Goal: Transaction & Acquisition: Purchase product/service

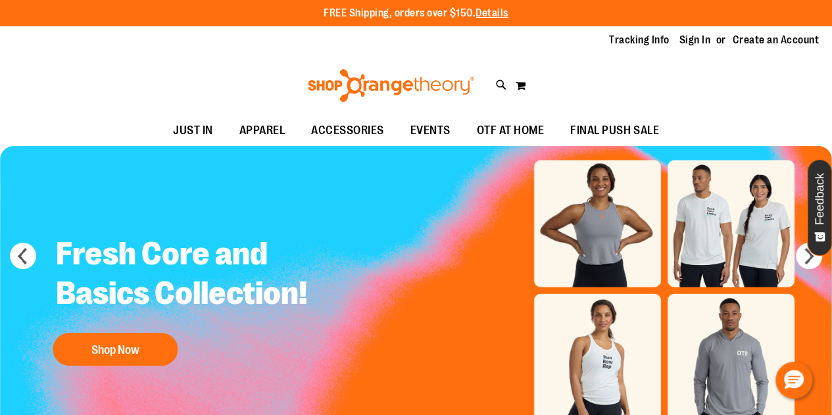
type input "**********"
click at [694, 38] on link "Sign In" at bounding box center [696, 40] width 32 height 14
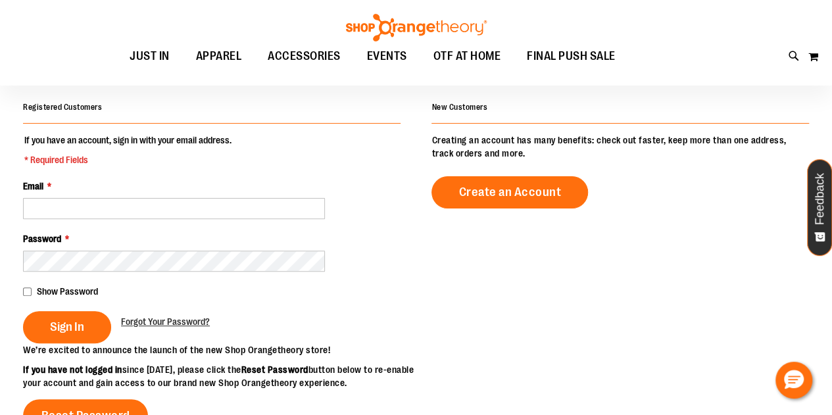
scroll to position [95, 0]
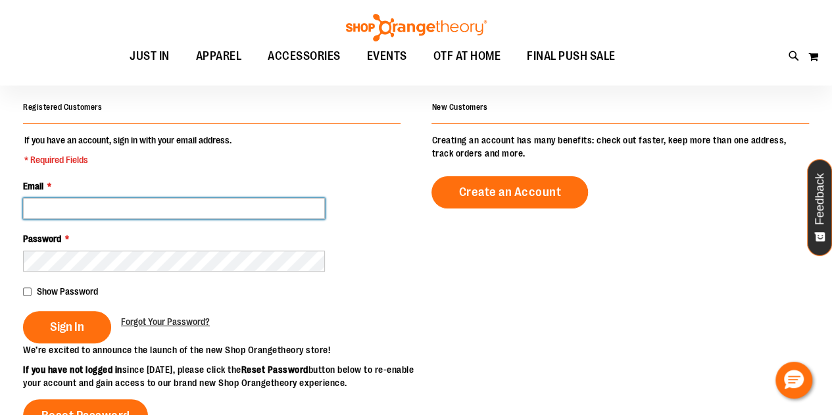
type input "**********"
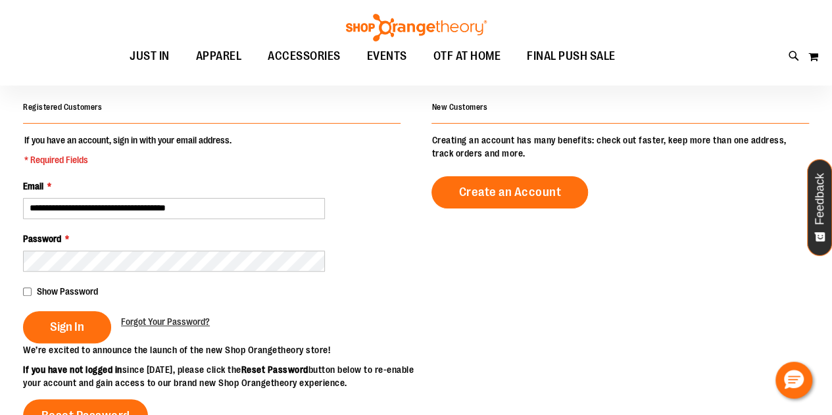
type input "**********"
click at [82, 333] on span "Sign In" at bounding box center [67, 327] width 34 height 14
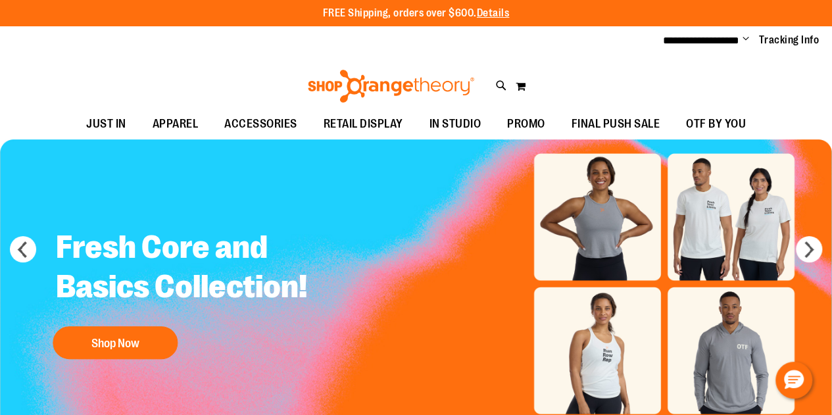
type input "**********"
click at [110, 128] on span "JUST IN" at bounding box center [106, 124] width 40 height 30
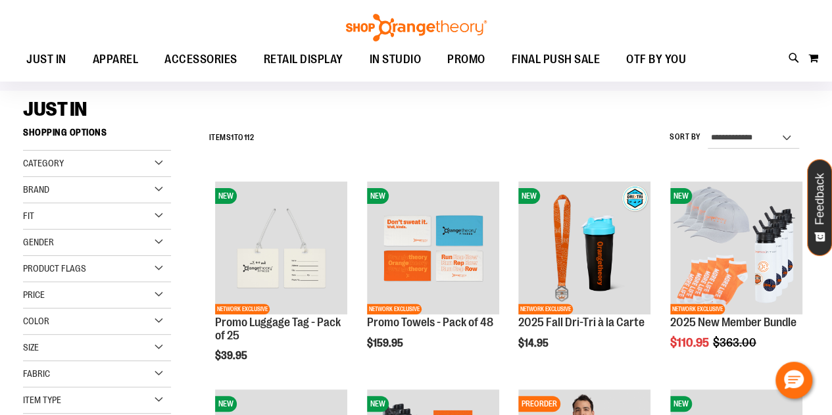
scroll to position [87, 0]
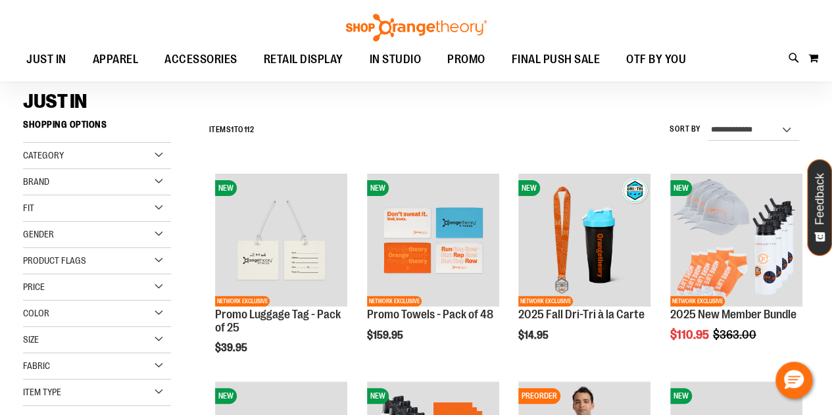
type input "**********"
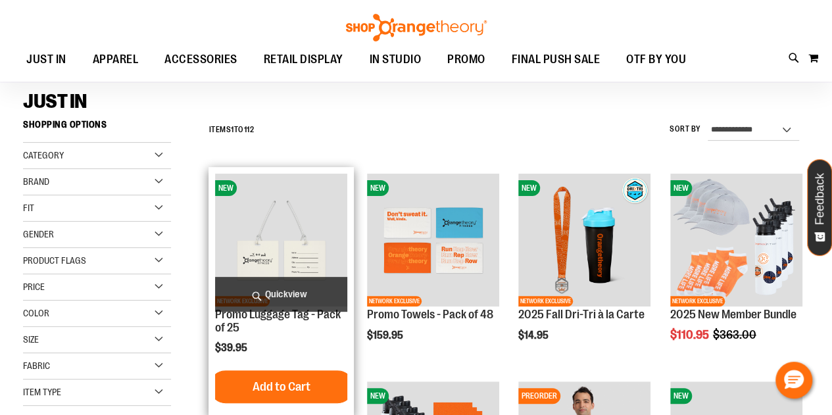
click at [284, 254] on img "product" at bounding box center [281, 240] width 132 height 132
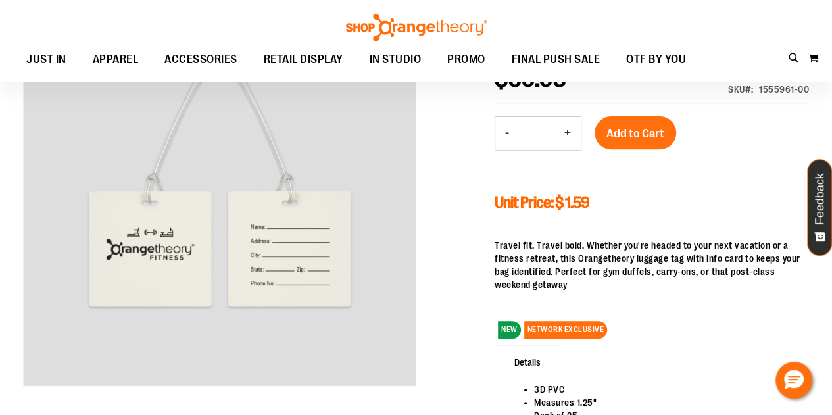
scroll to position [191, 0]
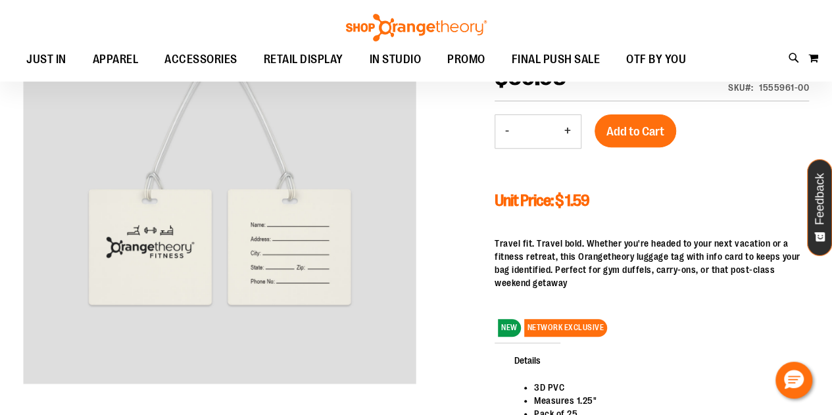
type input "**********"
click at [577, 330] on span "NETWORK EXCLUSIVE" at bounding box center [566, 328] width 84 height 18
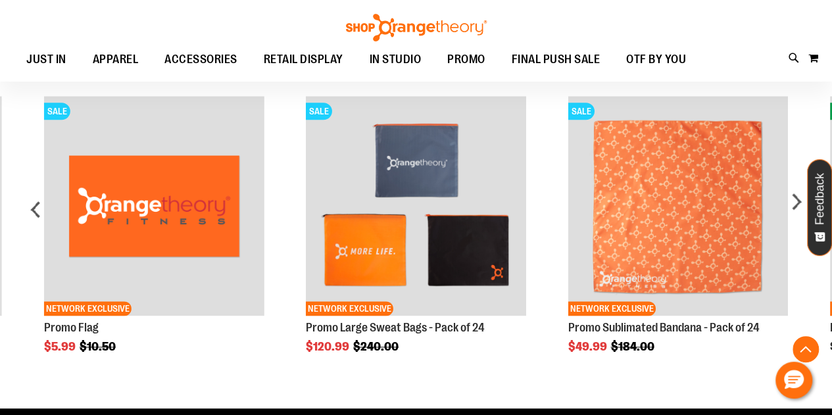
scroll to position [667, 0]
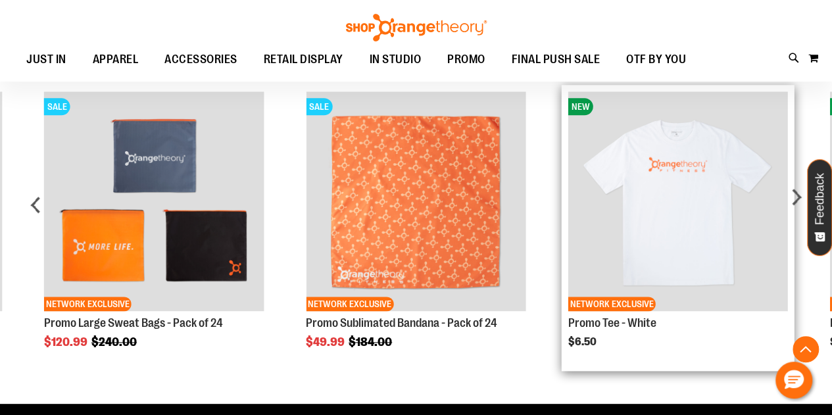
click at [704, 251] on img "Product Page Link" at bounding box center [678, 201] width 220 height 220
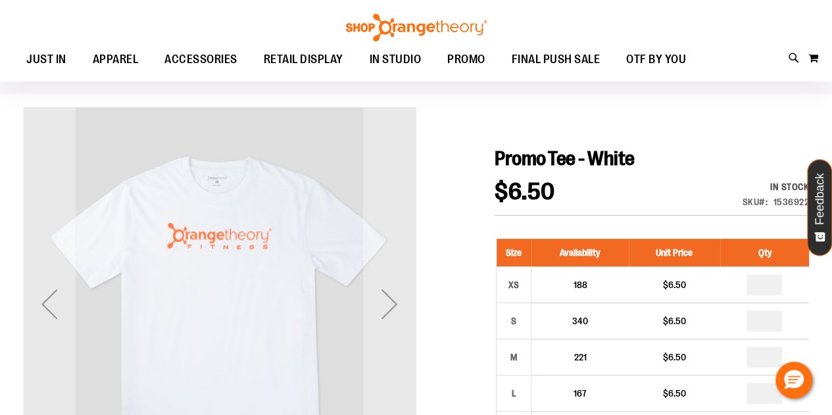
scroll to position [80, 0]
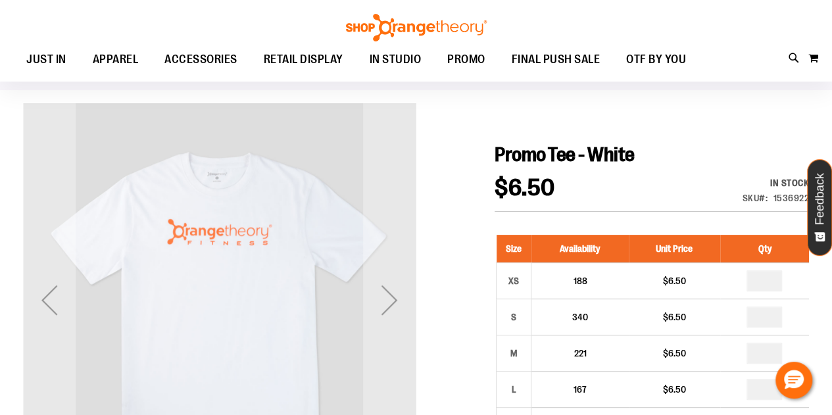
type input "**********"
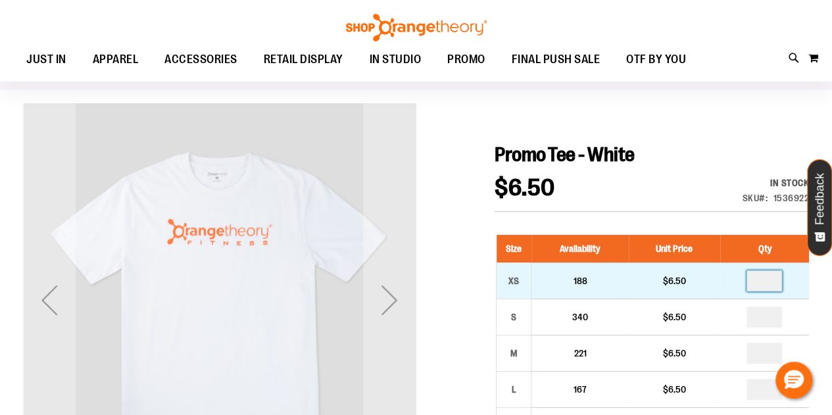
click at [771, 284] on input "*" at bounding box center [765, 280] width 36 height 21
type input "*"
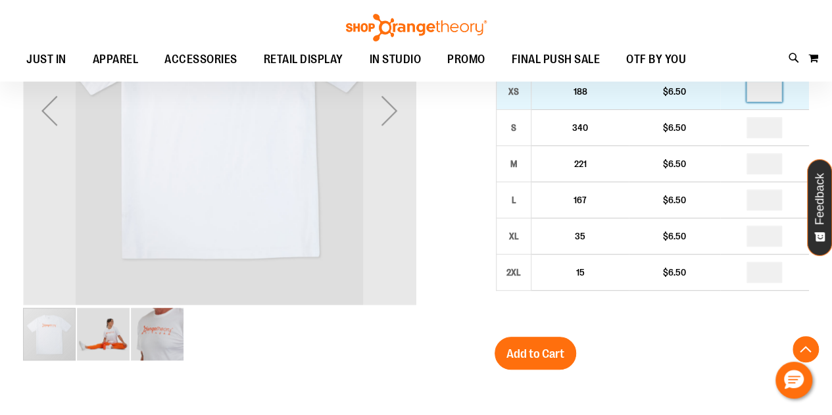
scroll to position [274, 0]
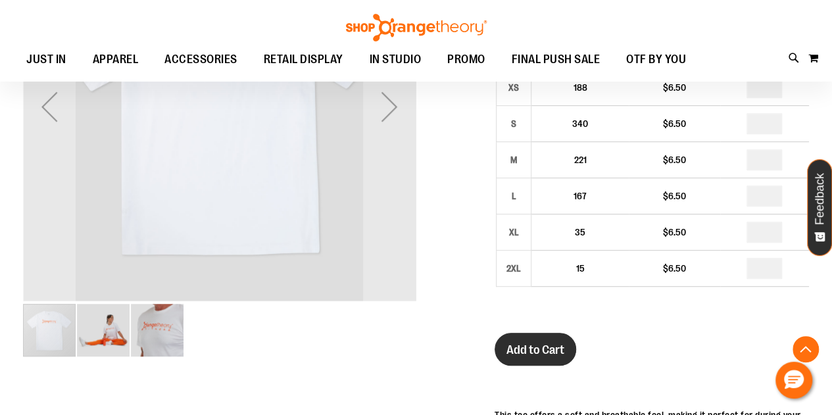
click at [530, 354] on span "Add to Cart" at bounding box center [536, 350] width 58 height 14
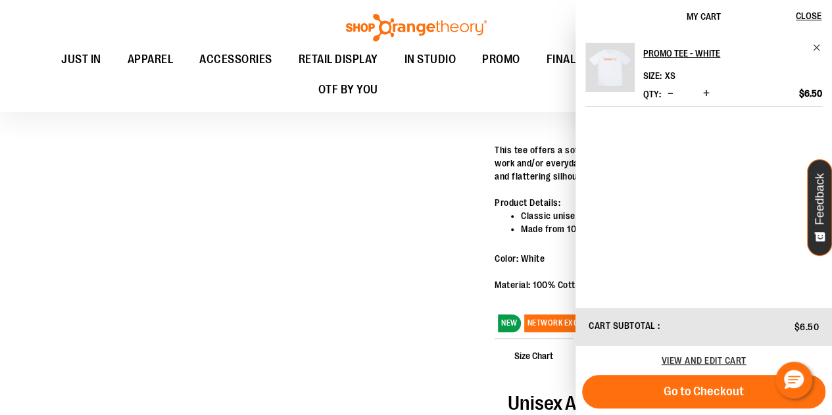
scroll to position [540, 0]
click at [427, 347] on div at bounding box center [416, 158] width 786 height 1029
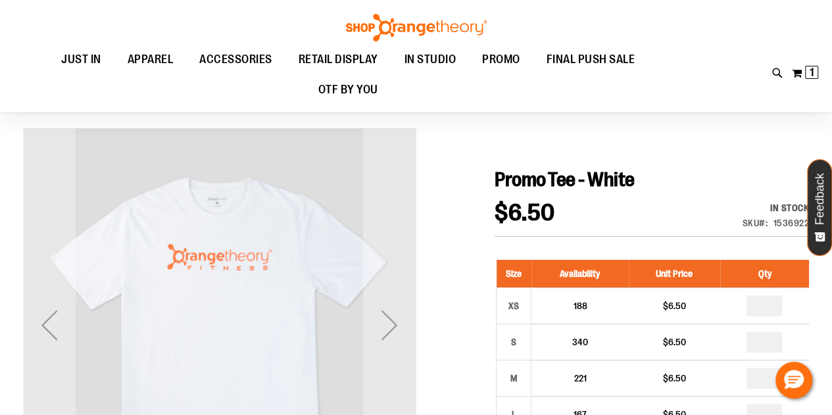
scroll to position [0, 0]
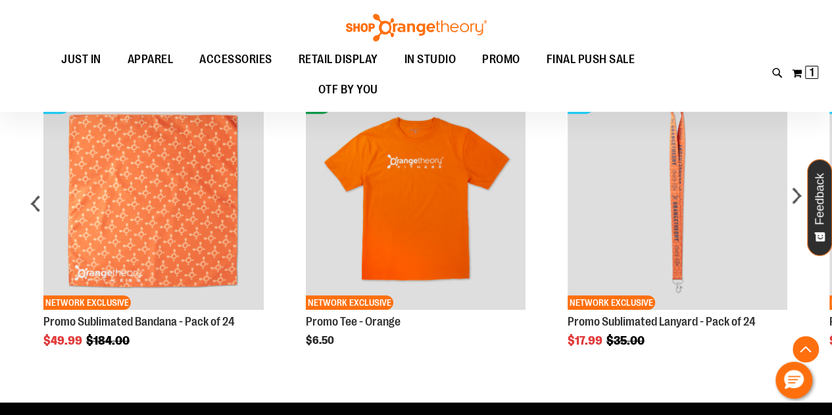
scroll to position [531, 0]
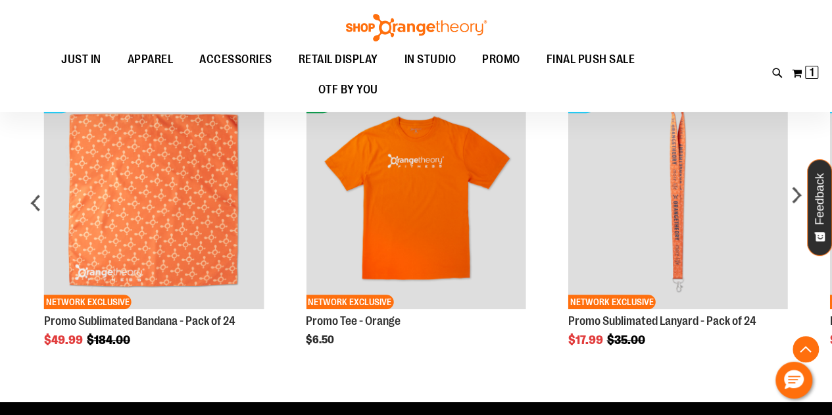
type input "**********"
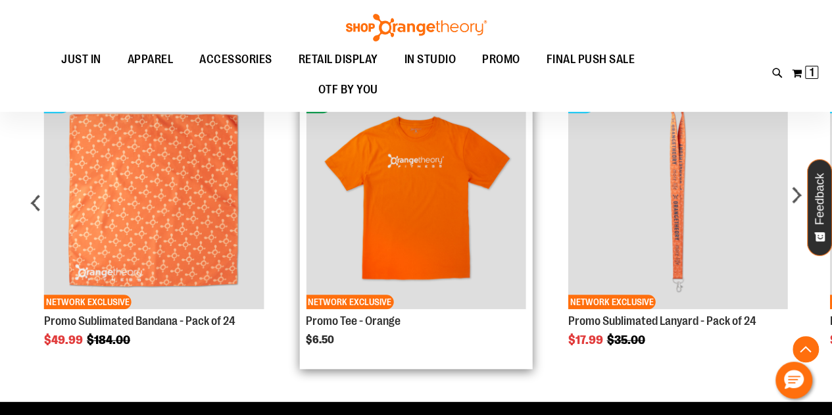
click at [426, 211] on img "Product Page Link" at bounding box center [416, 199] width 220 height 220
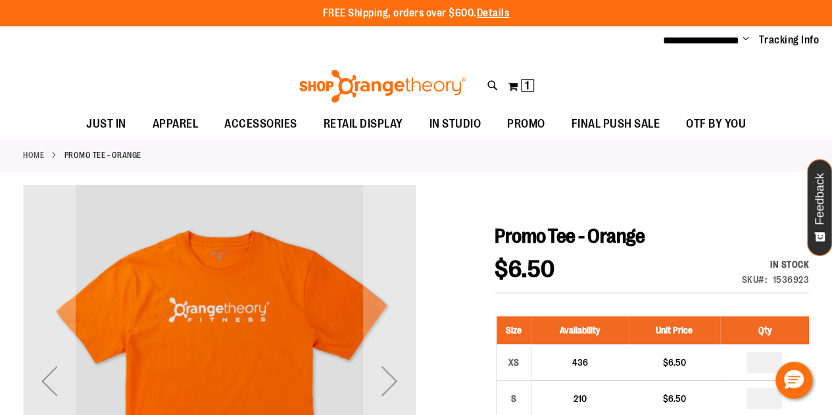
type input "**********"
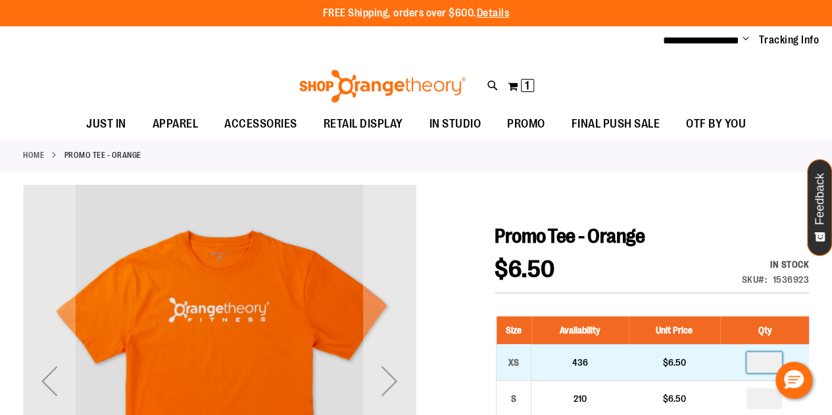
click at [765, 363] on input "*" at bounding box center [765, 362] width 36 height 21
type input "*"
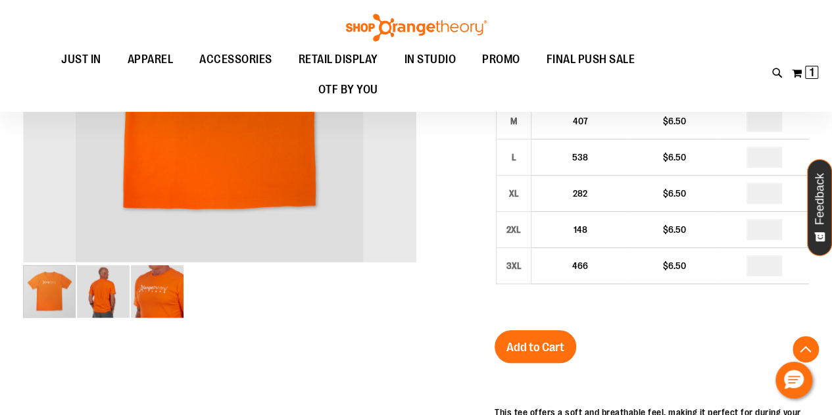
scroll to position [321, 0]
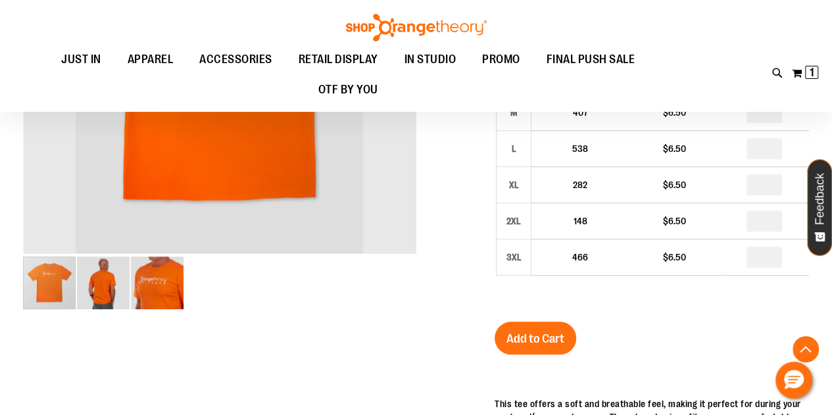
click at [99, 290] on img "image 2 of 3" at bounding box center [103, 283] width 53 height 53
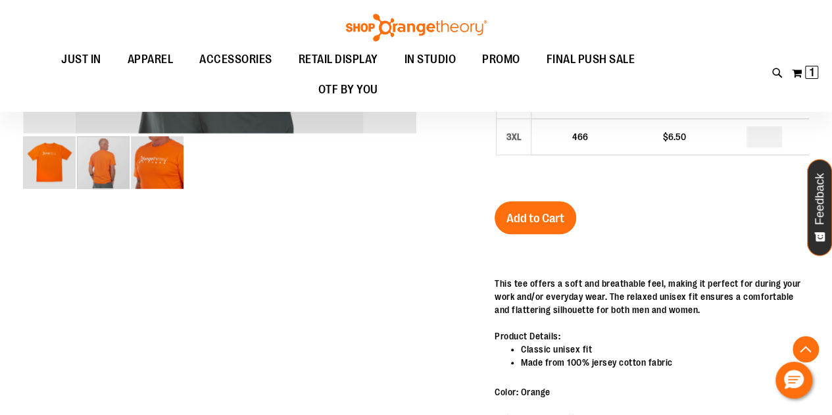
scroll to position [445, 0]
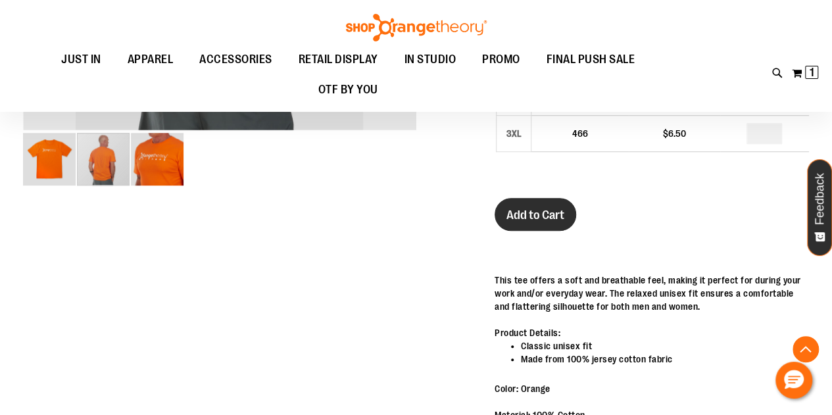
click at [532, 225] on button "Add to Cart" at bounding box center [536, 214] width 82 height 33
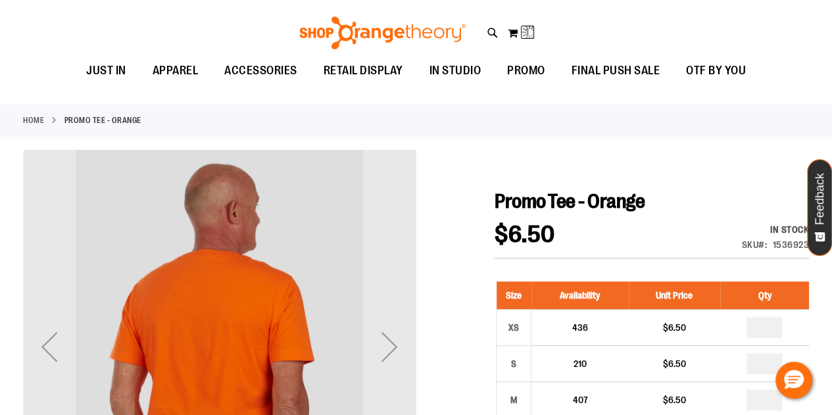
scroll to position [0, 0]
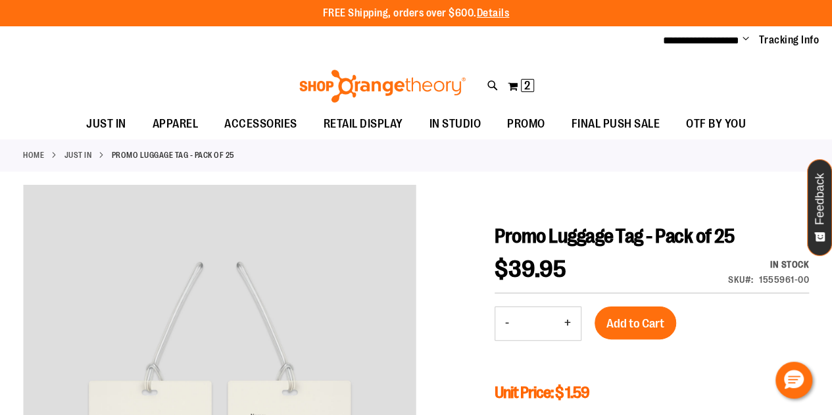
type input "**********"
click at [645, 325] on span "Add to Cart" at bounding box center [636, 324] width 58 height 14
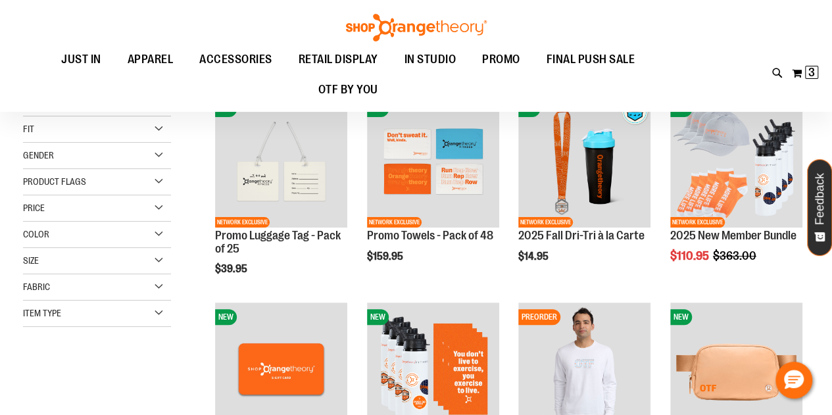
scroll to position [34, 0]
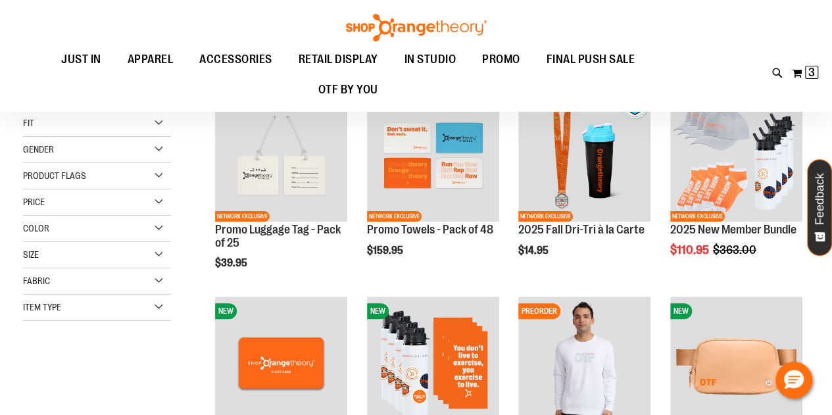
type input "**********"
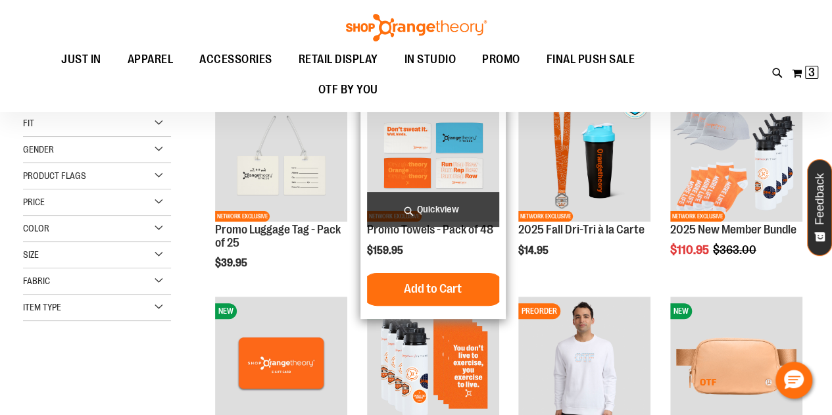
click at [444, 168] on img "product" at bounding box center [433, 155] width 132 height 132
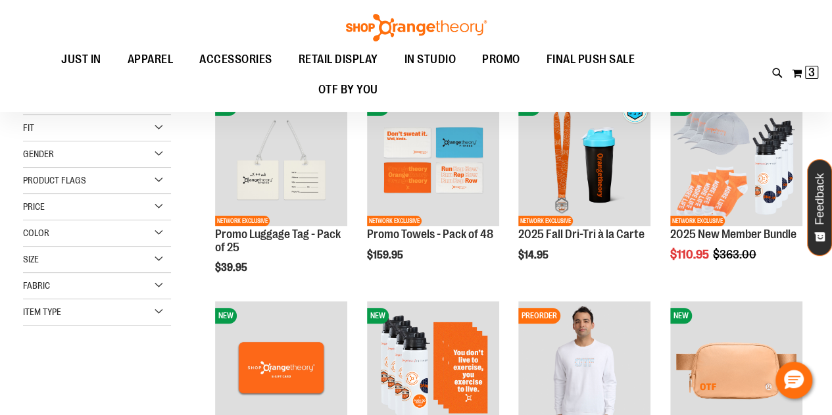
scroll to position [28, 0]
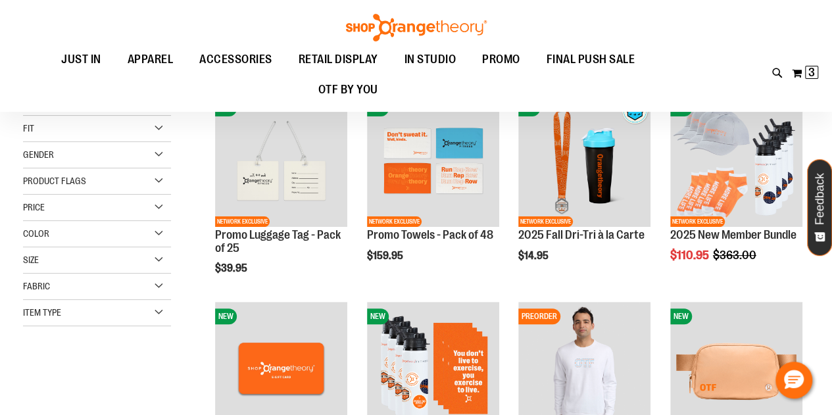
type input "**********"
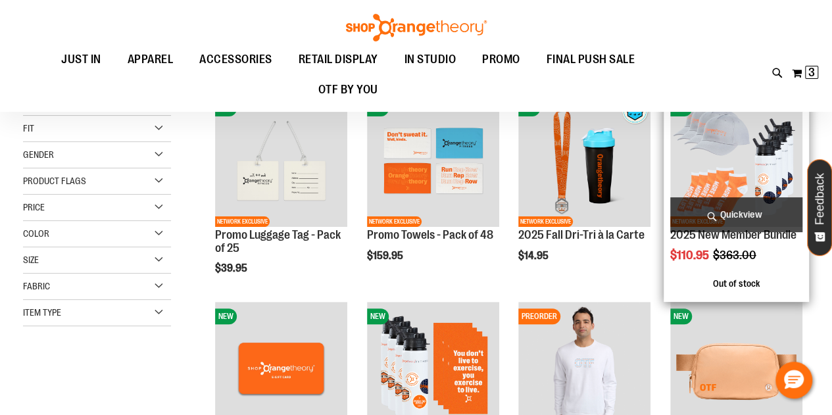
click at [732, 178] on img "product" at bounding box center [737, 160] width 132 height 132
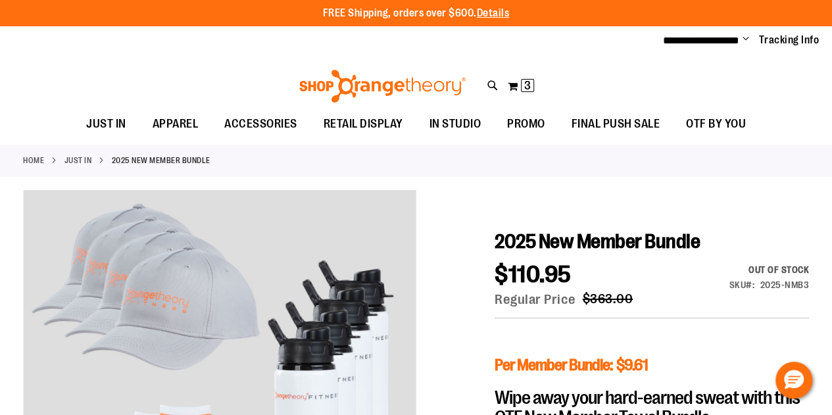
type input "**********"
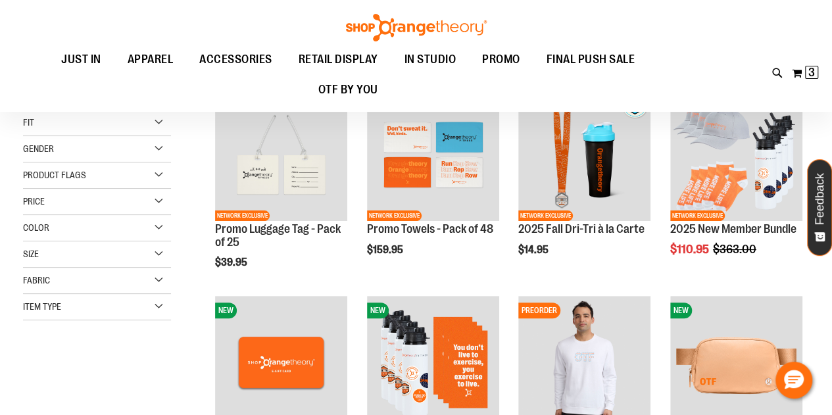
scroll to position [28, 0]
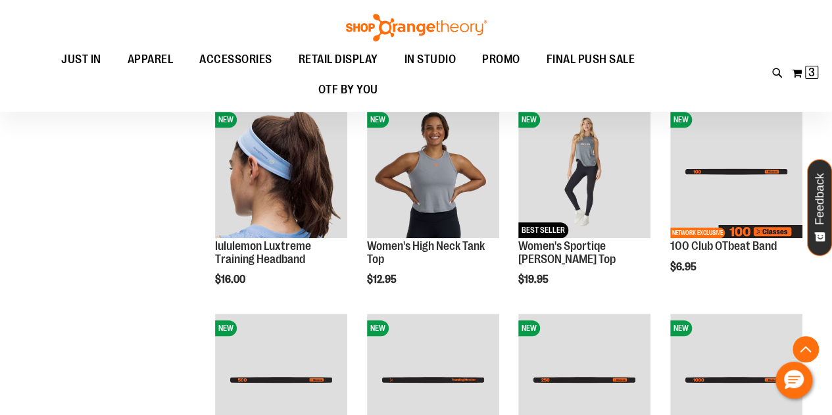
scroll to position [434, 0]
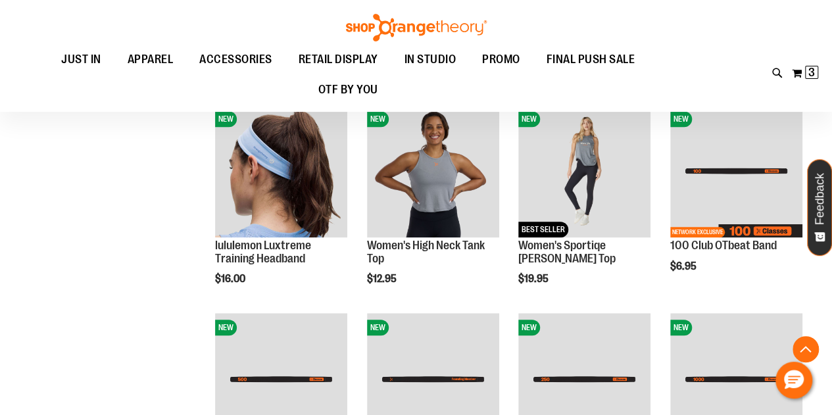
type input "**********"
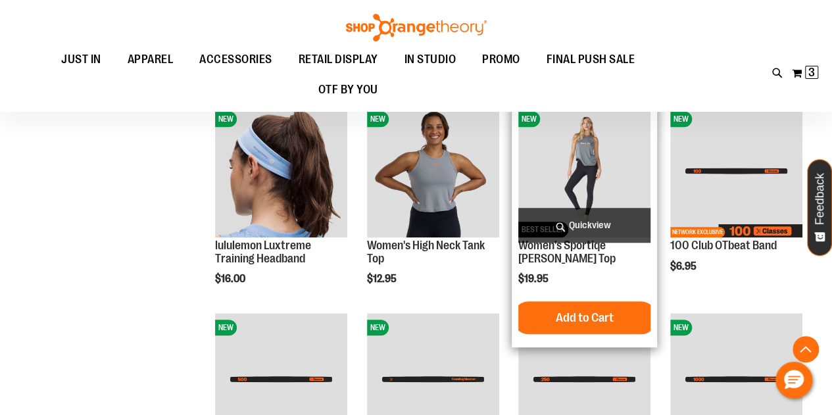
click at [595, 164] on img "product" at bounding box center [585, 171] width 132 height 132
click at [598, 151] on img "product" at bounding box center [585, 171] width 132 height 132
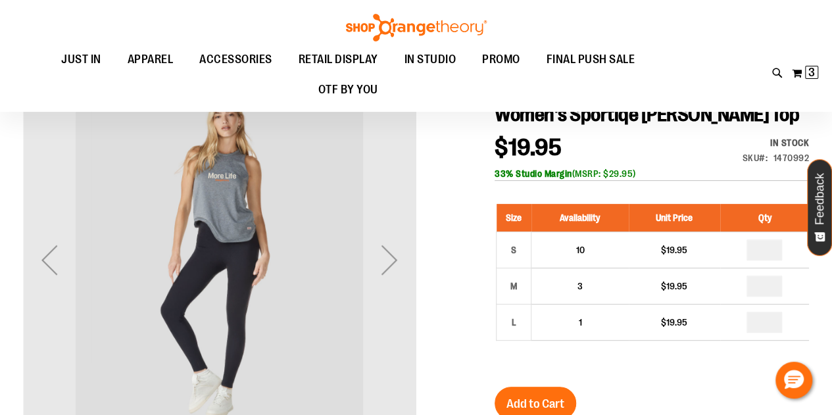
scroll to position [126, 0]
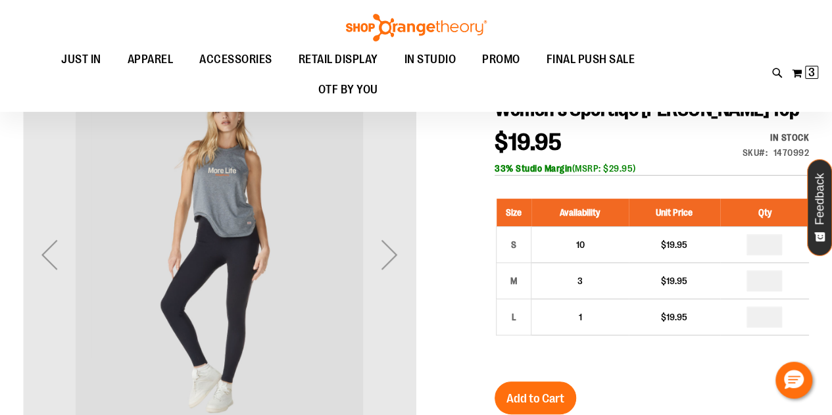
type input "**********"
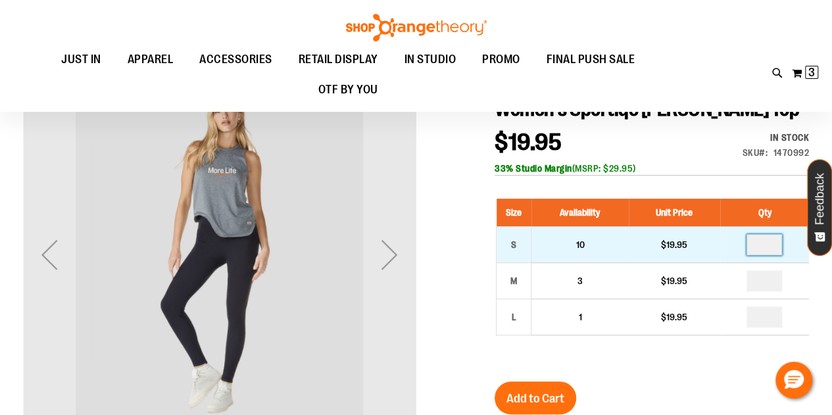
click at [769, 244] on input "*" at bounding box center [765, 244] width 36 height 21
type input "*"
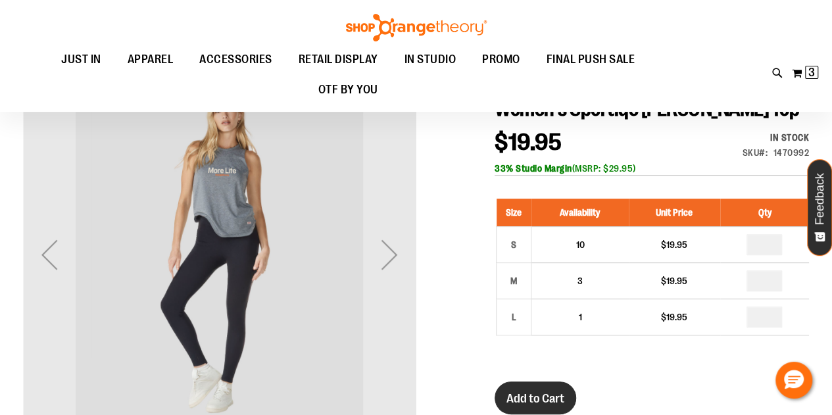
click at [533, 407] on button "Add to Cart" at bounding box center [536, 398] width 82 height 33
click at [395, 243] on div "Next" at bounding box center [389, 254] width 53 height 53
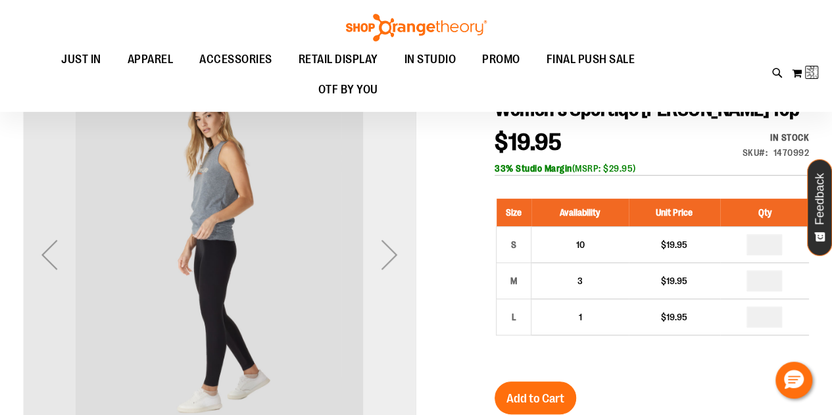
click at [401, 249] on div "Next" at bounding box center [389, 254] width 53 height 53
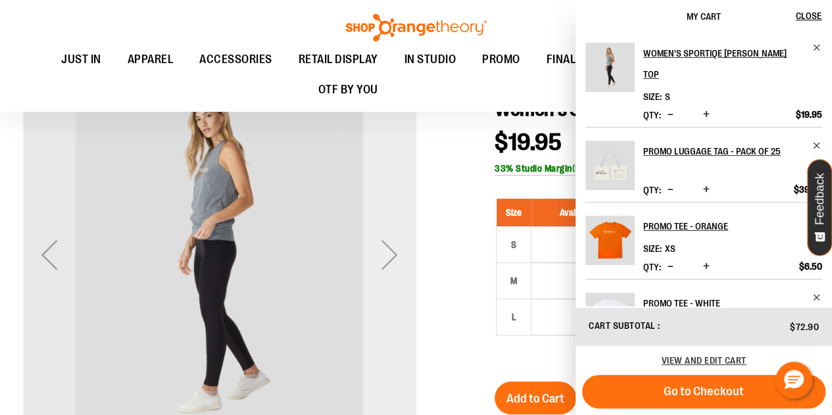
click at [392, 253] on div "Next" at bounding box center [389, 254] width 53 height 53
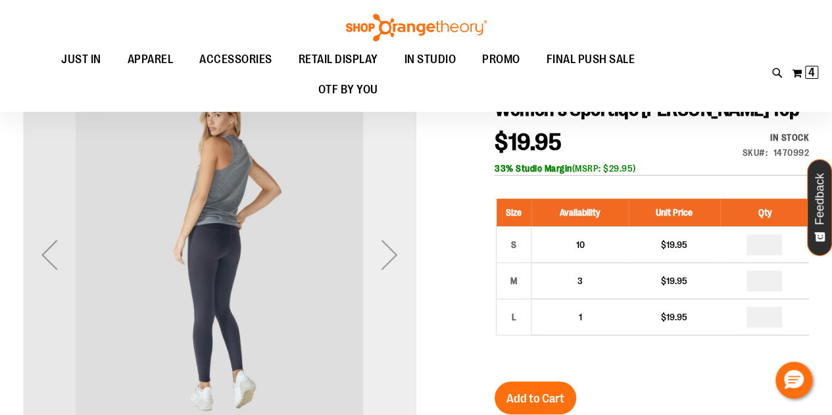
click at [397, 253] on div "Next" at bounding box center [389, 254] width 53 height 53
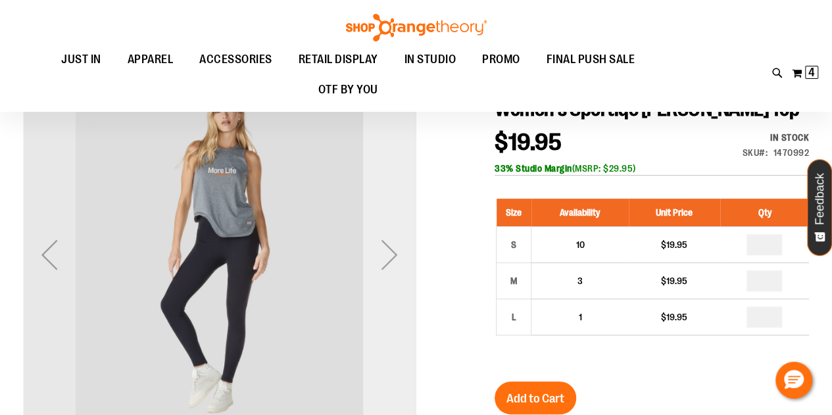
click at [395, 257] on div "Next" at bounding box center [389, 254] width 53 height 53
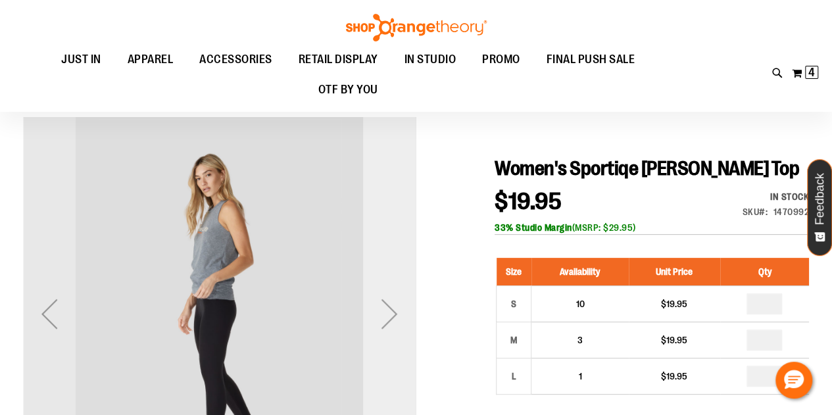
scroll to position [0, 0]
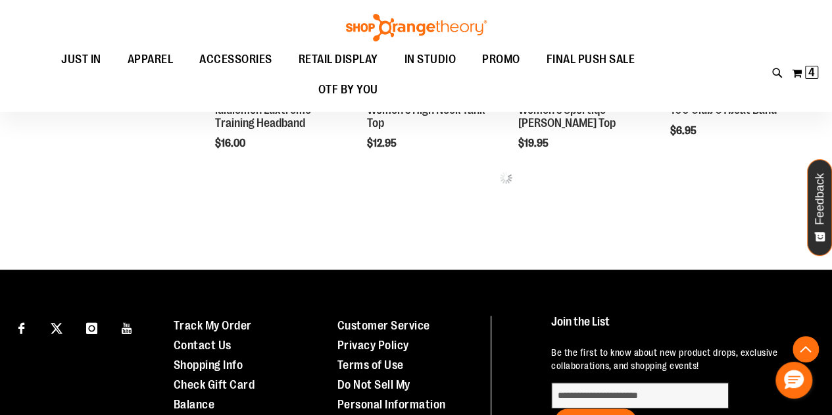
scroll to position [434, 0]
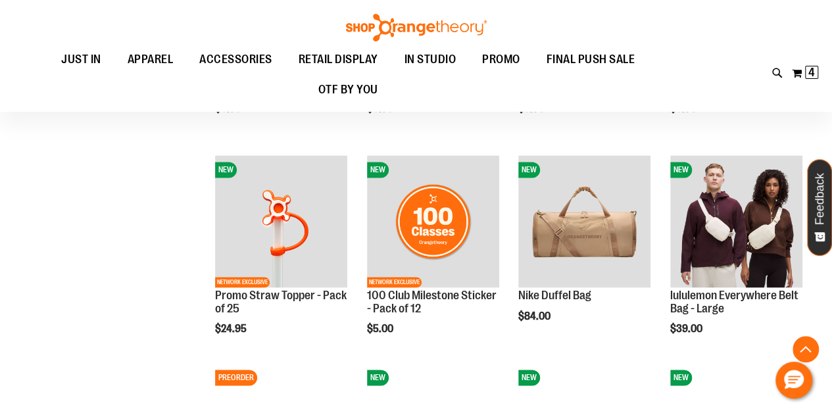
scroll to position [805, 0]
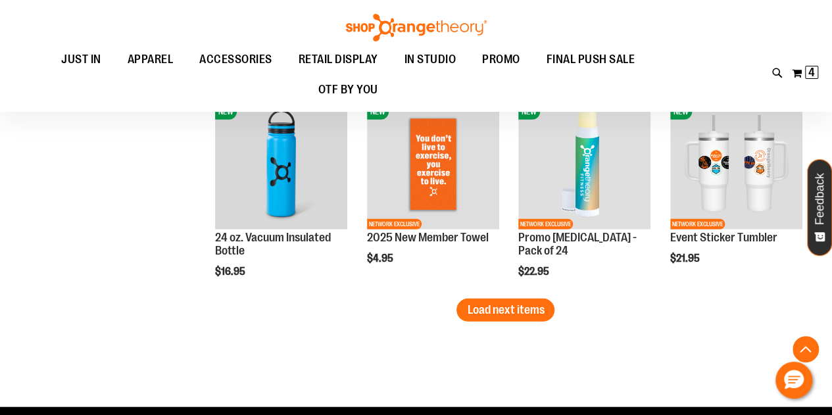
scroll to position [1690, 0]
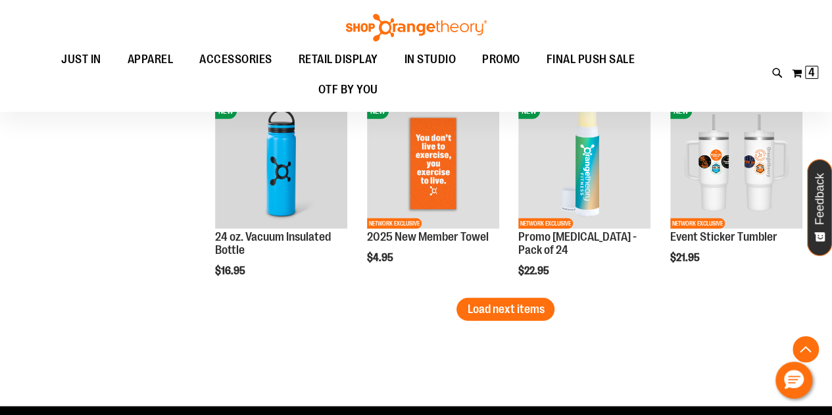
type input "**********"
click at [524, 308] on span "Load next items" at bounding box center [505, 309] width 77 height 13
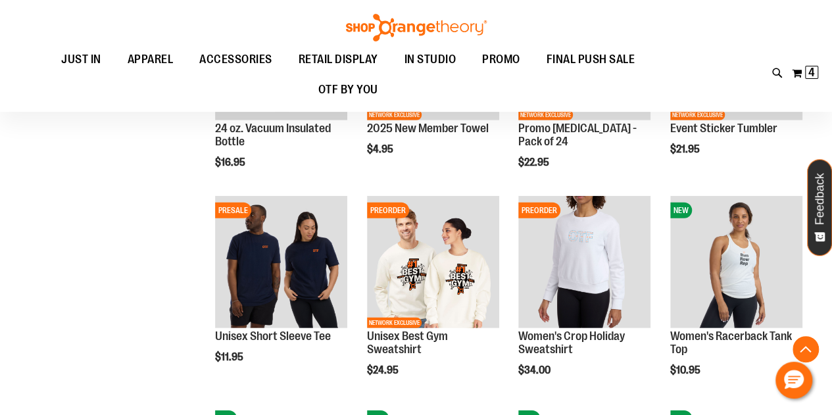
scroll to position [1799, 0]
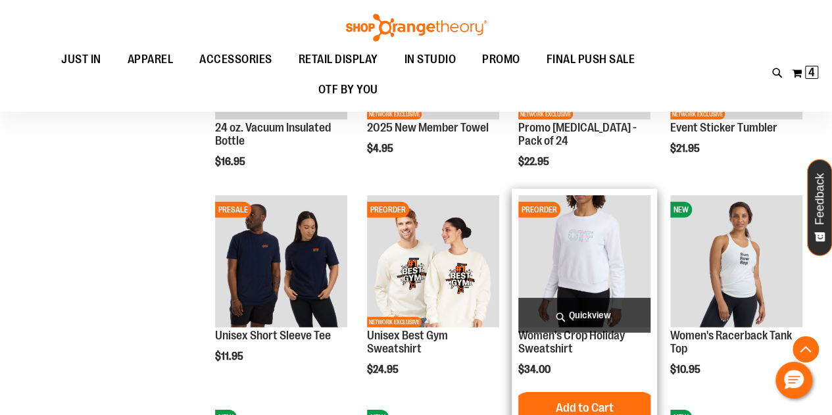
click at [567, 255] on img "product" at bounding box center [585, 261] width 132 height 132
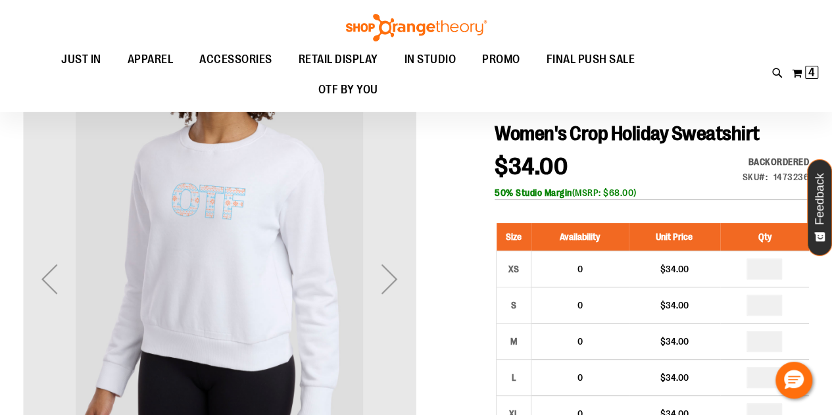
scroll to position [103, 0]
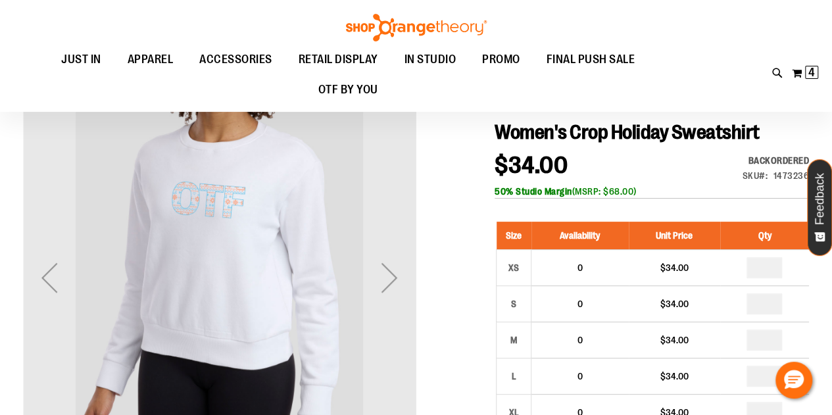
type input "**********"
click at [393, 272] on div "Next" at bounding box center [389, 277] width 53 height 53
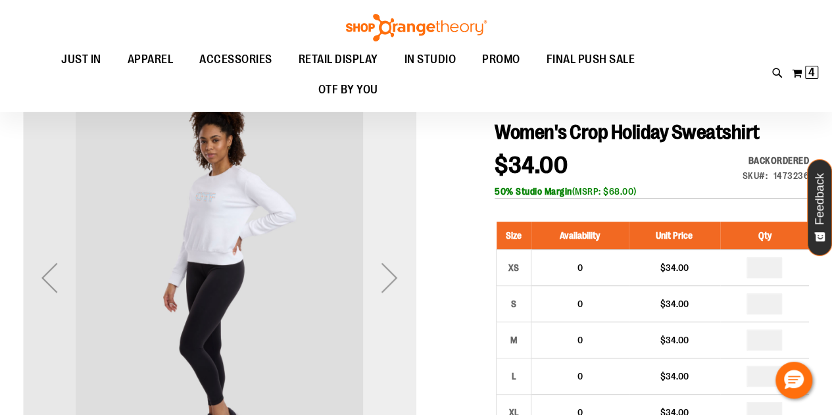
click at [394, 280] on div "Next" at bounding box center [389, 277] width 53 height 53
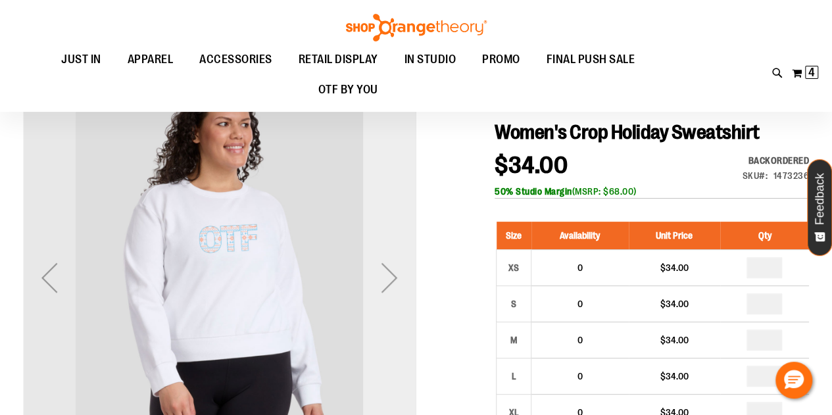
click at [392, 274] on div "Next" at bounding box center [389, 277] width 53 height 53
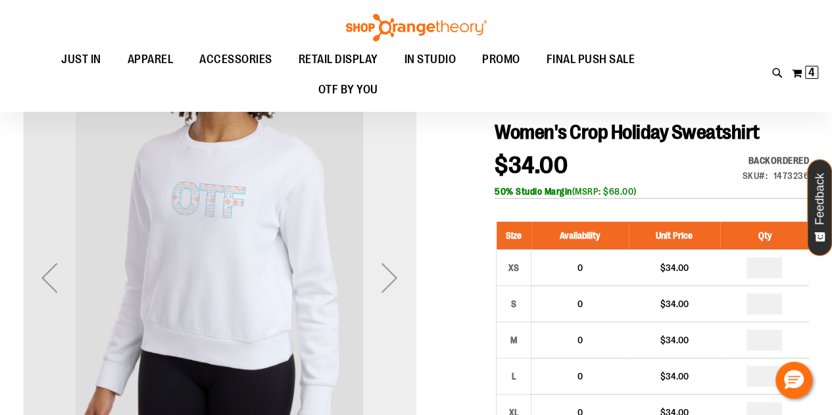
click at [392, 271] on div "Next" at bounding box center [389, 277] width 53 height 53
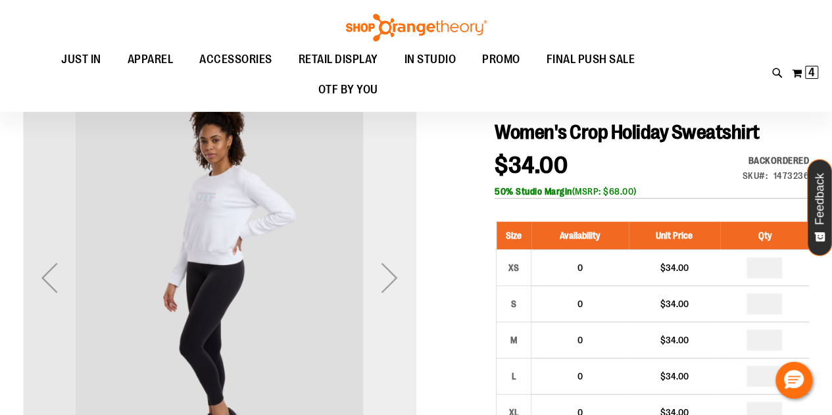
click at [380, 284] on div "Next" at bounding box center [389, 277] width 53 height 53
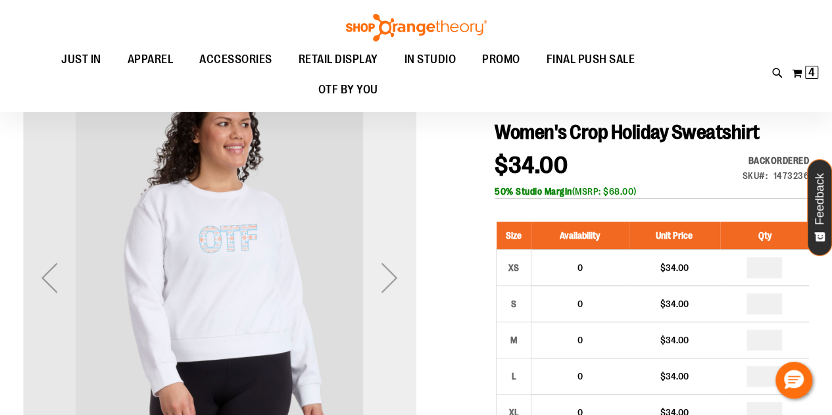
click at [388, 284] on div "Next" at bounding box center [389, 277] width 53 height 53
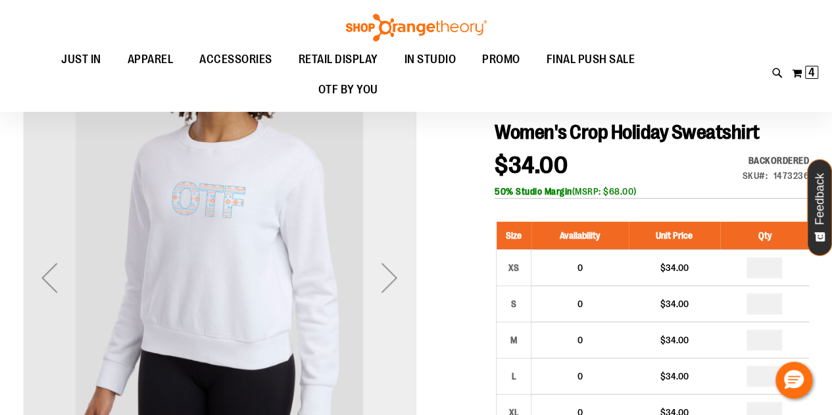
click at [395, 275] on div "Next" at bounding box center [389, 277] width 53 height 53
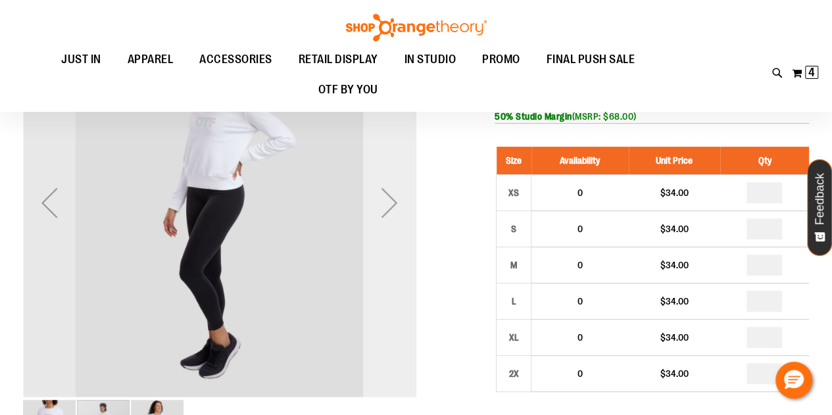
scroll to position [169, 0]
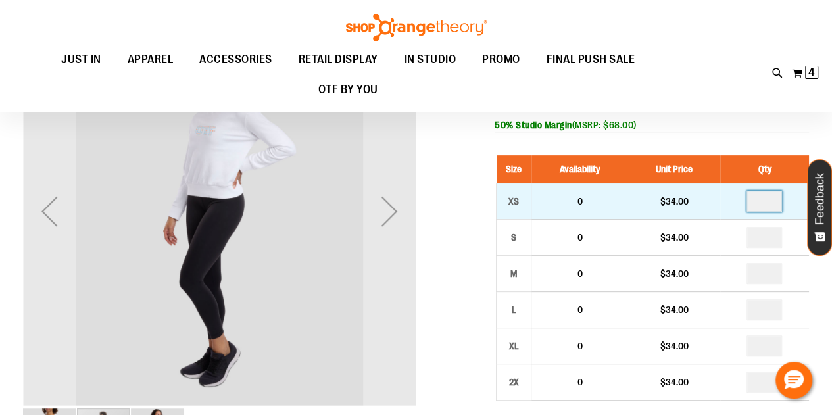
click at [765, 201] on input "*" at bounding box center [765, 201] width 36 height 21
type input "*"
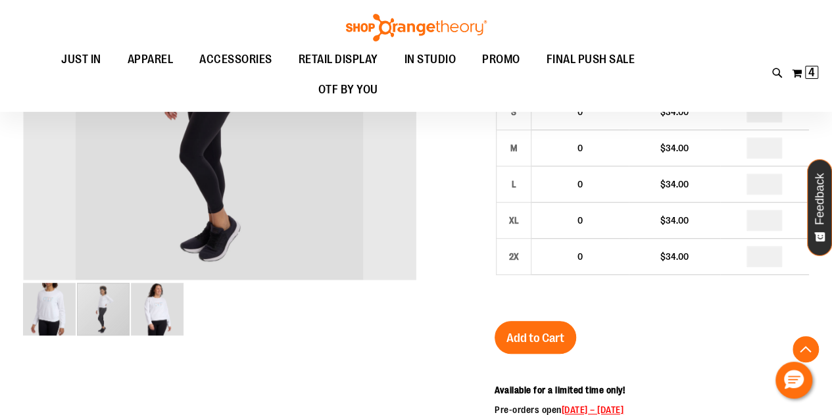
scroll to position [303, 0]
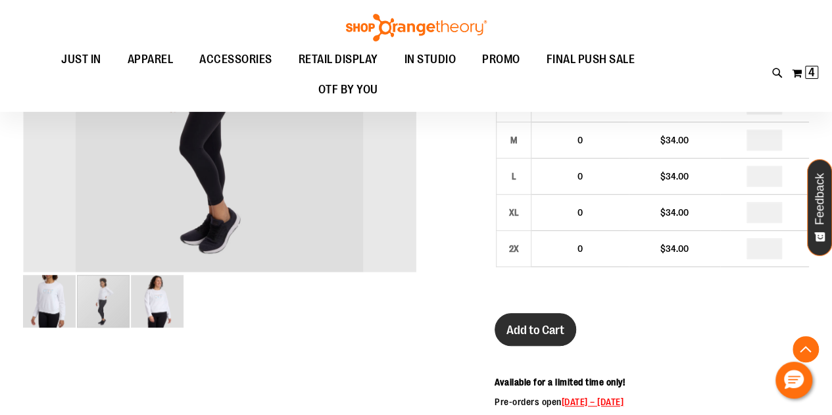
click at [528, 330] on span "Add to Cart" at bounding box center [536, 330] width 58 height 14
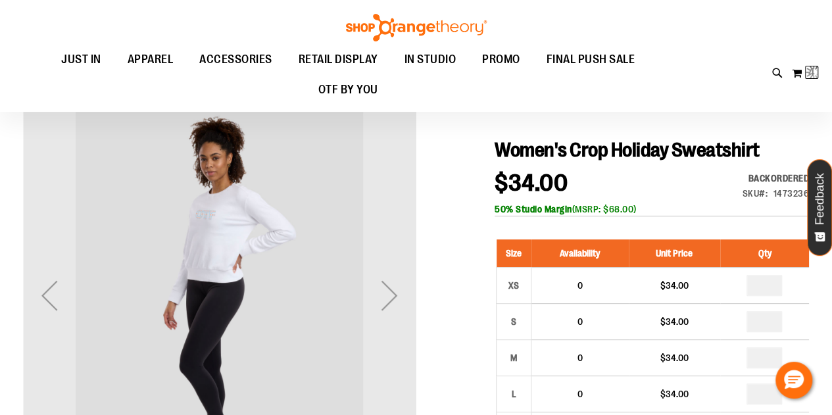
scroll to position [0, 0]
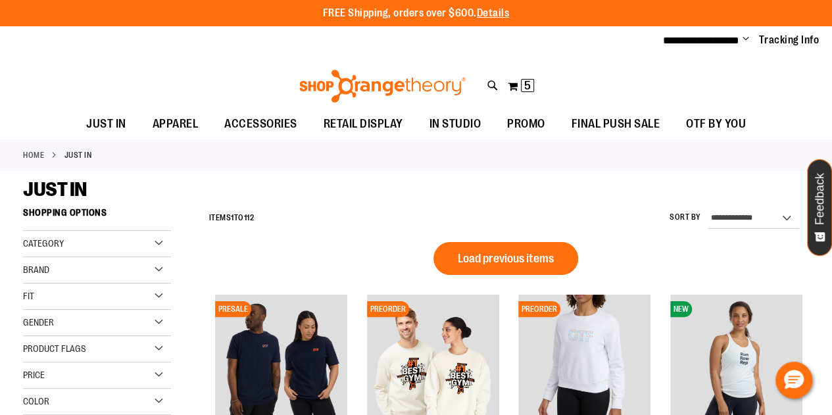
scroll to position [919, 0]
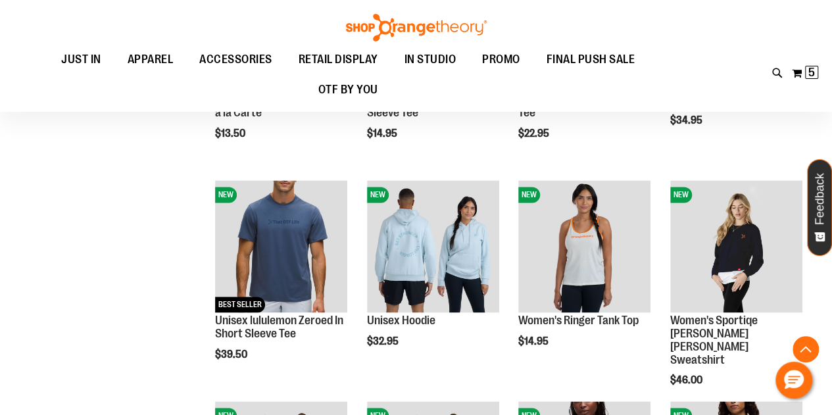
scroll to position [777, 0]
type input "**********"
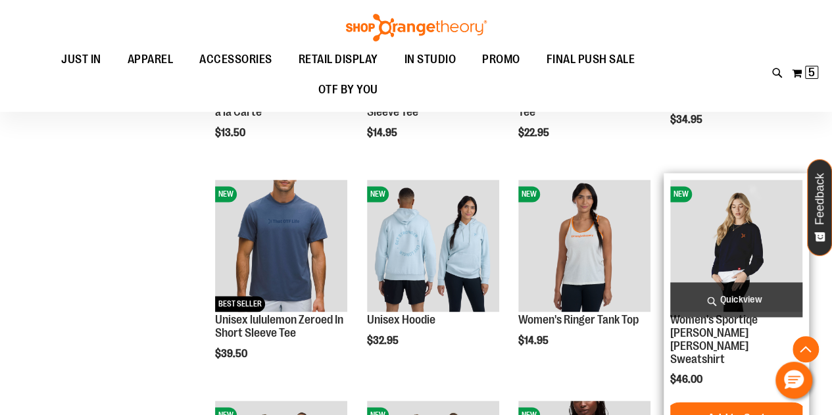
click at [744, 253] on img "product" at bounding box center [737, 246] width 132 height 132
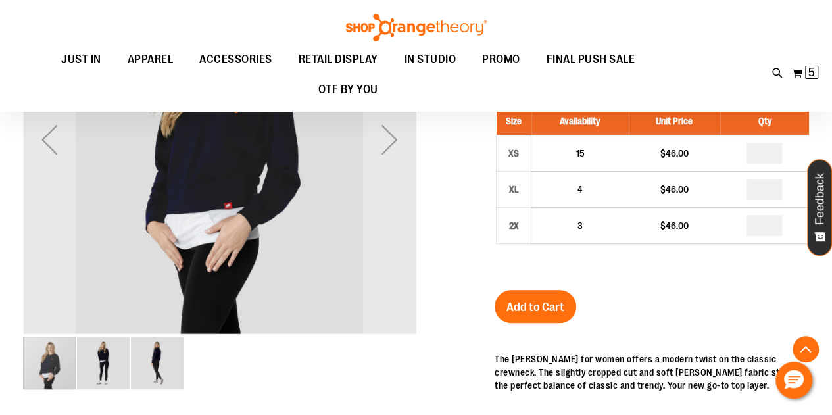
scroll to position [242, 0]
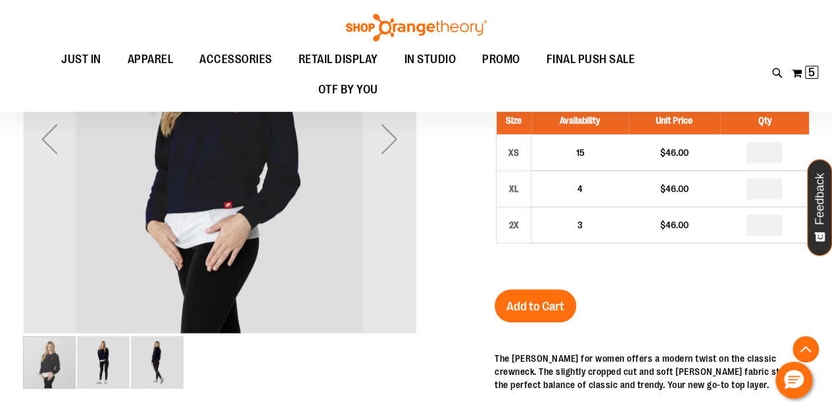
type input "**********"
click at [103, 367] on img "image 2 of 3" at bounding box center [103, 362] width 53 height 53
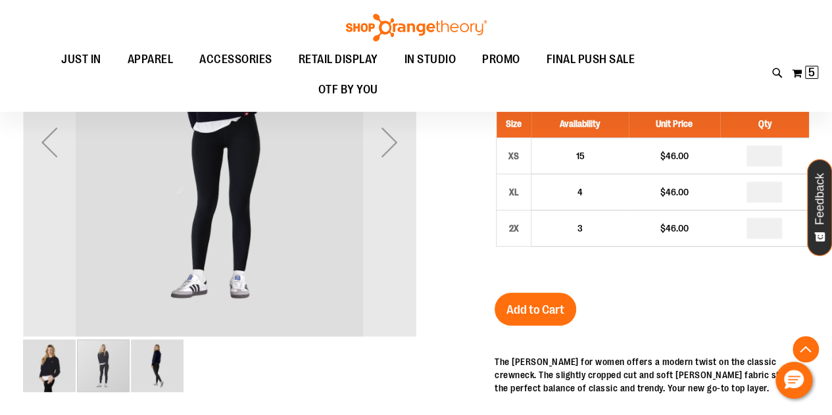
scroll to position [242, 0]
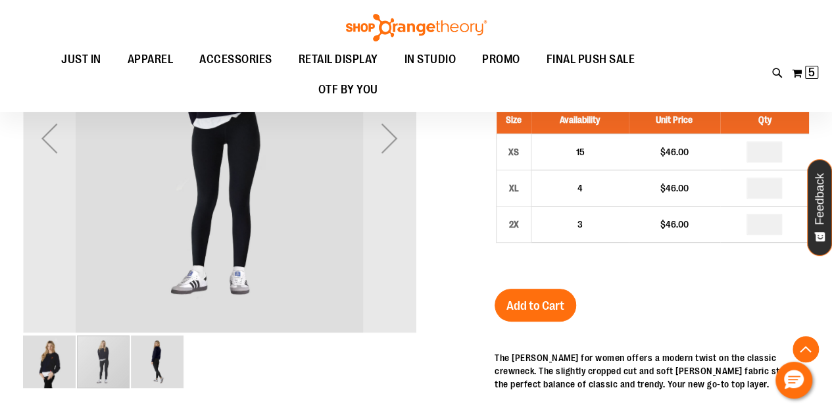
click at [154, 363] on img "image 3 of 3" at bounding box center [157, 362] width 53 height 53
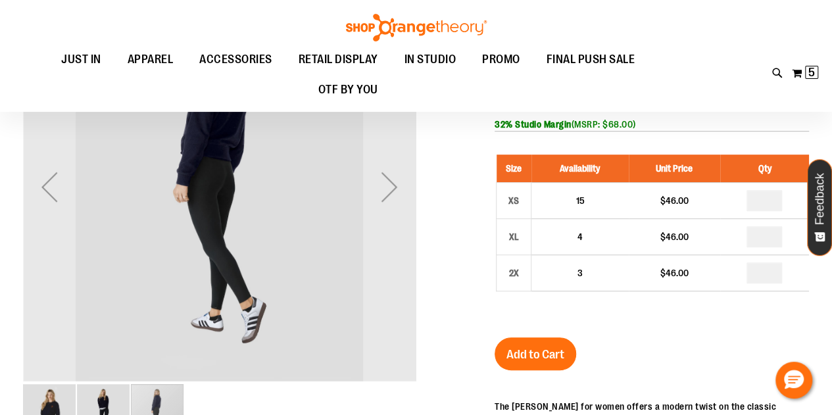
scroll to position [193, 0]
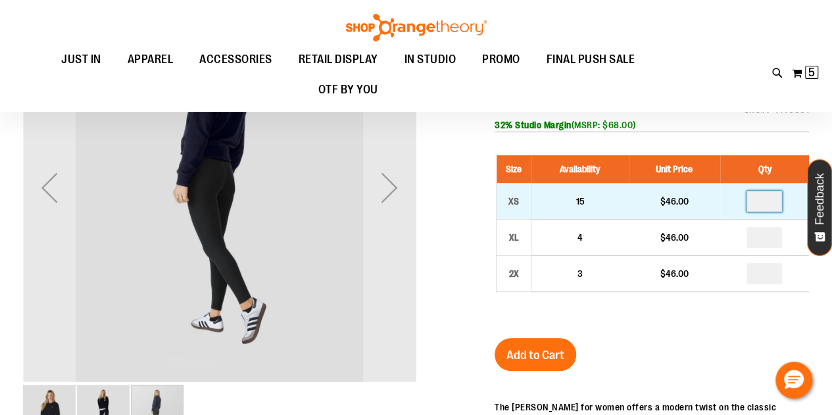
click at [769, 199] on input "*" at bounding box center [765, 201] width 36 height 21
type input "*"
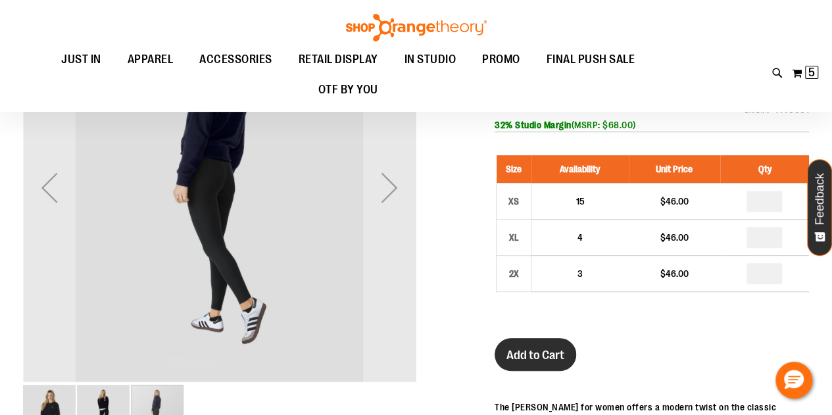
click at [546, 353] on span "Add to Cart" at bounding box center [536, 355] width 58 height 14
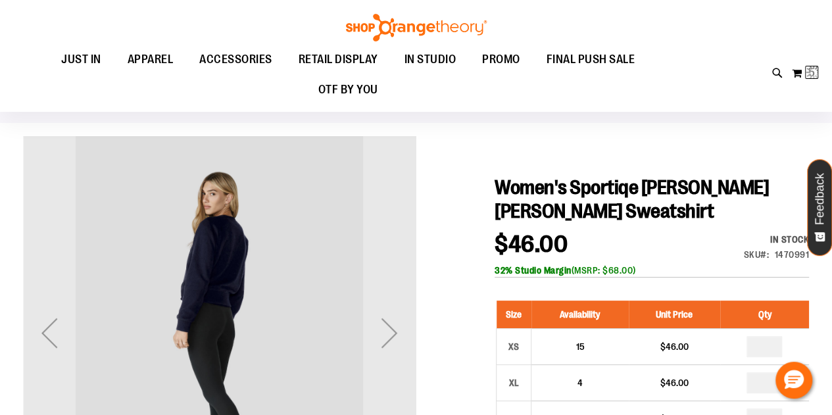
scroll to position [0, 0]
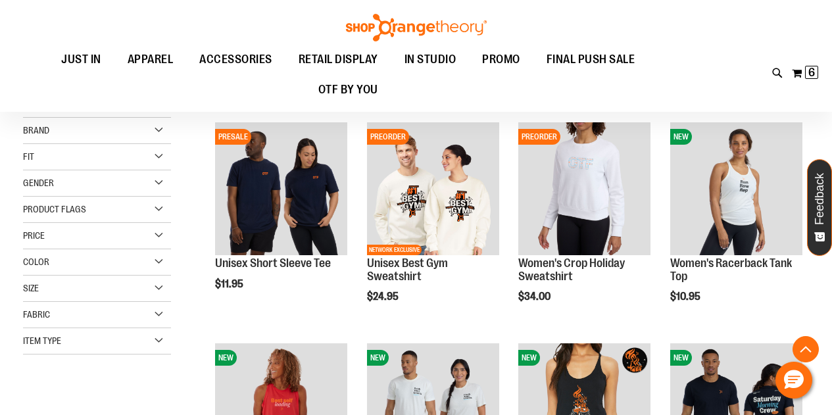
scroll to position [606, 0]
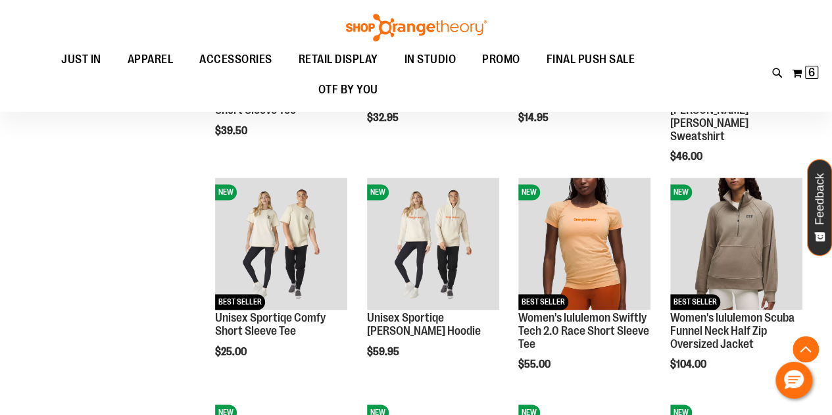
scroll to position [829, 0]
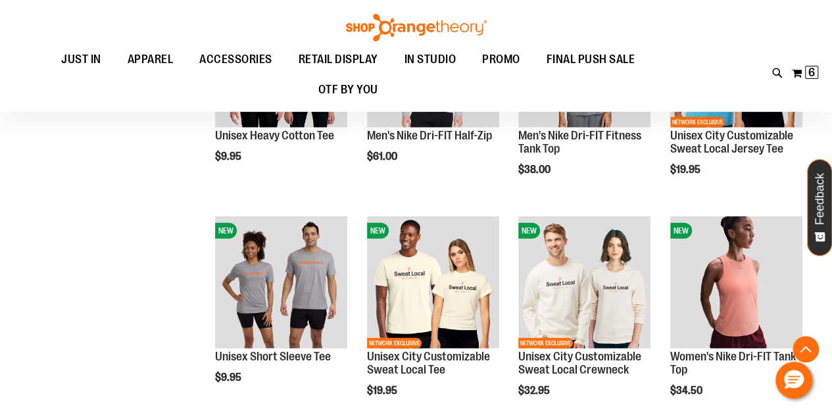
scroll to position [1674, 0]
type input "**********"
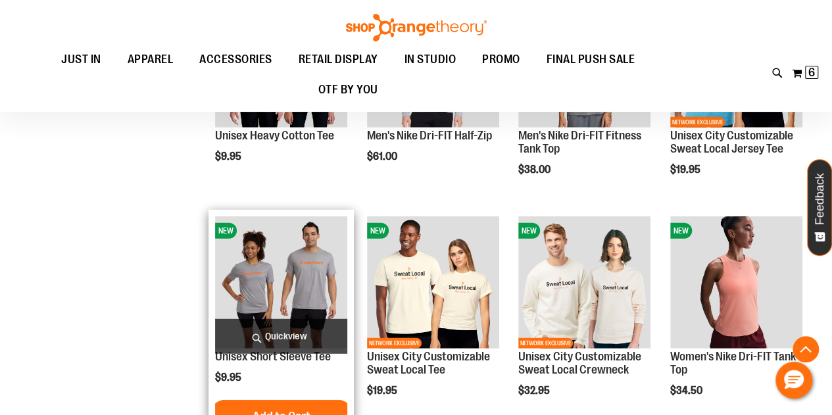
click at [314, 277] on img "product" at bounding box center [281, 283] width 132 height 132
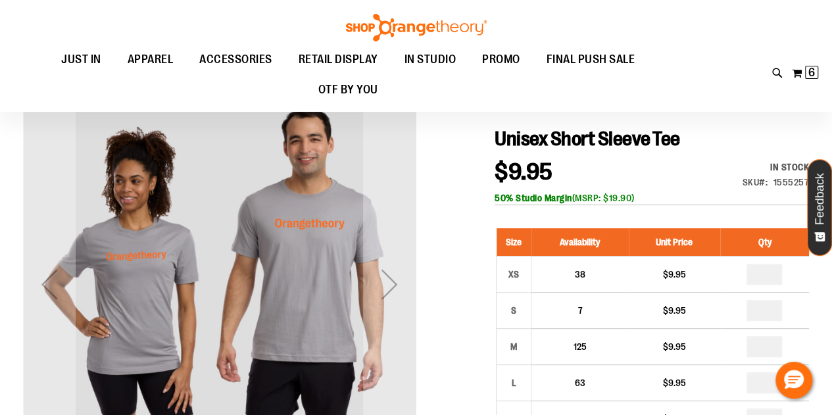
scroll to position [98, 0]
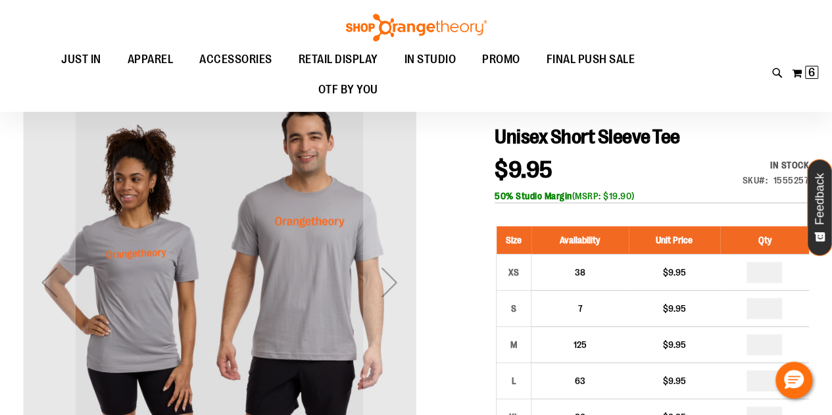
type input "**********"
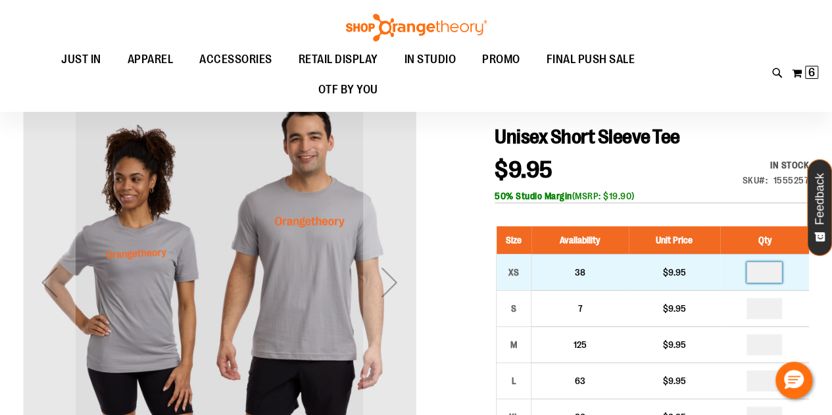
click at [774, 274] on input "*" at bounding box center [765, 272] width 36 height 21
type input "*"
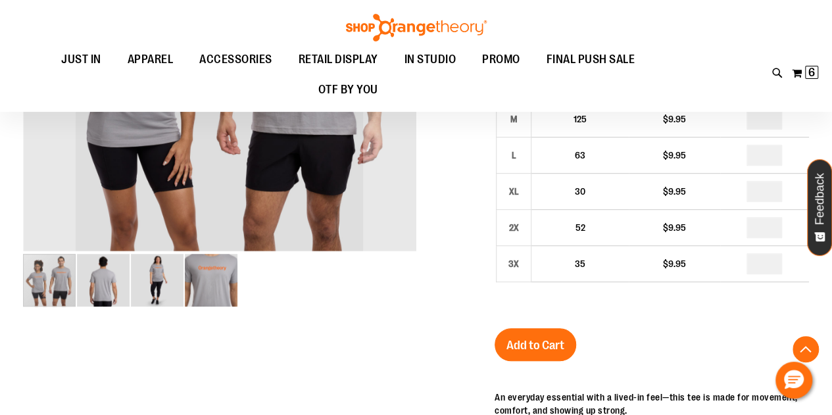
scroll to position [324, 0]
click at [542, 344] on span "Add to Cart" at bounding box center [536, 345] width 58 height 14
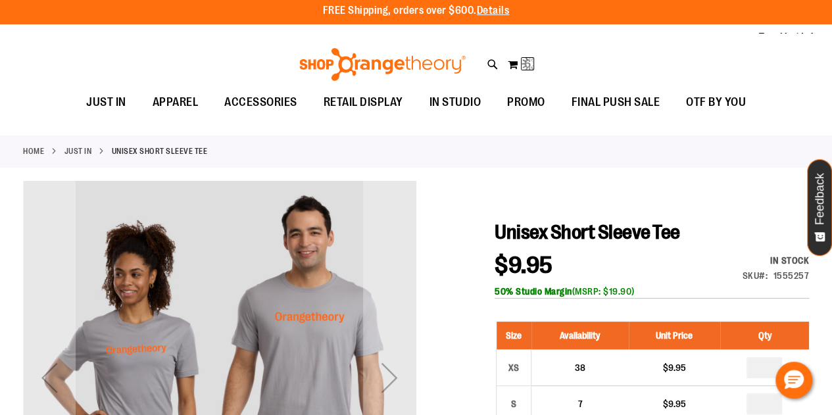
scroll to position [0, 0]
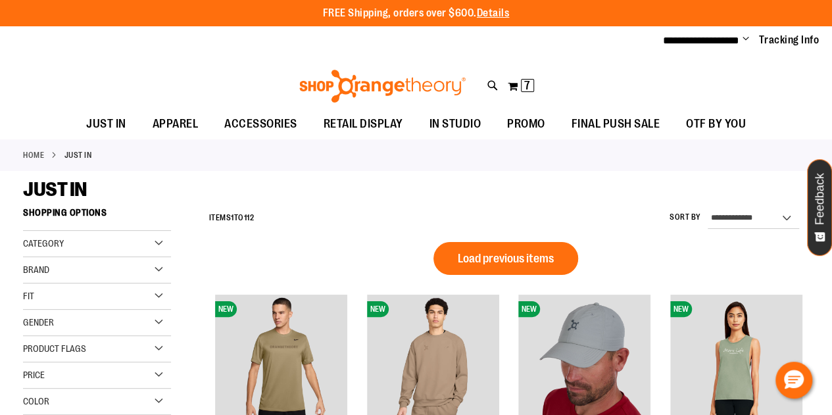
scroll to position [919, 0]
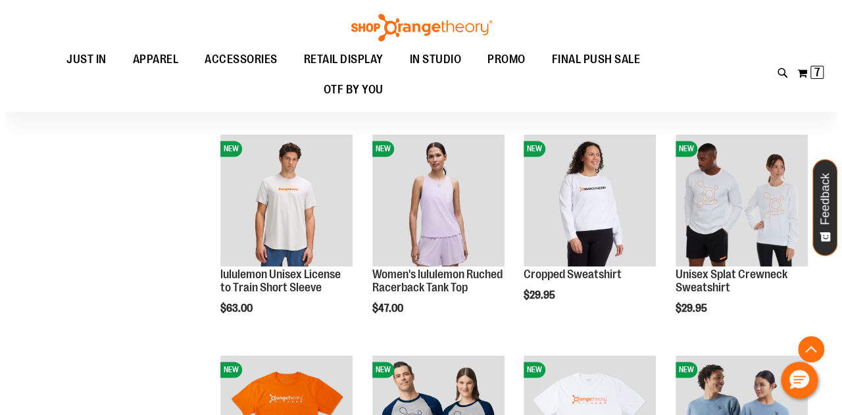
scroll to position [819, 0]
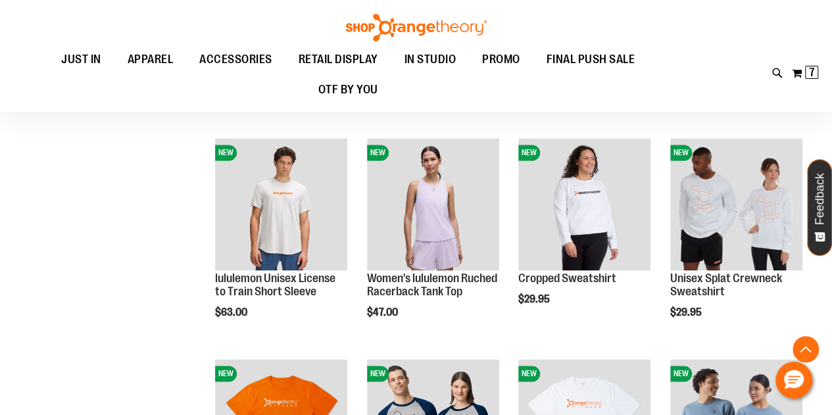
type input "**********"
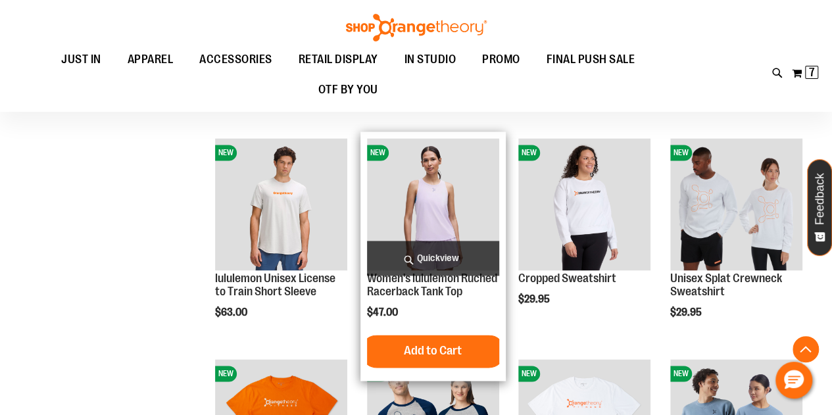
click at [461, 247] on span "Quickview" at bounding box center [433, 258] width 132 height 35
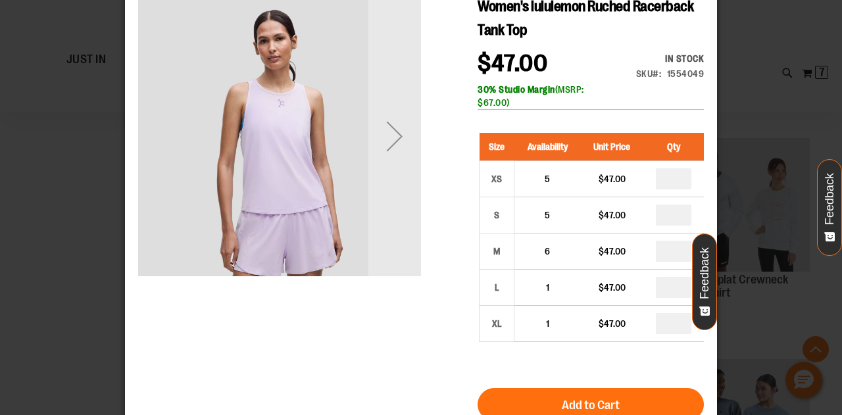
scroll to position [0, 0]
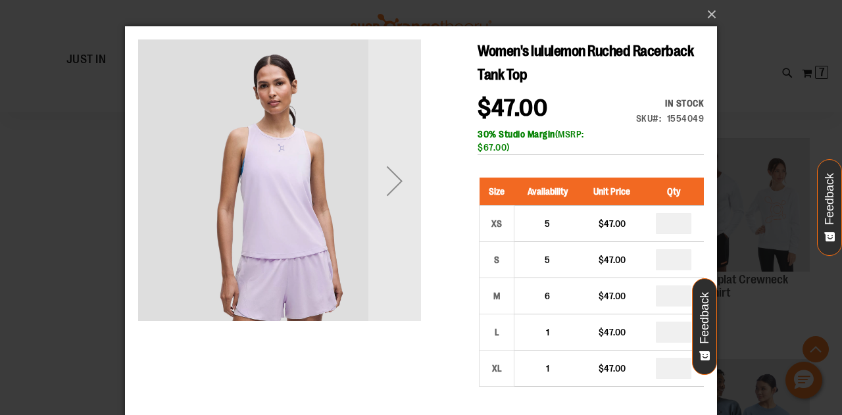
click at [395, 177] on img "carousel" at bounding box center [279, 179] width 283 height 283
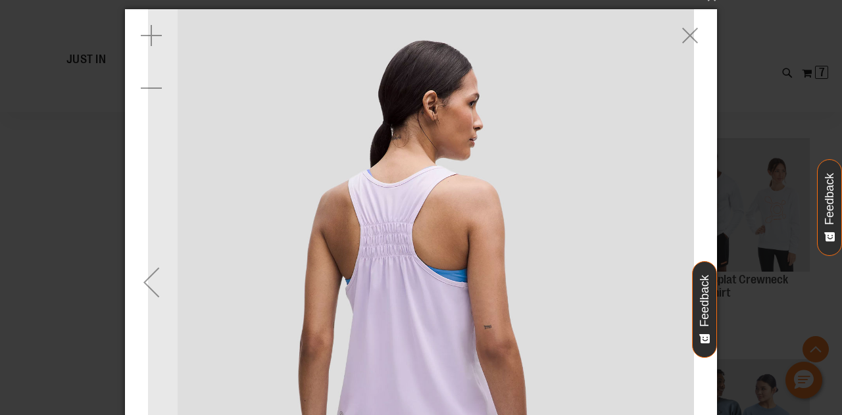
scroll to position [11, 0]
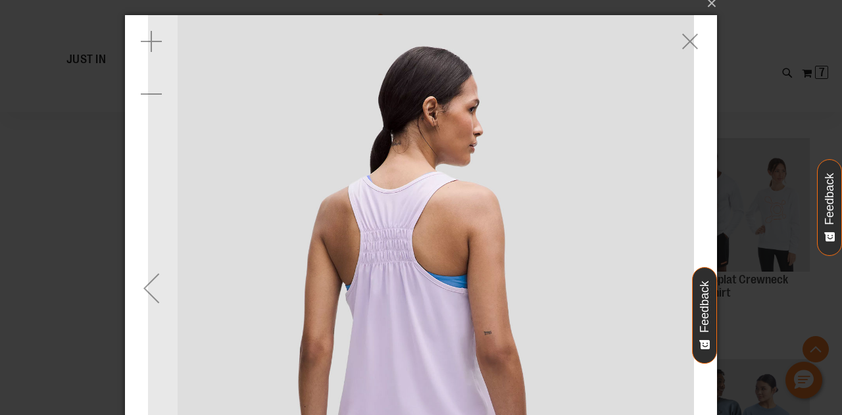
click at [688, 46] on span "Women's lululemon Ruched Racerback Tank Top" at bounding box center [586, 52] width 216 height 40
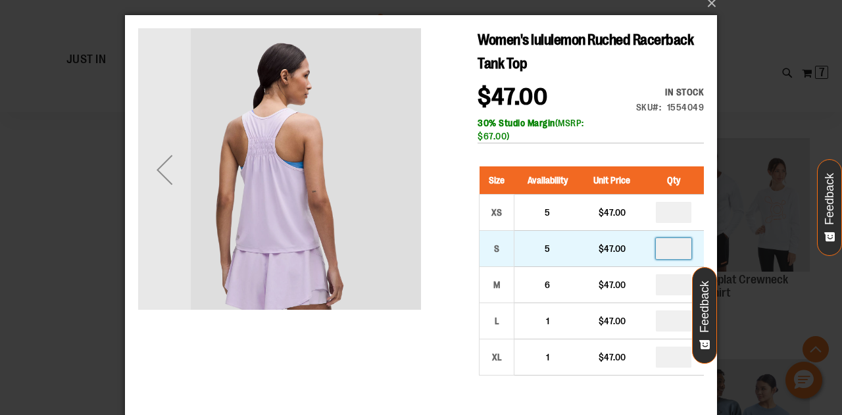
click at [682, 249] on input "*" at bounding box center [674, 248] width 36 height 21
type input "*"
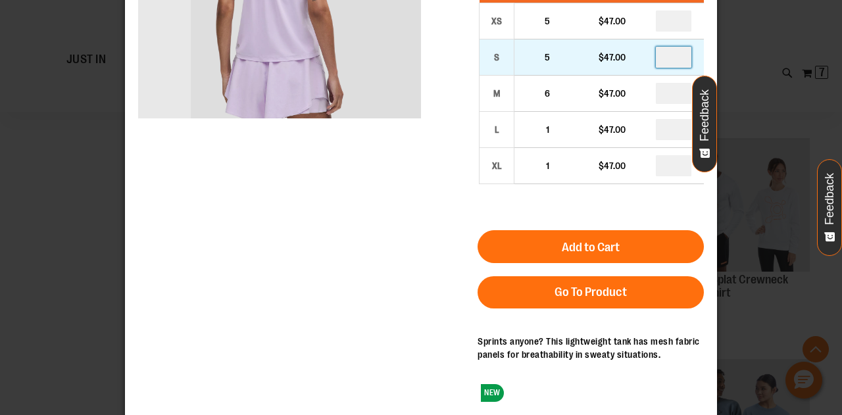
scroll to position [212, 0]
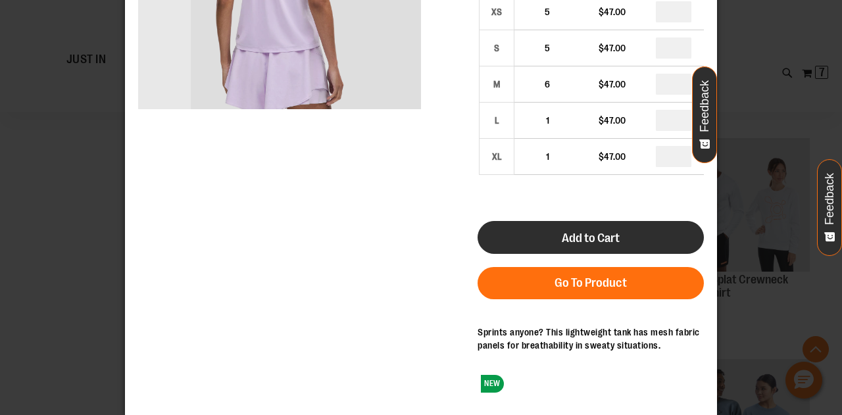
click at [594, 236] on span "Add to Cart" at bounding box center [591, 238] width 58 height 14
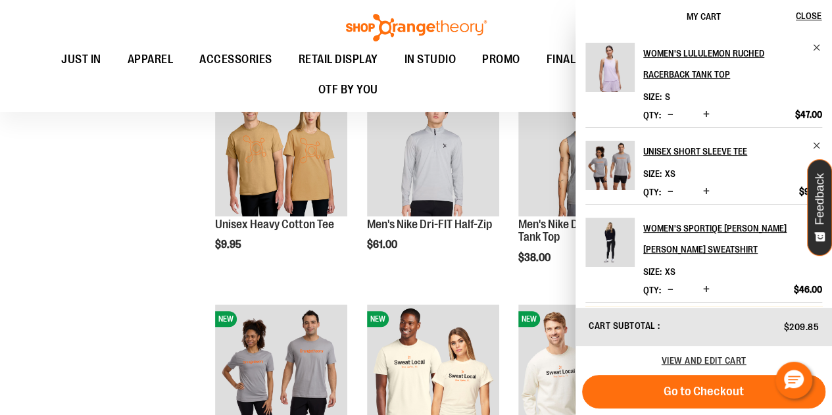
scroll to position [420, 0]
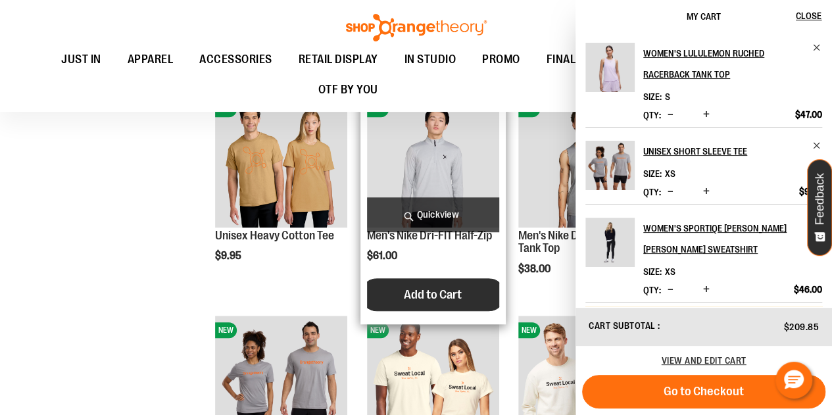
click at [481, 291] on button "Add to Cart" at bounding box center [433, 294] width 145 height 33
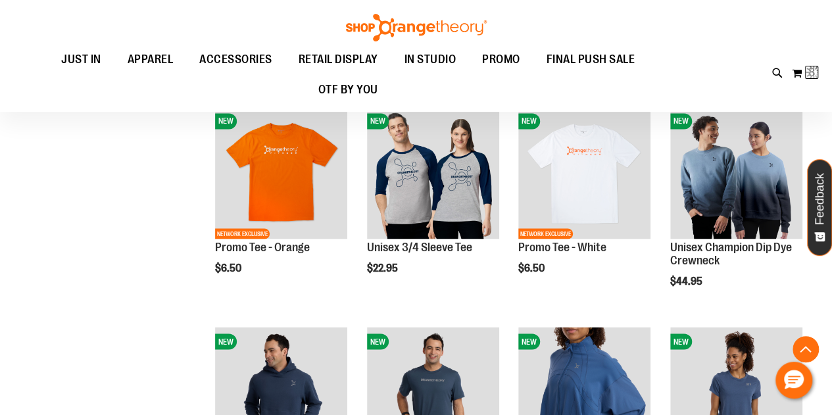
scroll to position [1070, 0]
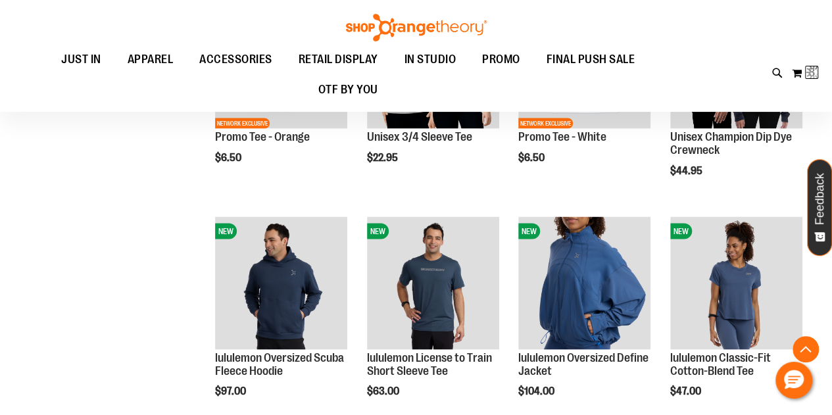
scroll to position [1184, 0]
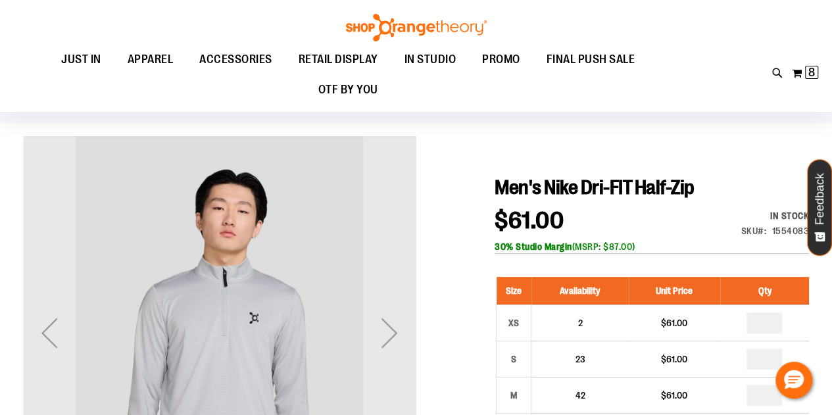
scroll to position [34, 0]
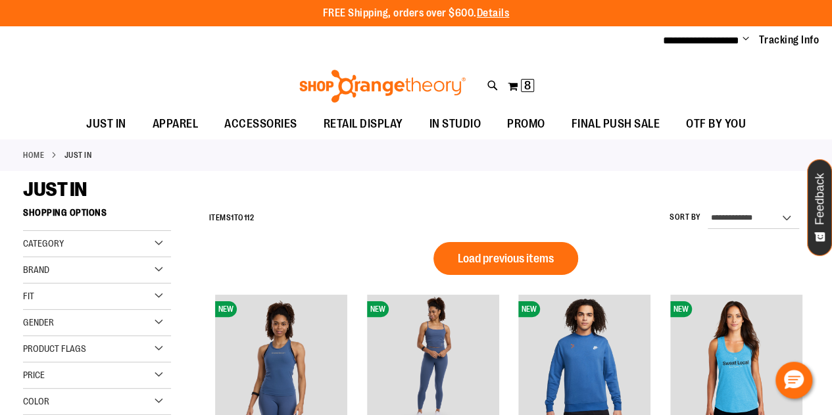
scroll to position [919, 0]
type input "**********"
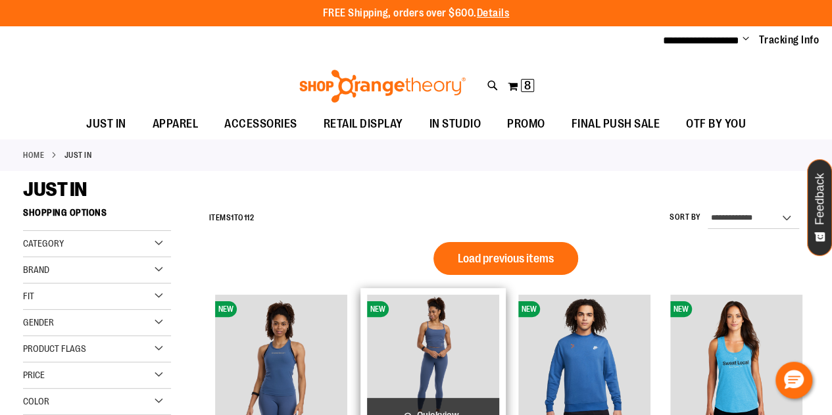
click at [485, 289] on div "NEW lululemon Wunder Train Strappy Tank $55.00 Quickview" at bounding box center [433, 412] width 145 height 249
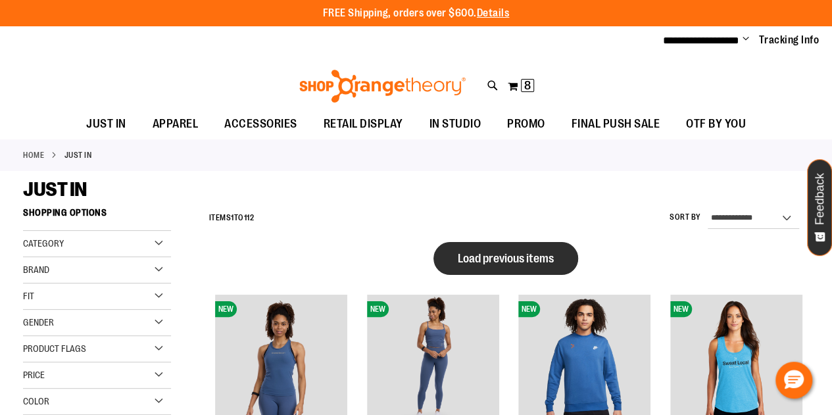
click at [505, 260] on span "Load previous items" at bounding box center [506, 258] width 96 height 13
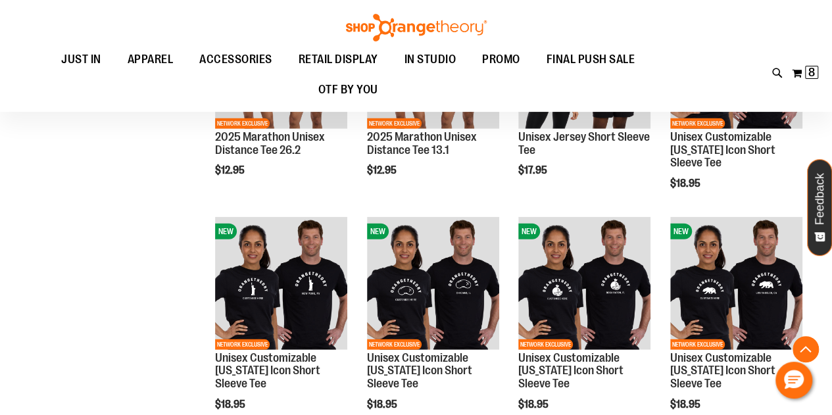
scroll to position [1624, 0]
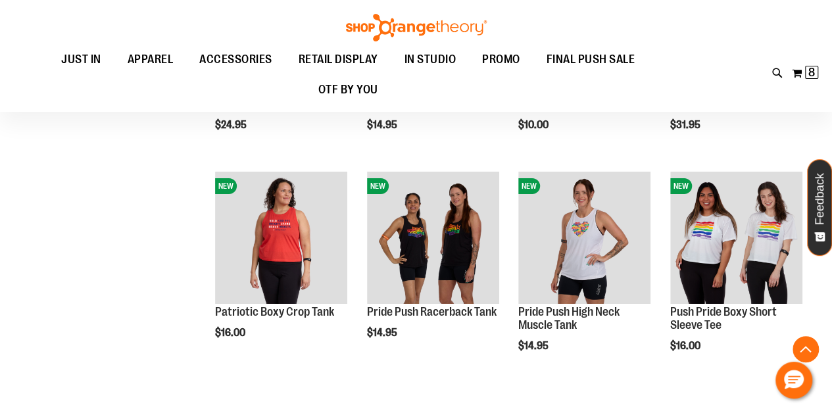
scroll to position [2112, 0]
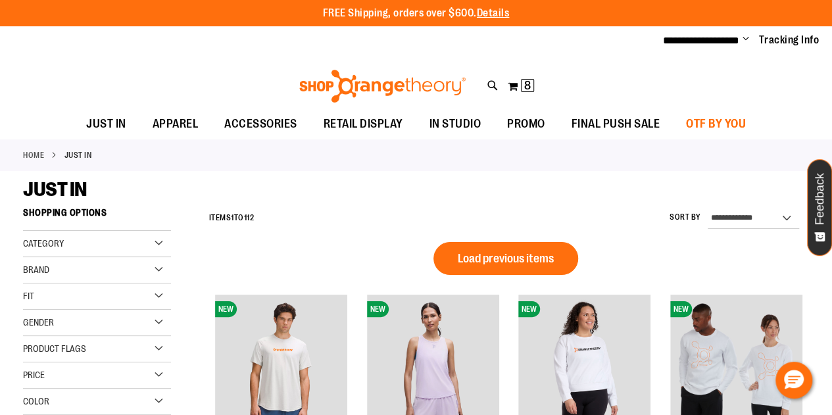
click at [732, 124] on span "OTF BY YOU" at bounding box center [716, 124] width 60 height 30
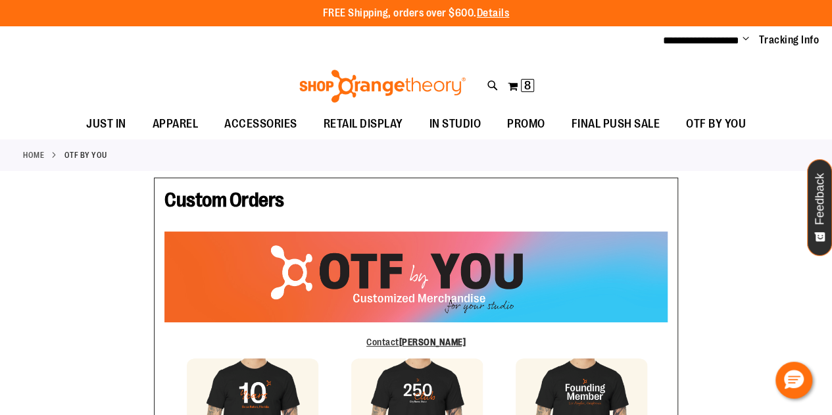
type input "**********"
click at [369, 128] on span "RETAIL DISPLAY" at bounding box center [364, 124] width 80 height 30
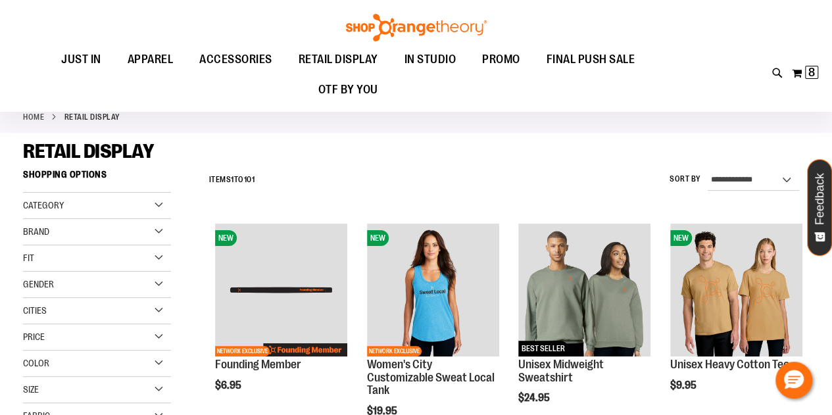
scroll to position [37, 0]
type input "**********"
click at [355, 61] on span "RETAIL DISPLAY" at bounding box center [339, 60] width 80 height 30
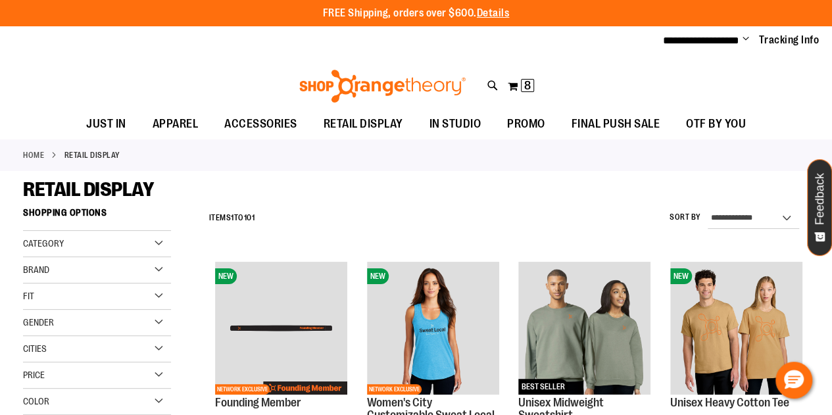
type input "**********"
click at [376, 129] on span "RETAIL DISPLAY" at bounding box center [364, 124] width 80 height 30
type input "**********"
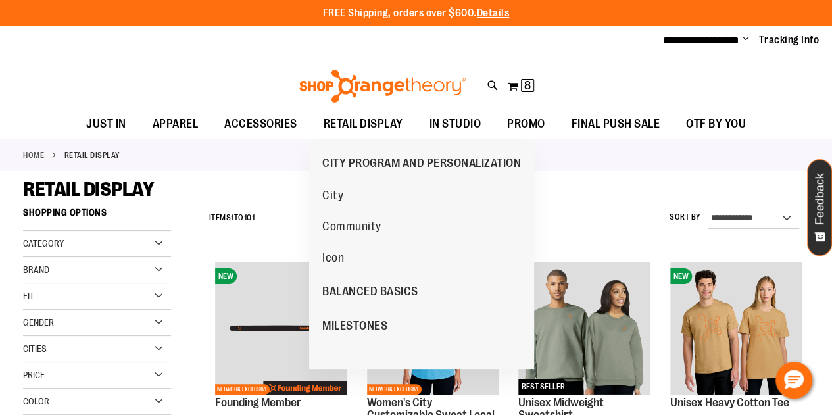
click at [623, 186] on div "RETAIL DISPLAY" at bounding box center [416, 190] width 786 height 24
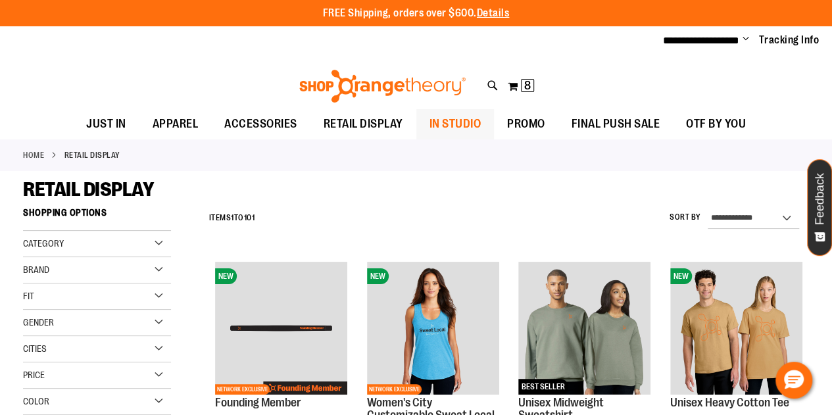
click at [461, 125] on span "IN STUDIO" at bounding box center [456, 124] width 52 height 30
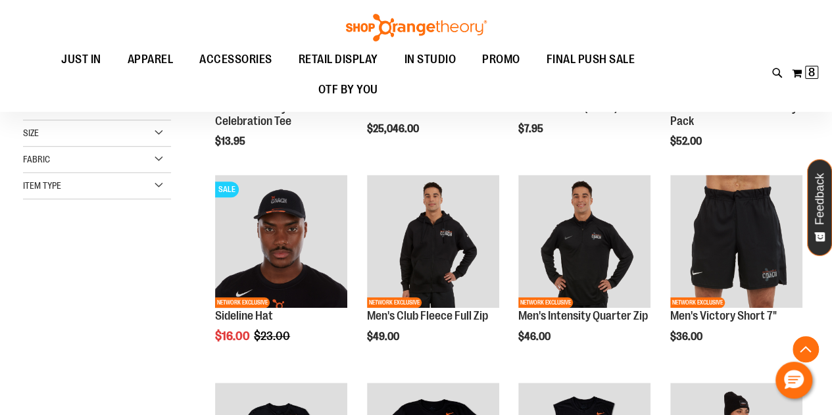
scroll to position [305, 0]
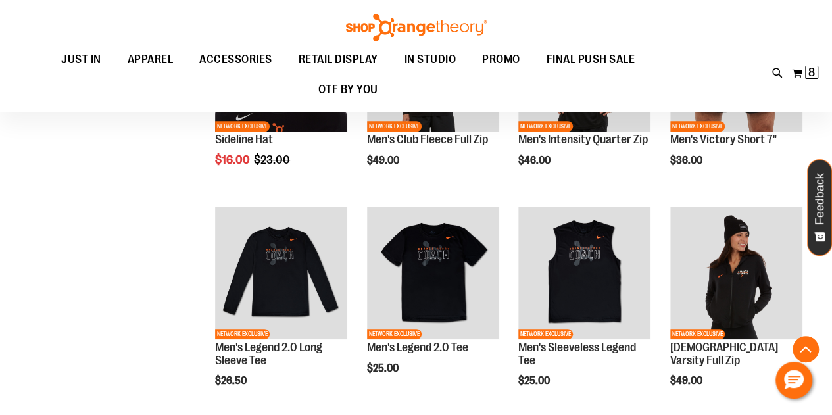
scroll to position [469, 0]
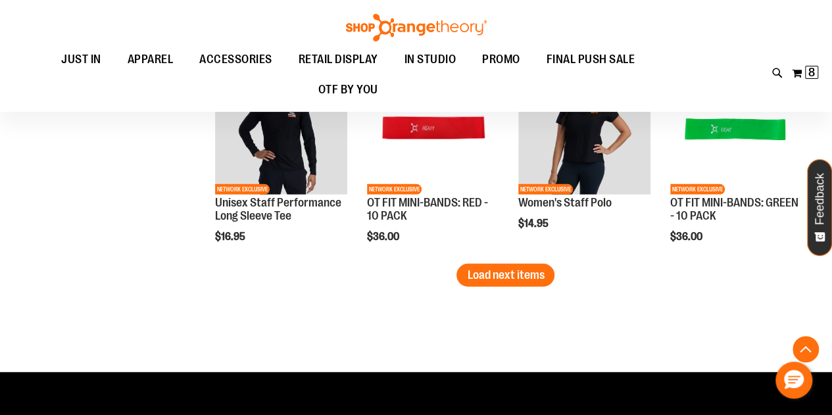
scroll to position [1866, 0]
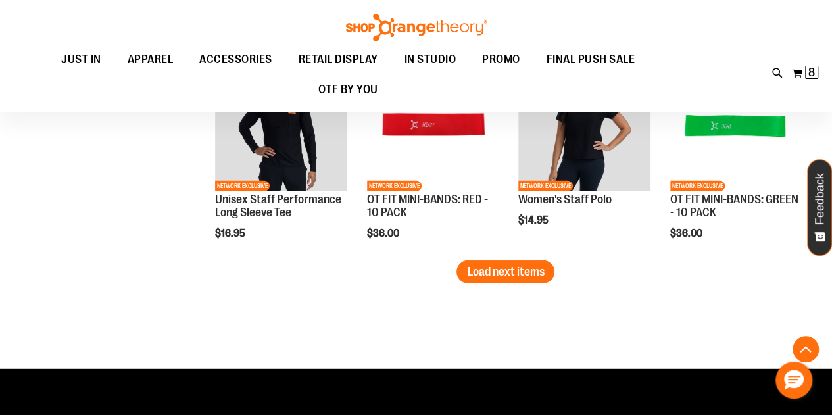
type input "**********"
click at [540, 280] on button "Load next items" at bounding box center [506, 272] width 98 height 23
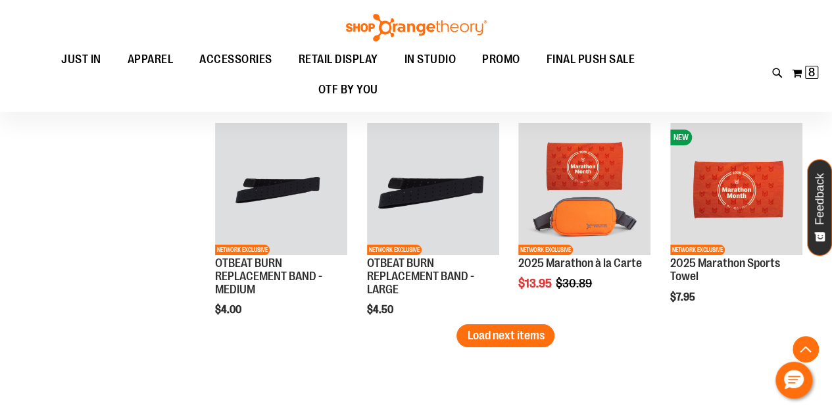
scroll to position [2453, 0]
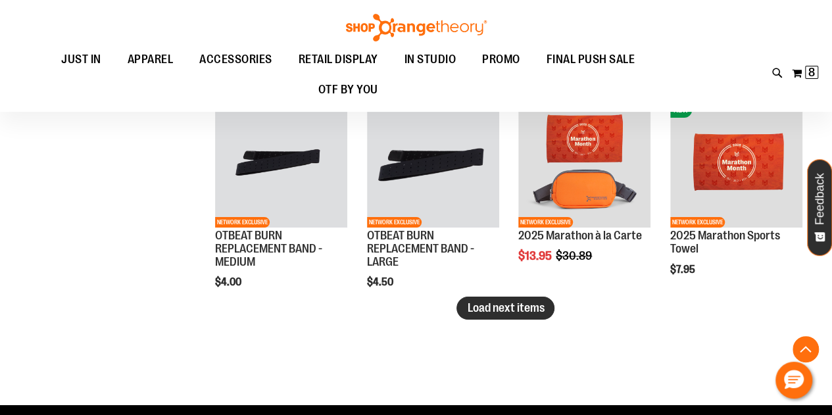
click at [532, 311] on span "Load next items" at bounding box center [505, 307] width 77 height 13
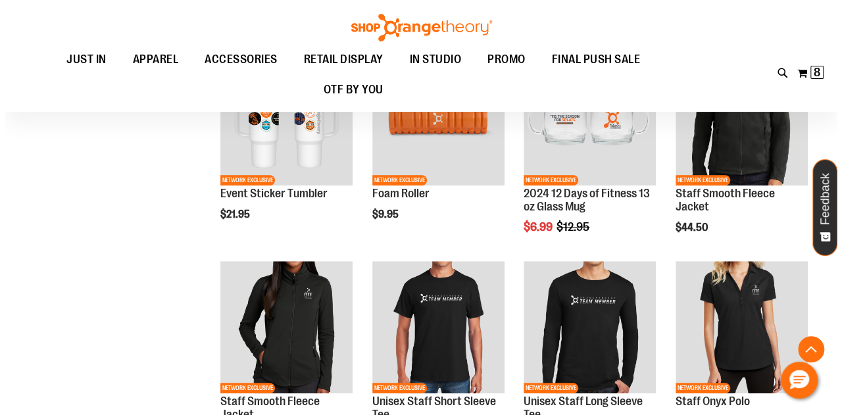
scroll to position [2915, 0]
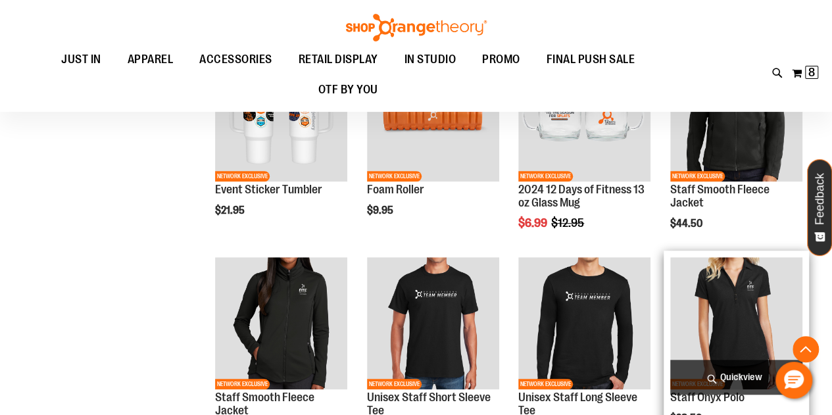
click at [748, 364] on span "Quickview" at bounding box center [737, 377] width 132 height 35
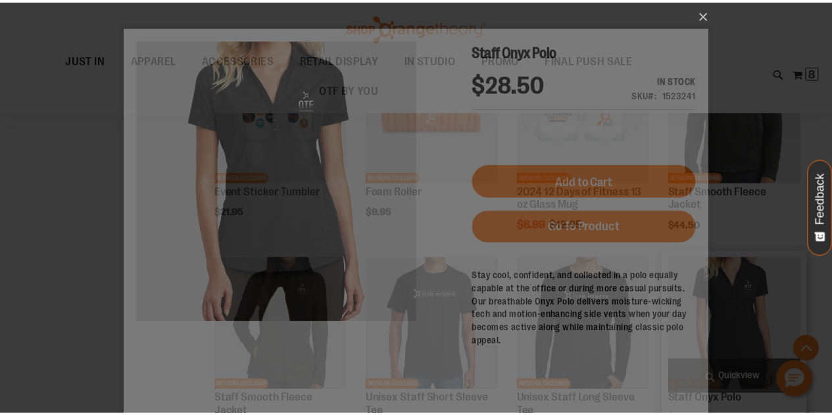
scroll to position [0, 0]
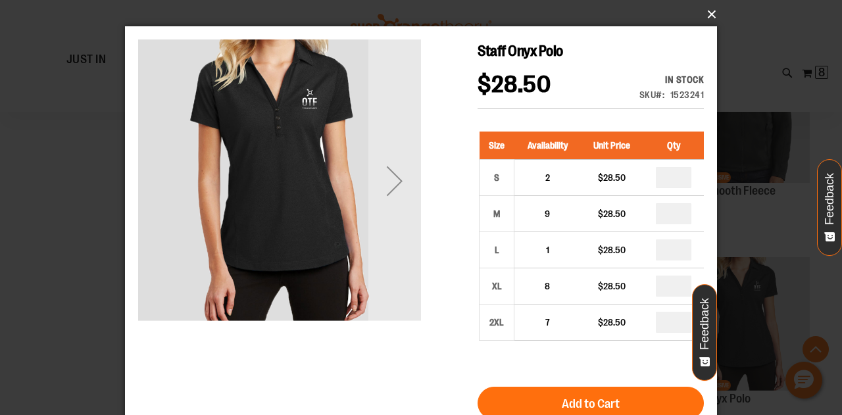
click at [714, 16] on button "×" at bounding box center [425, 14] width 592 height 29
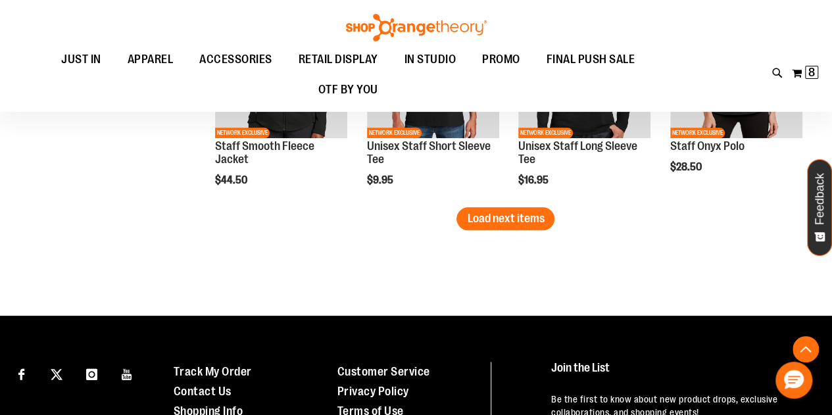
scroll to position [3167, 0]
click at [530, 221] on span "Load next items" at bounding box center [505, 218] width 77 height 13
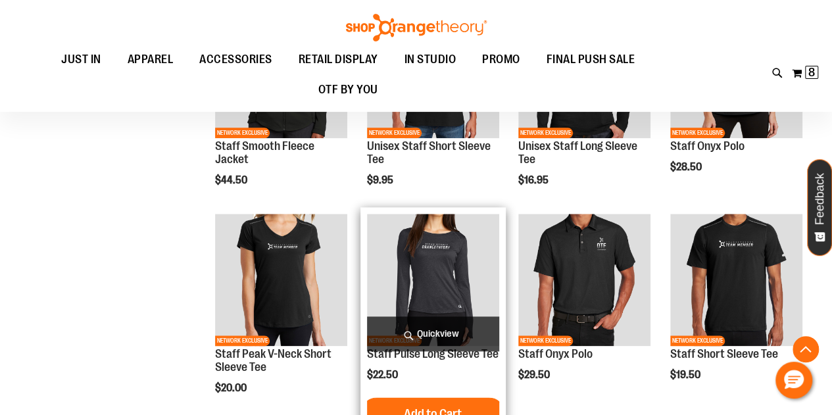
click at [437, 262] on img "product" at bounding box center [433, 280] width 132 height 132
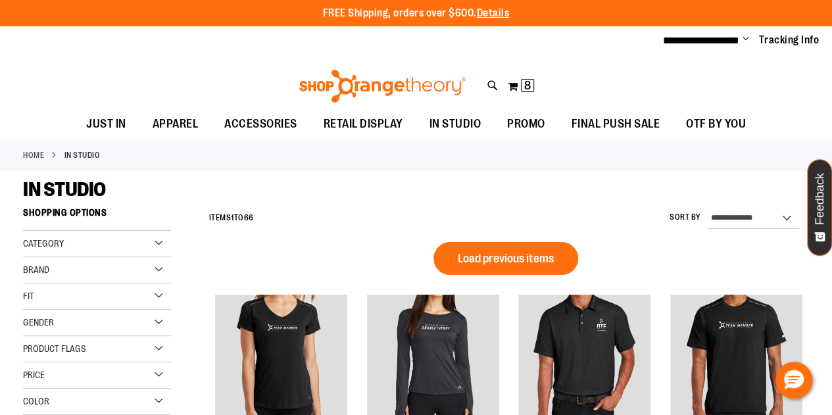
type input "**********"
click at [263, 124] on span "ACCESSORIES" at bounding box center [260, 124] width 73 height 30
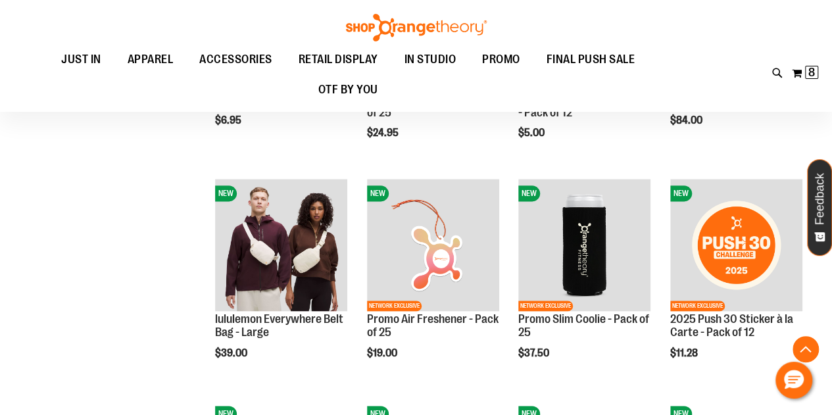
scroll to position [744, 0]
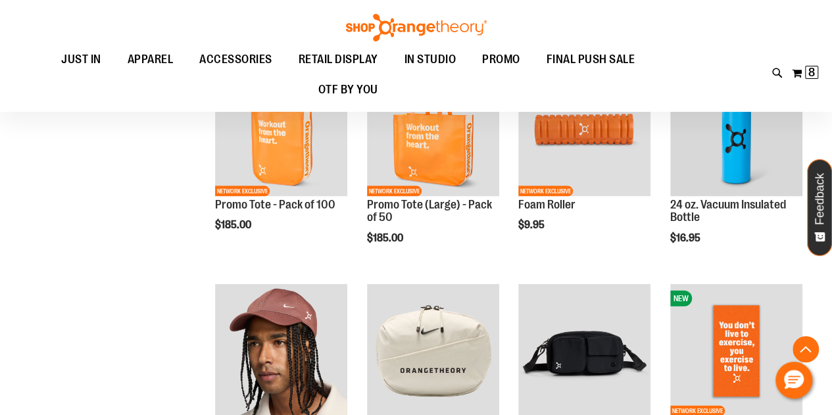
scroll to position [1298, 0]
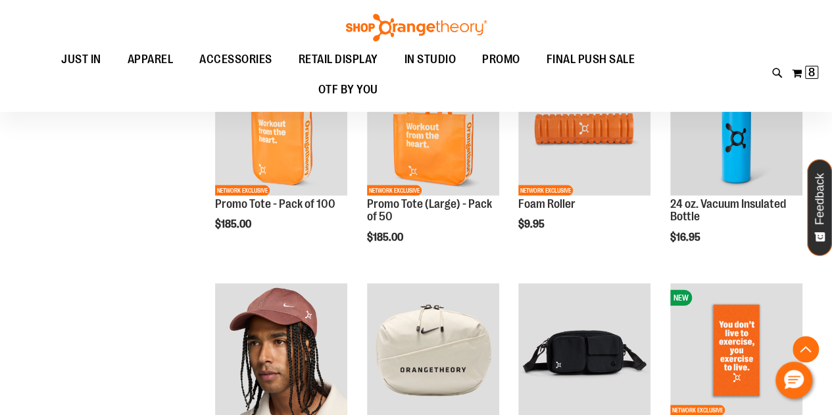
type input "**********"
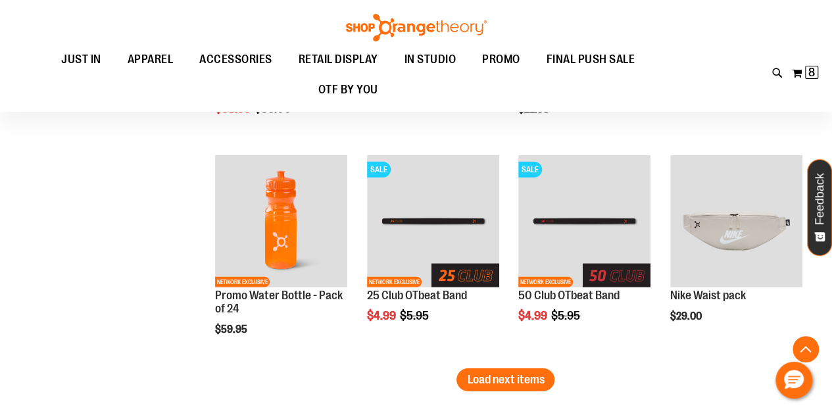
scroll to position [1868, 0]
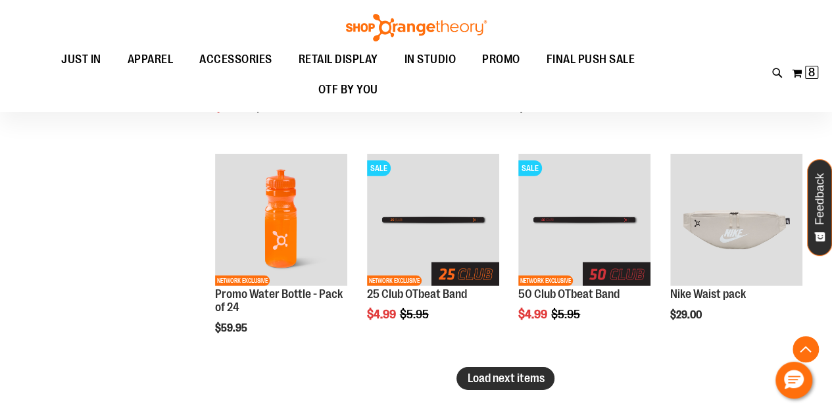
click at [541, 381] on span "Load next items" at bounding box center [505, 378] width 77 height 13
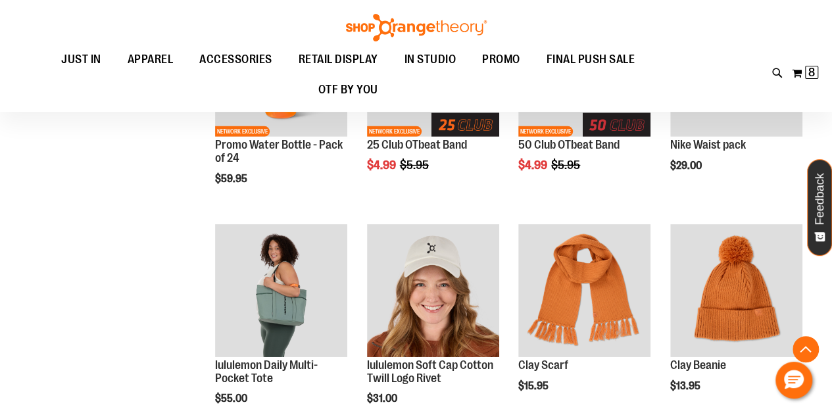
scroll to position [2024, 0]
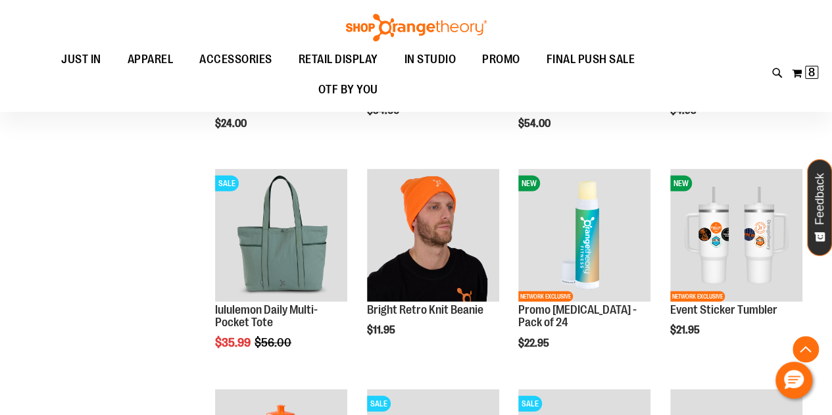
scroll to position [1628, 0]
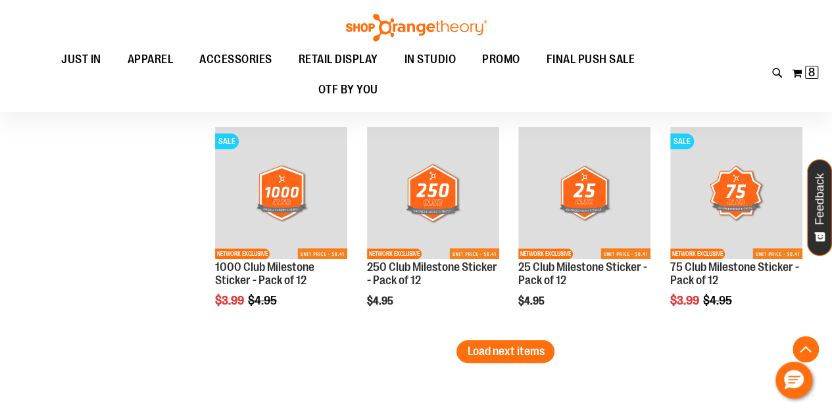
scroll to position [2565, 0]
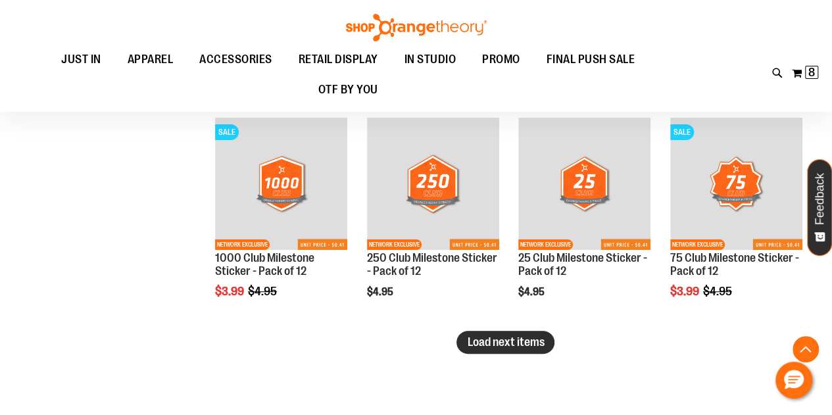
click at [543, 345] on span "Load next items" at bounding box center [505, 342] width 77 height 13
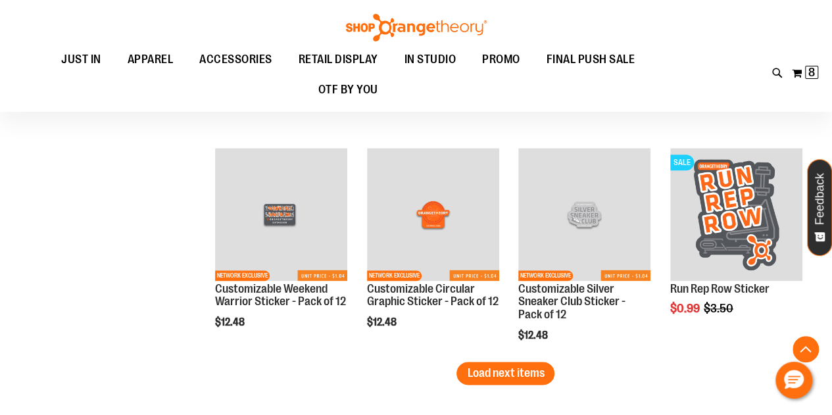
scroll to position [3197, 0]
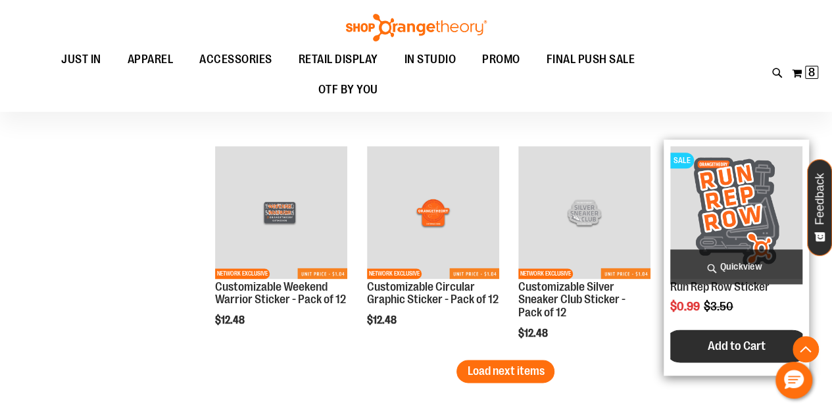
click at [687, 345] on button "Add to Cart" at bounding box center [736, 346] width 145 height 33
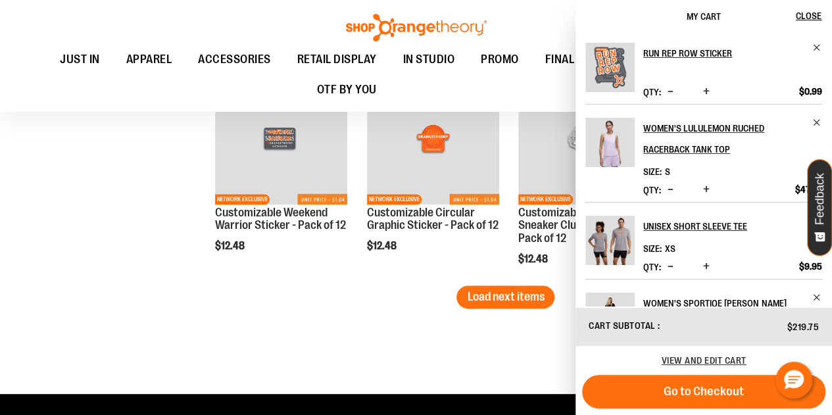
scroll to position [3296, 0]
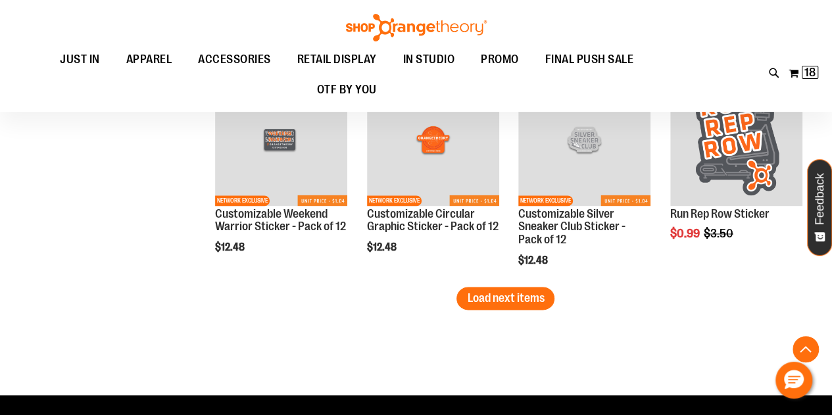
scroll to position [3271, 0]
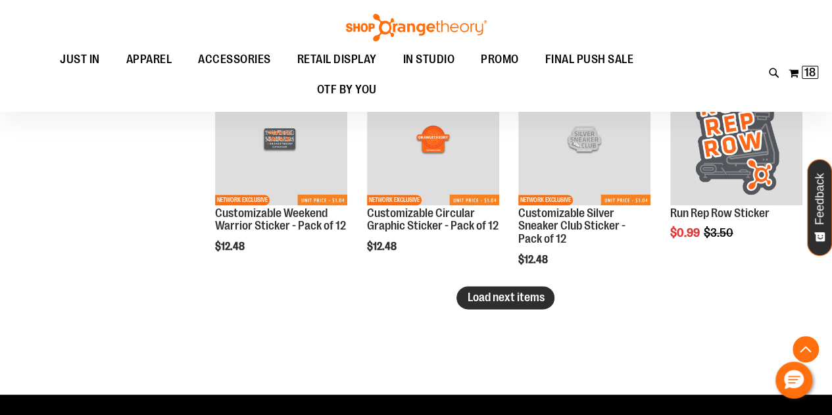
click at [519, 297] on span "Load next items" at bounding box center [505, 297] width 77 height 13
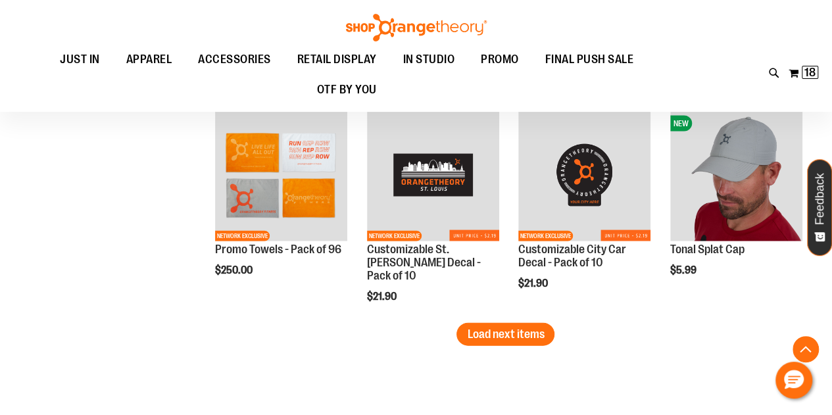
scroll to position [3898, 0]
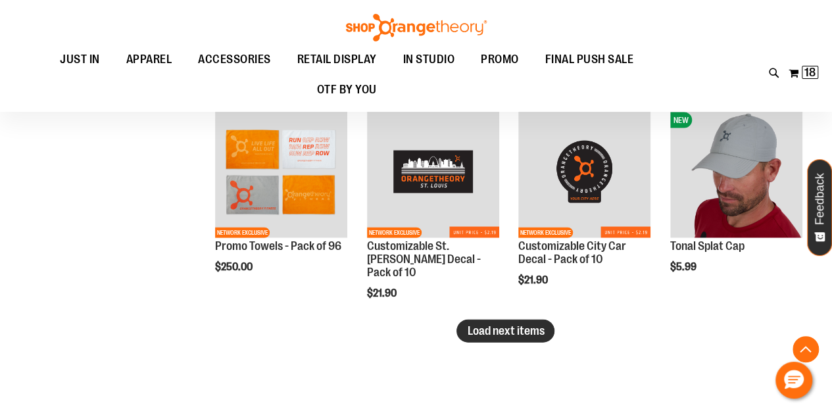
click at [542, 328] on span "Load next items" at bounding box center [505, 330] width 77 height 13
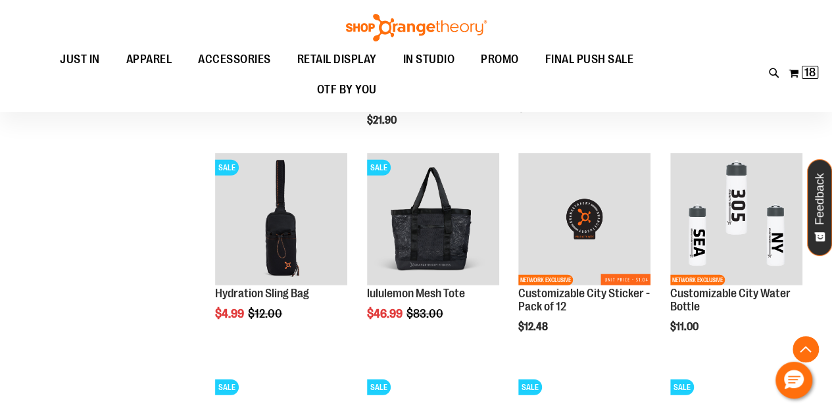
scroll to position [4074, 0]
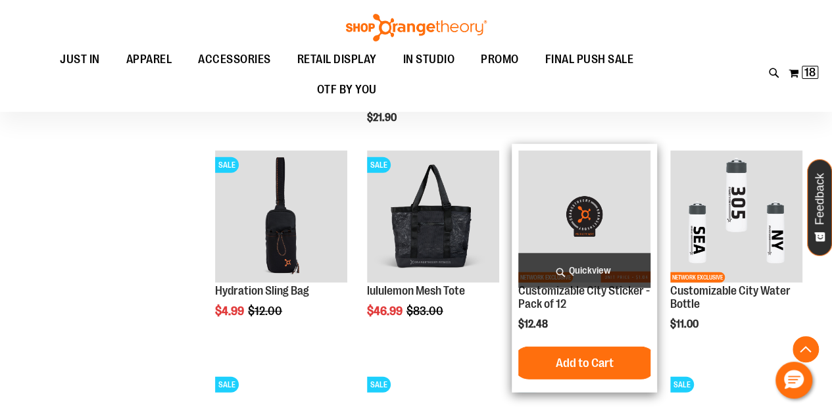
click at [645, 330] on div "$12.48" at bounding box center [585, 323] width 132 height 13
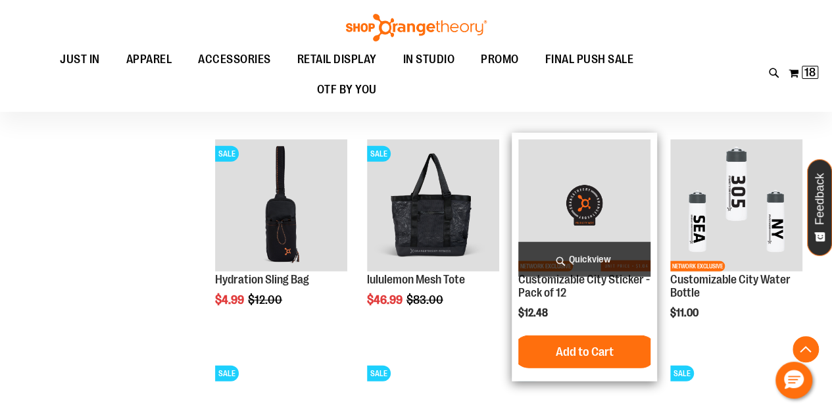
scroll to position [4086, 0]
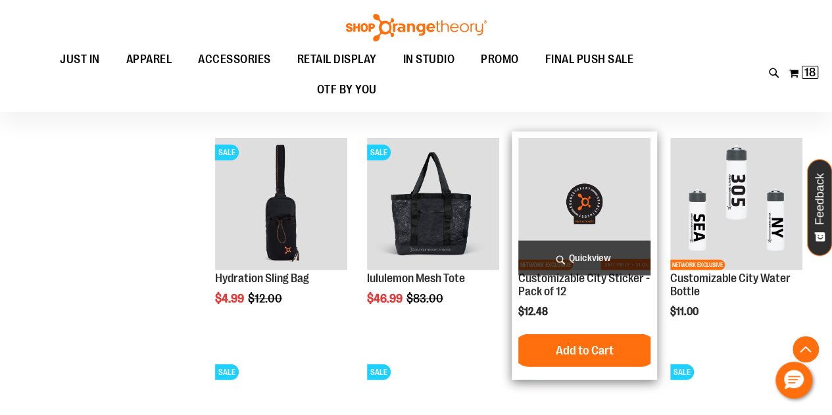
click at [636, 330] on div "Customizable City Sticker - Pack of 12 $12.48 Quickview Add to Cart In stock" at bounding box center [585, 256] width 132 height 236
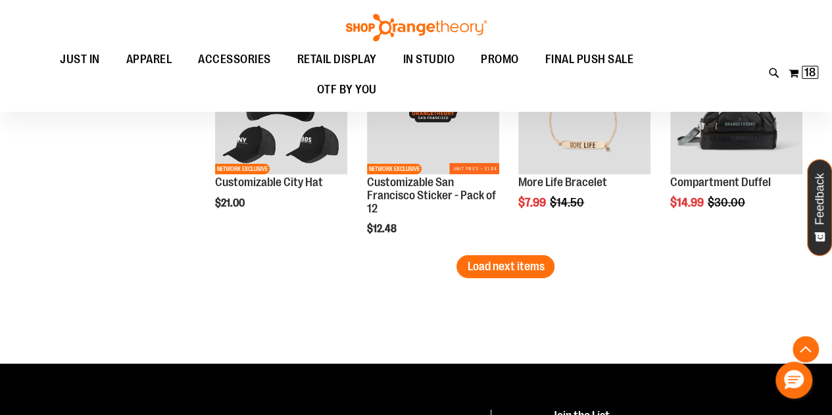
scroll to position [4624, 0]
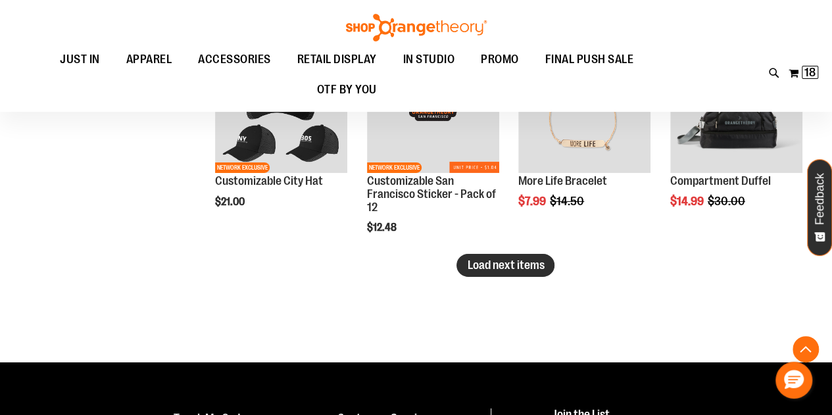
click at [542, 272] on button "Load next items" at bounding box center [506, 265] width 98 height 23
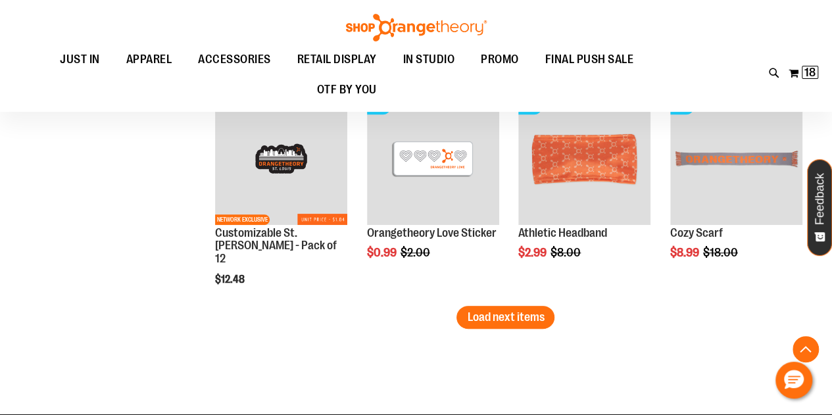
scroll to position [5238, 0]
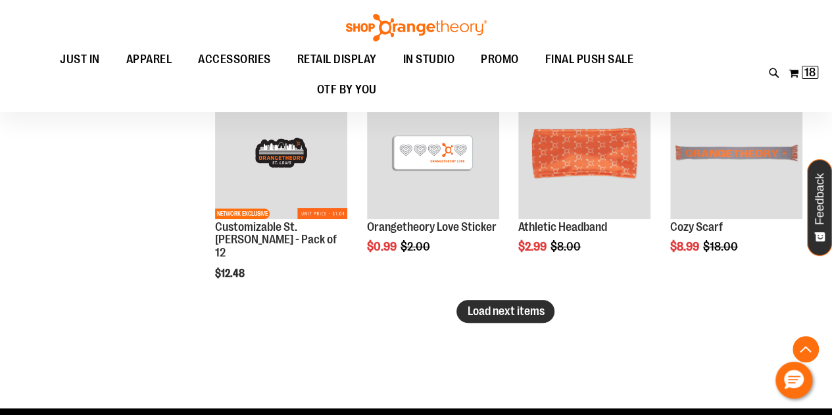
click at [544, 315] on button "Load next items" at bounding box center [506, 311] width 98 height 23
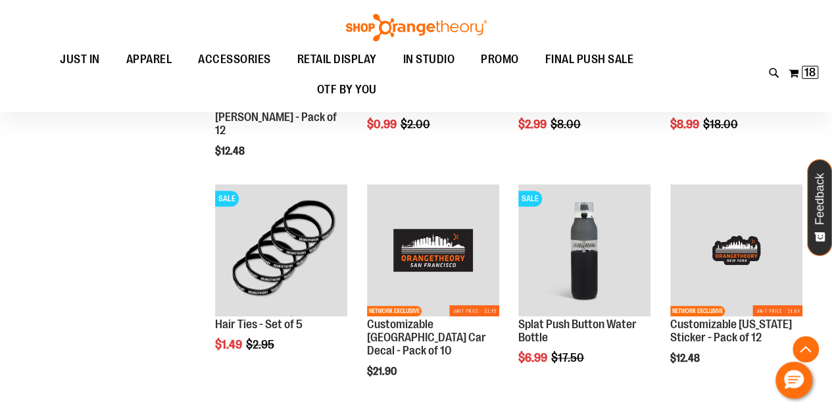
scroll to position [5362, 0]
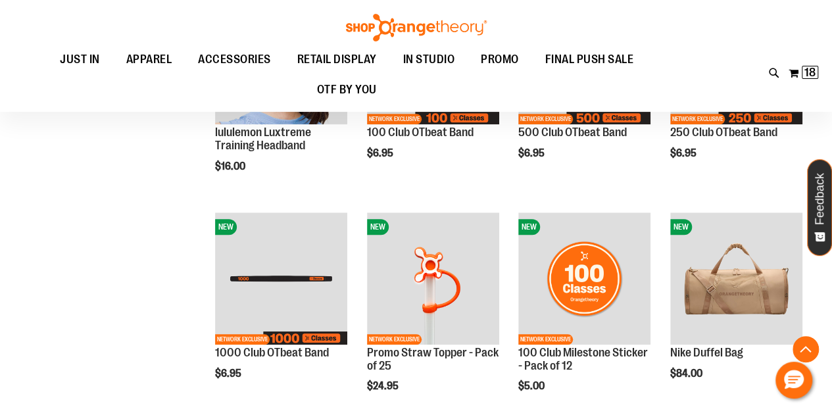
scroll to position [192, 0]
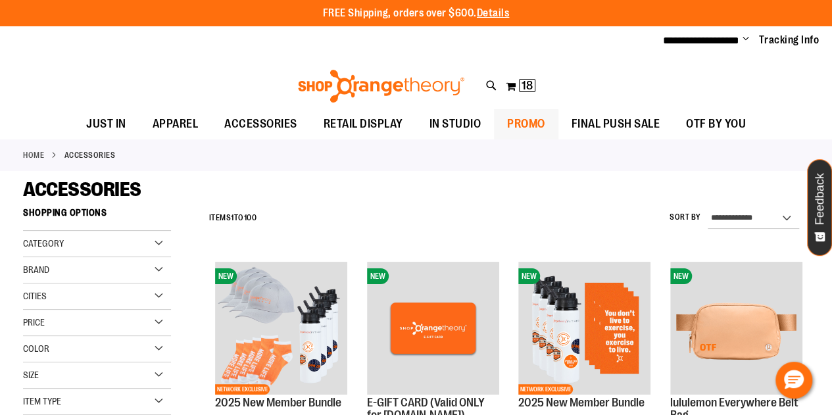
click at [527, 129] on span "PROMO" at bounding box center [526, 124] width 38 height 30
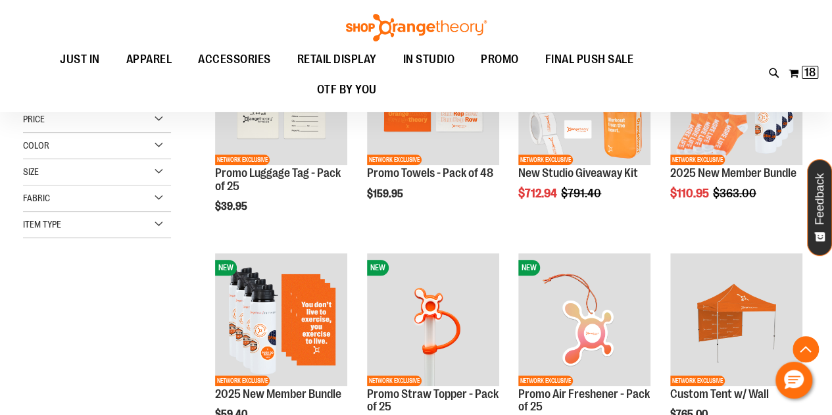
scroll to position [231, 0]
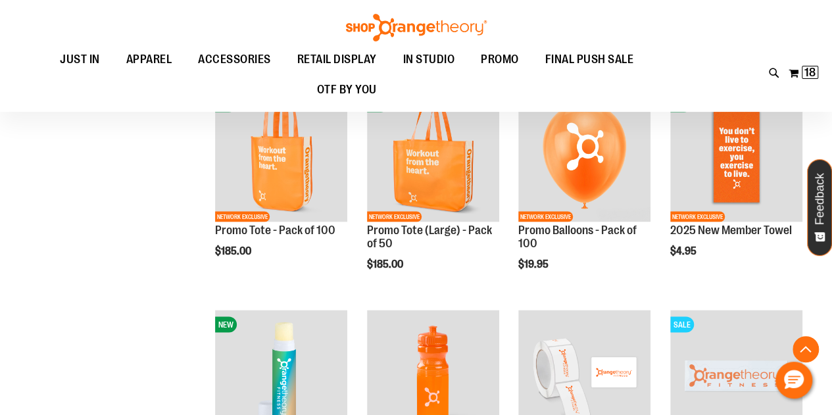
scroll to position [1057, 0]
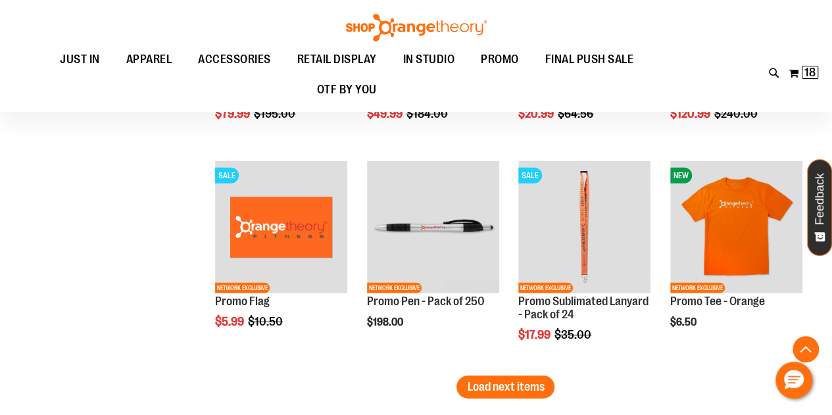
scroll to position [1877, 0]
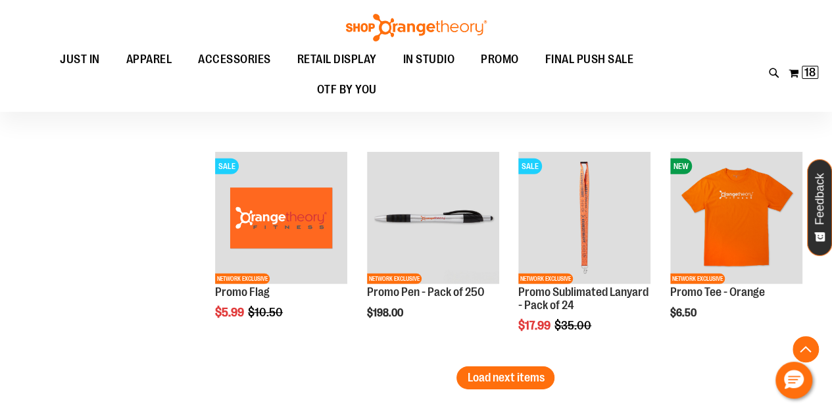
type input "**********"
click at [524, 378] on span "Load next items" at bounding box center [505, 377] width 77 height 13
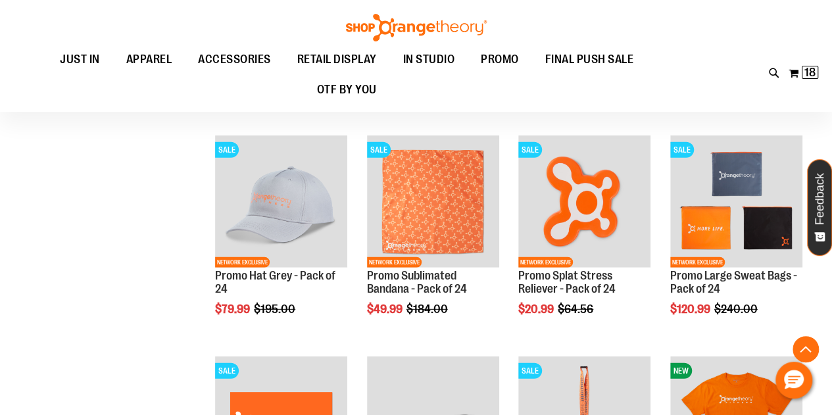
scroll to position [1668, 0]
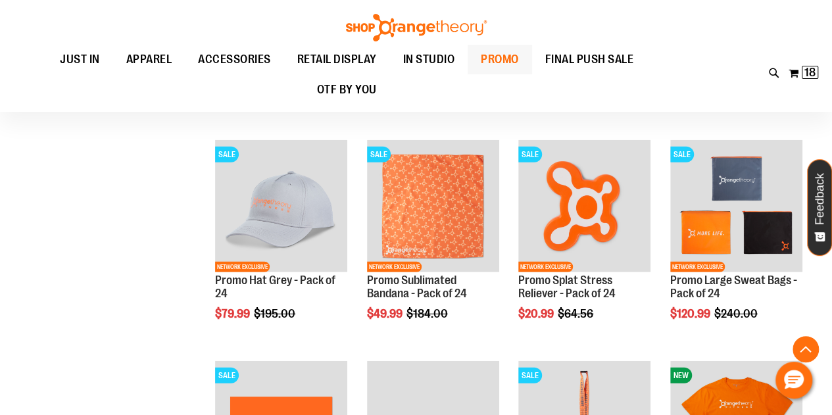
click at [499, 58] on span "PROMO" at bounding box center [500, 60] width 38 height 30
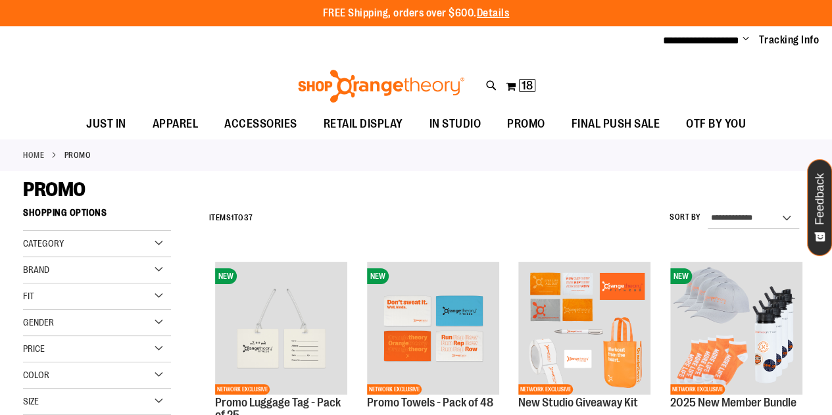
type input "**********"
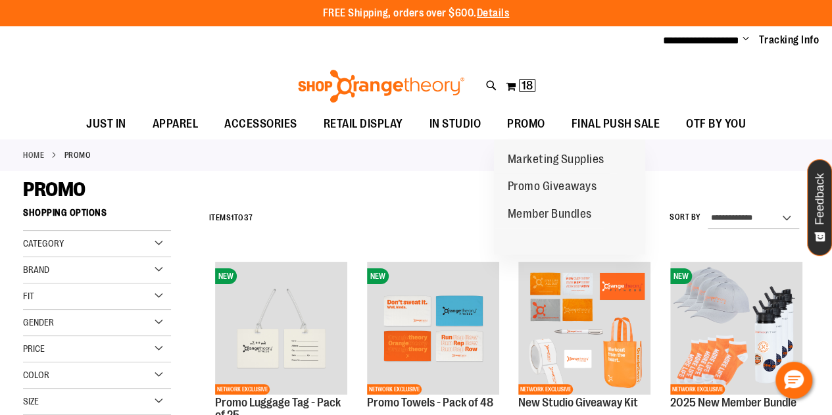
click at [470, 163] on div "Home PROMO" at bounding box center [416, 156] width 832 height 32
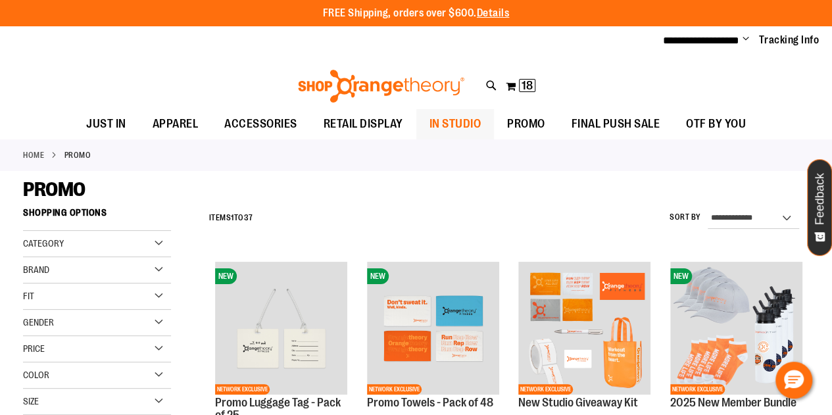
click at [464, 124] on span "IN STUDIO" at bounding box center [456, 124] width 52 height 30
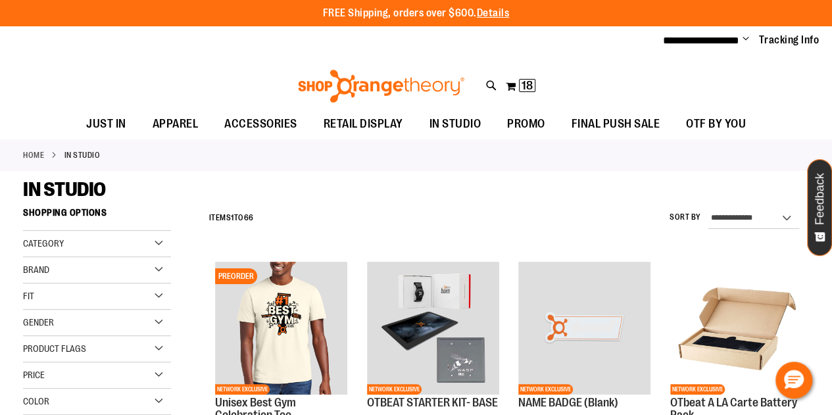
type input "**********"
click at [377, 123] on span "RETAIL DISPLAY" at bounding box center [364, 124] width 80 height 30
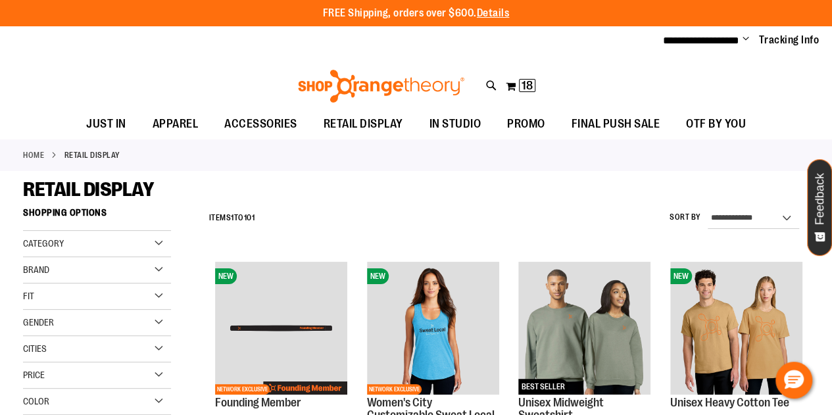
type input "**********"
click at [282, 122] on span "ACCESSORIES" at bounding box center [260, 124] width 73 height 30
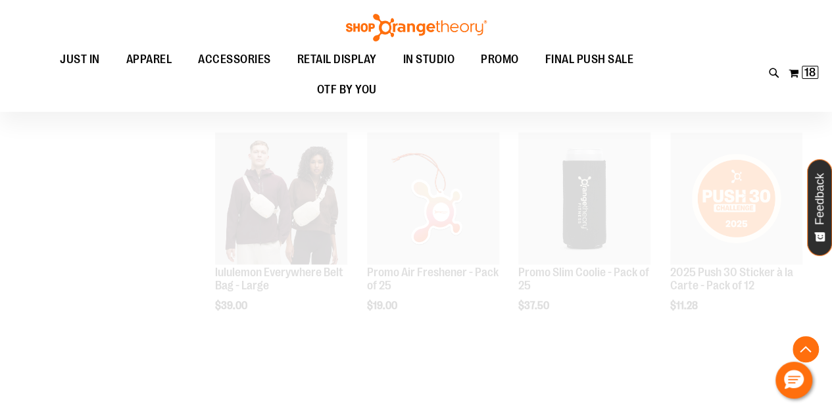
scroll to position [702, 0]
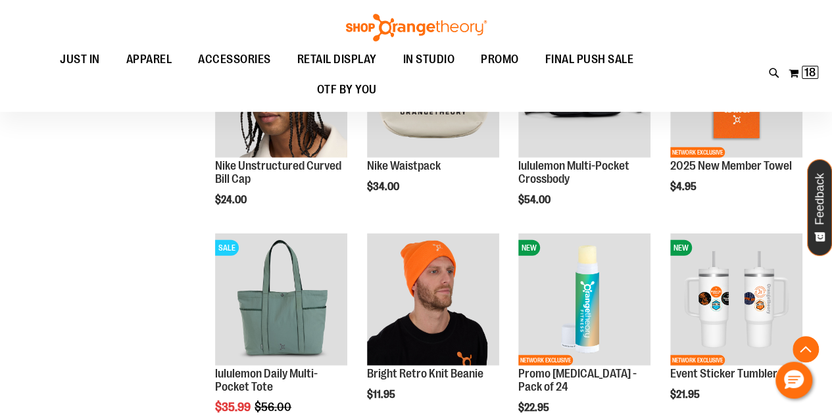
scroll to position [1484, 0]
type input "**********"
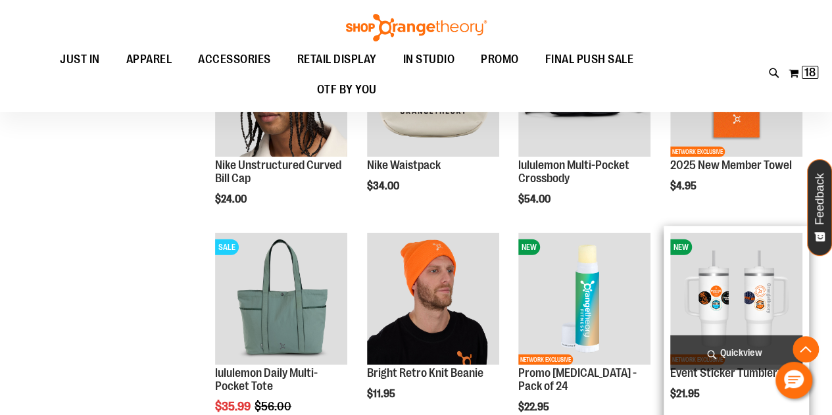
click at [755, 322] on img "product" at bounding box center [737, 299] width 132 height 132
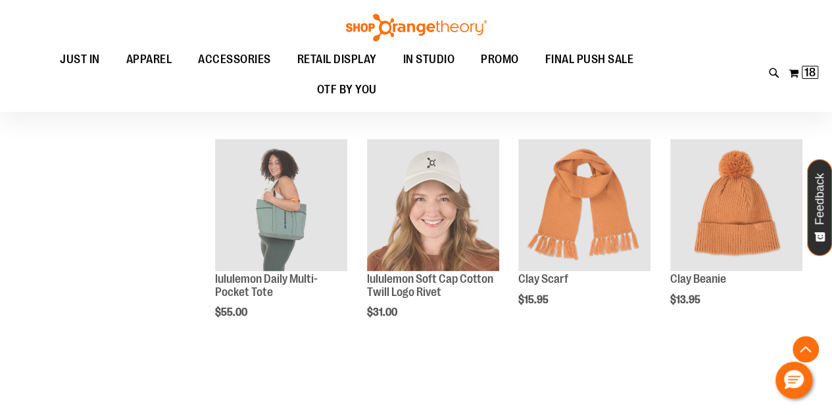
scroll to position [770, 0]
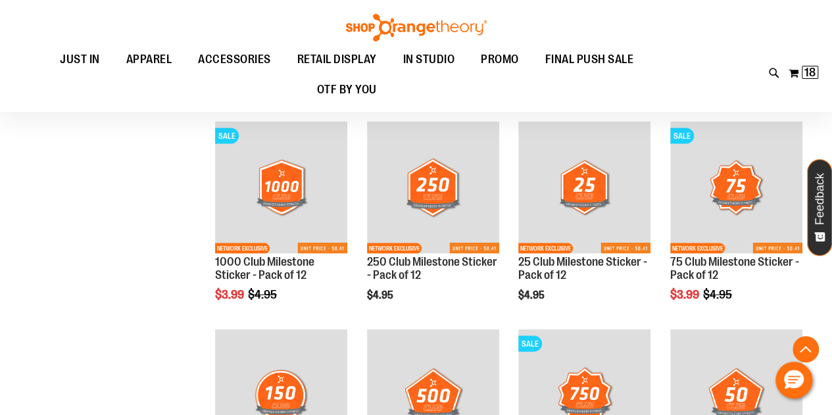
scroll to position [1210, 0]
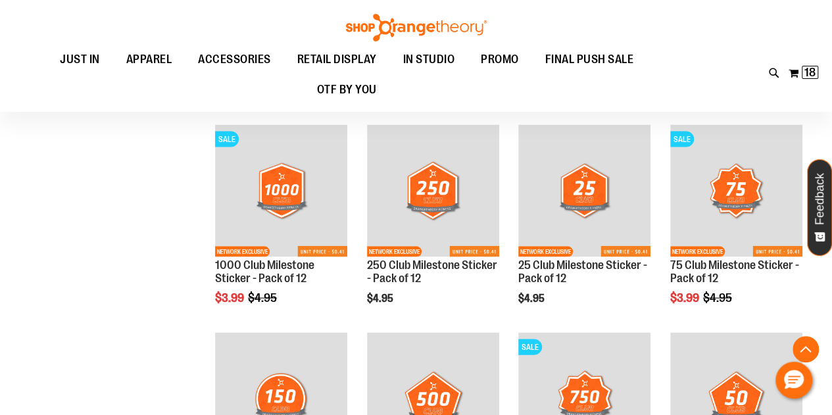
type input "**********"
click at [243, 63] on span "ACCESSORIES" at bounding box center [234, 60] width 73 height 30
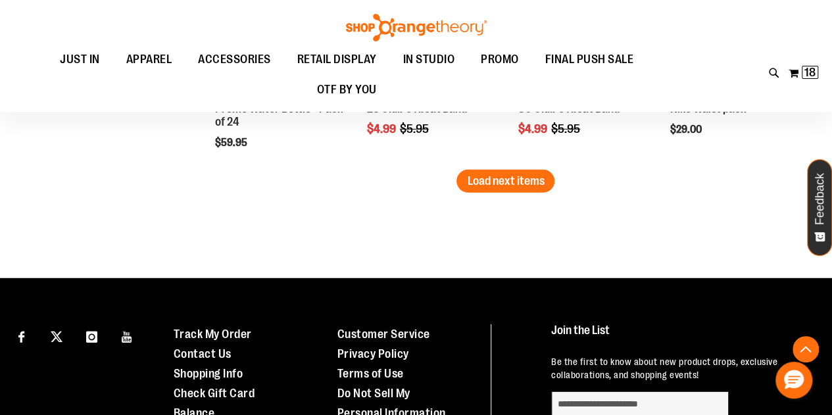
scroll to position [1957, 0]
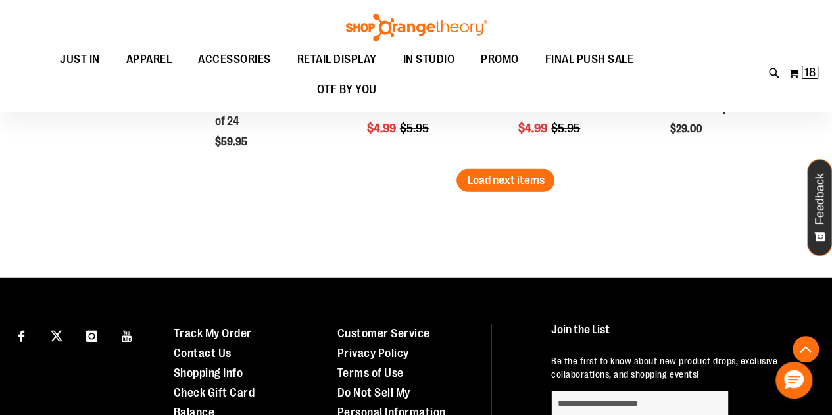
type input "**********"
click at [524, 184] on span "Load next items" at bounding box center [505, 180] width 77 height 13
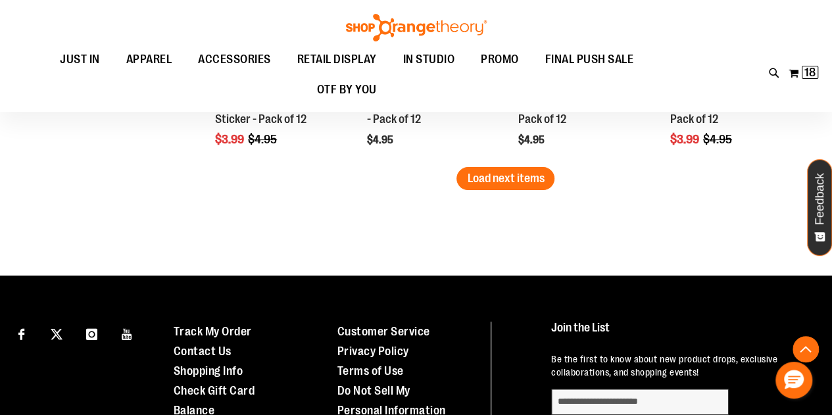
scroll to position [2581, 0]
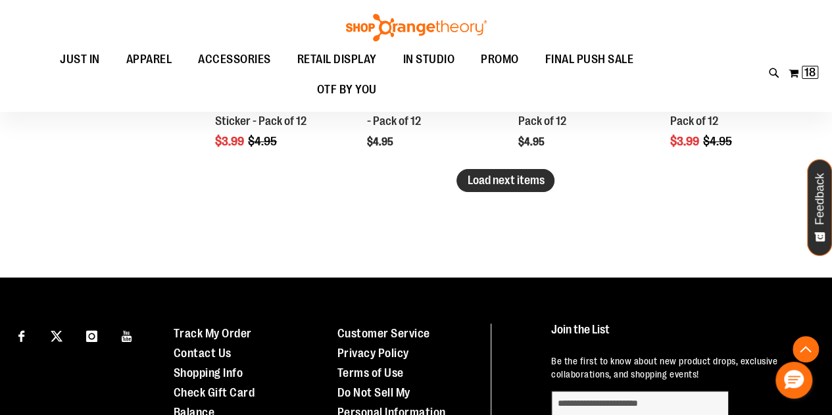
click at [525, 179] on span "Load next items" at bounding box center [505, 180] width 77 height 13
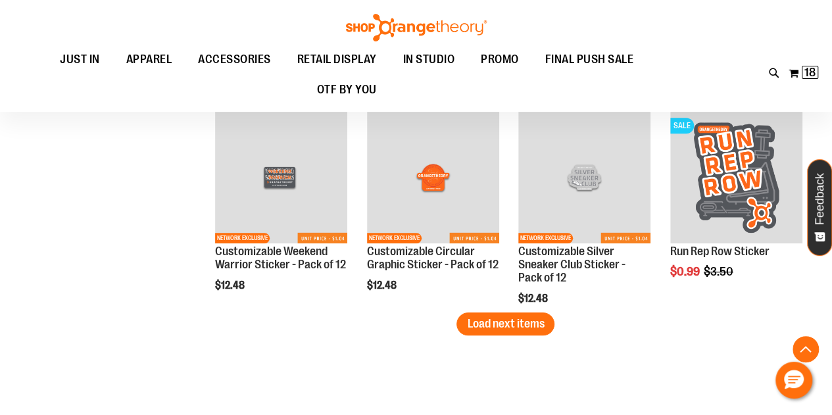
scroll to position [3063, 0]
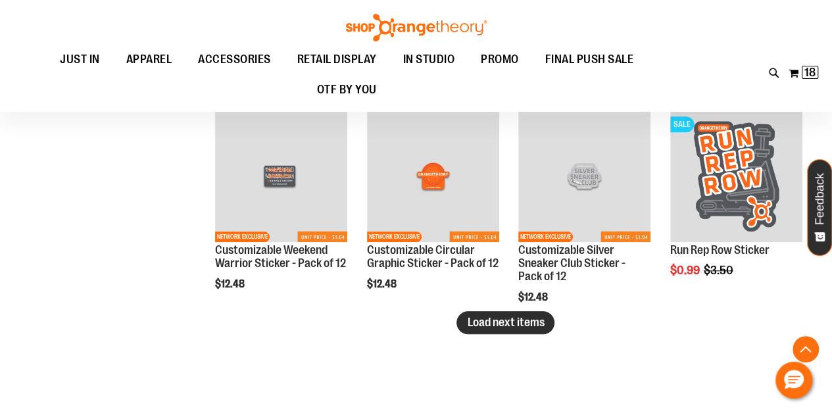
click at [482, 313] on button "Load next items" at bounding box center [506, 322] width 98 height 23
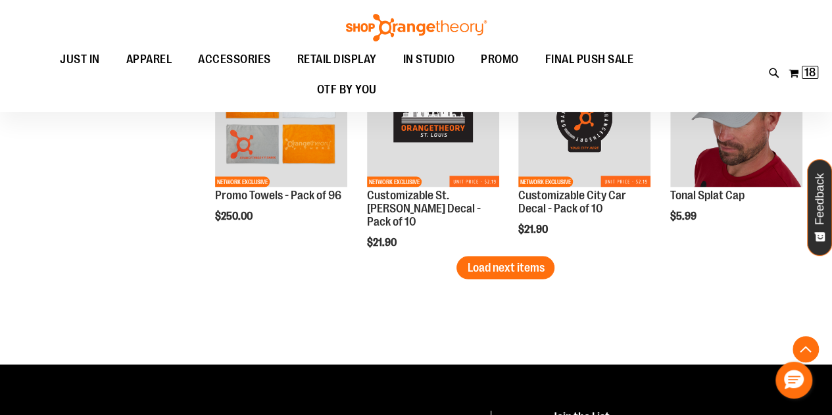
scroll to position [3743, 0]
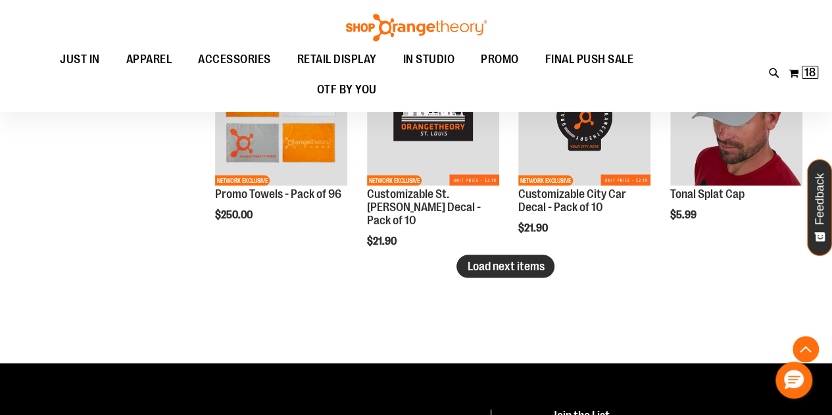
click at [529, 269] on span "Load next items" at bounding box center [505, 265] width 77 height 13
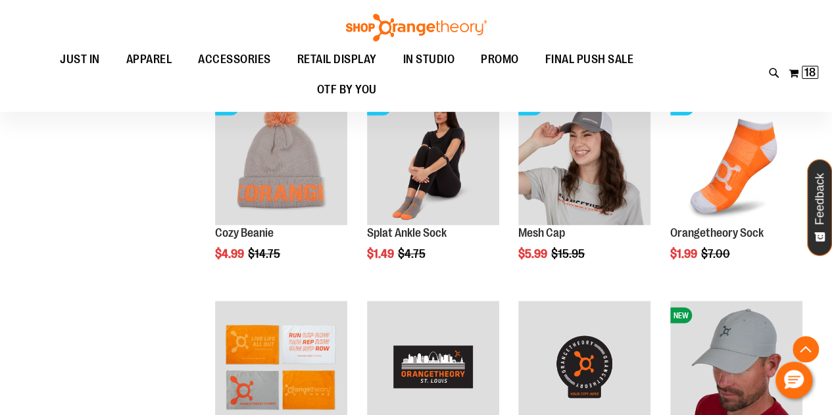
scroll to position [3493, 0]
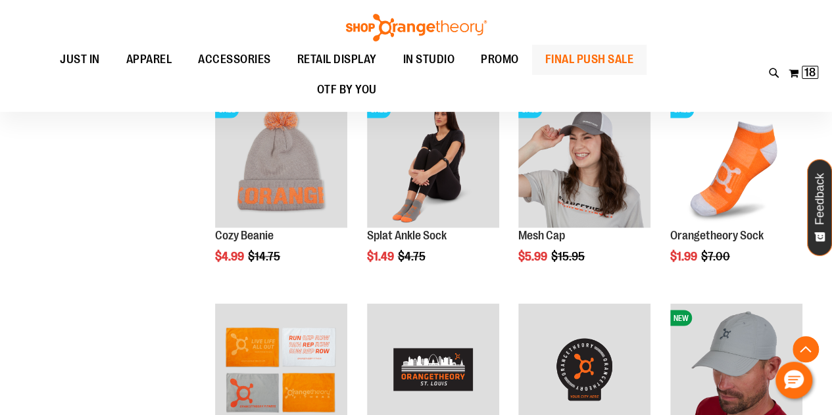
click at [592, 62] on span "FINAL PUSH SALE" at bounding box center [590, 60] width 89 height 30
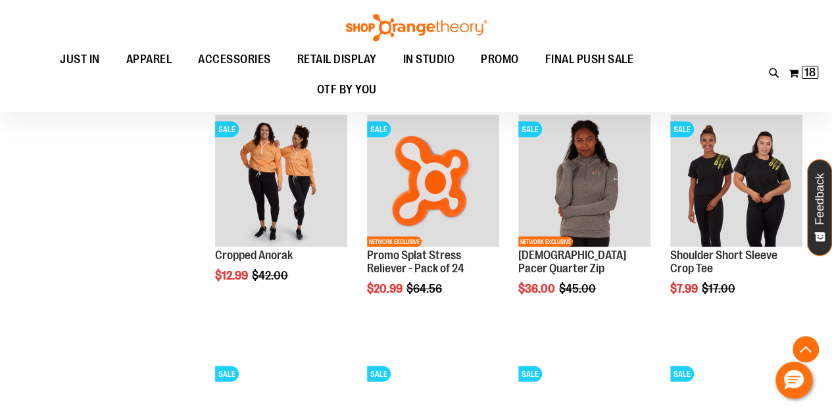
scroll to position [1131, 0]
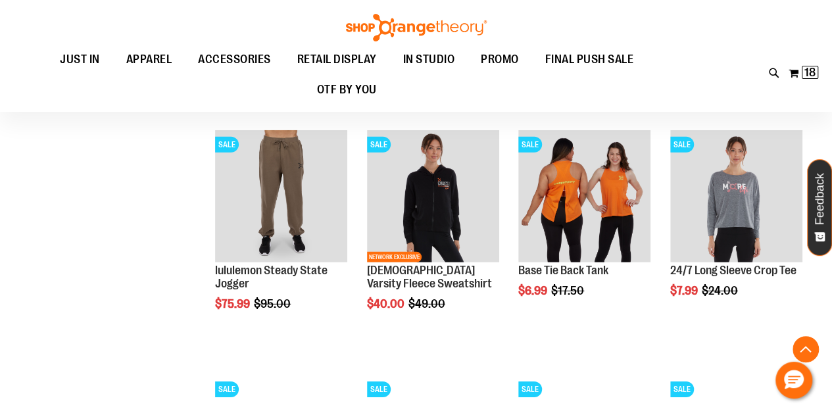
scroll to position [1844, 0]
type input "**********"
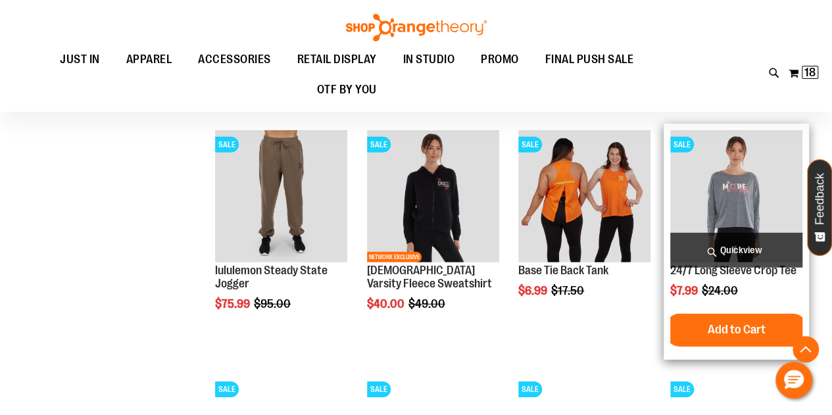
click at [741, 211] on img "product" at bounding box center [737, 196] width 132 height 132
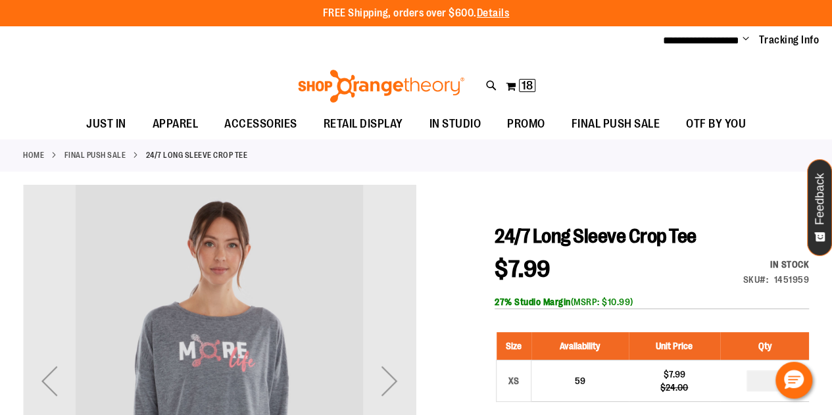
type input "**********"
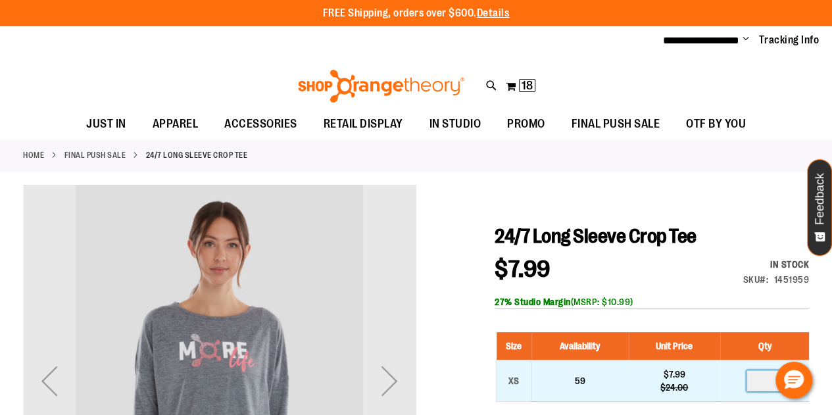
click at [767, 384] on input "*" at bounding box center [765, 381] width 36 height 21
click at [768, 380] on input "number" at bounding box center [765, 381] width 36 height 21
type input "*"
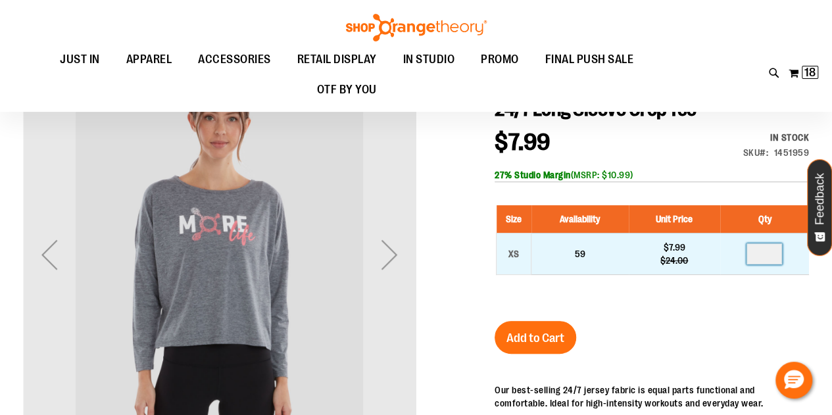
scroll to position [129, 0]
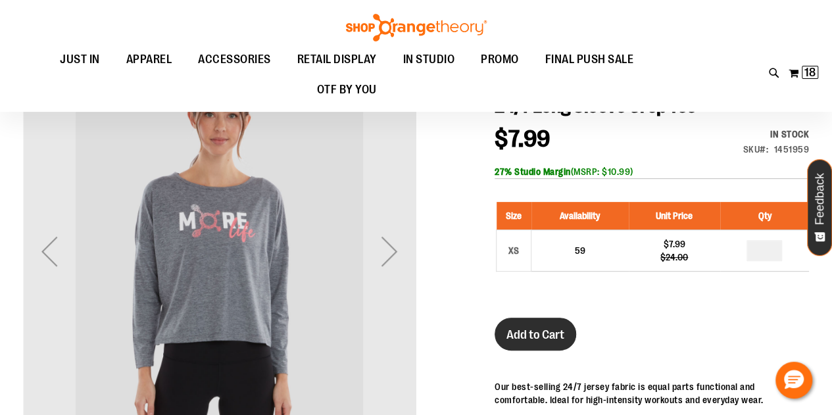
click at [536, 334] on span "Add to Cart" at bounding box center [536, 335] width 58 height 14
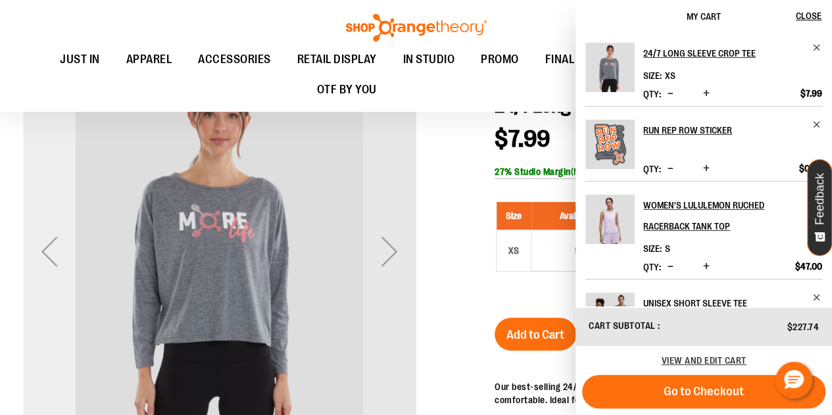
click at [34, 355] on div "Previous" at bounding box center [49, 251] width 53 height 393
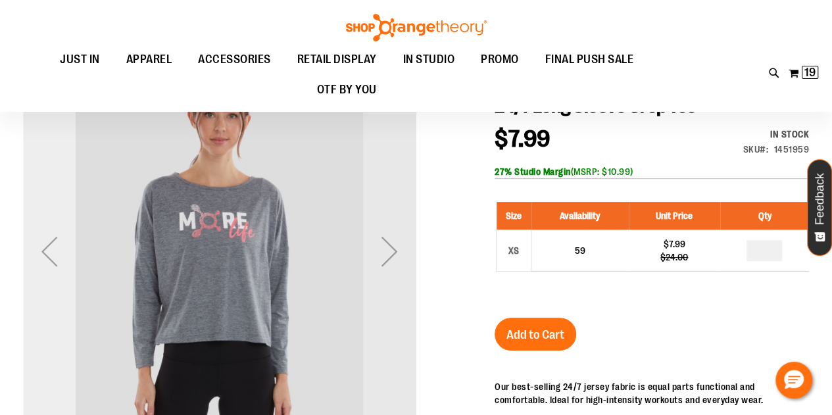
click at [30, 358] on div "Previous" at bounding box center [49, 251] width 53 height 393
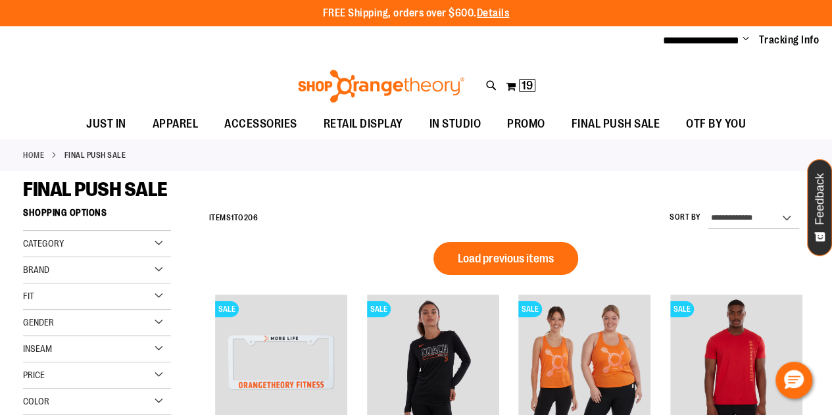
scroll to position [919, 0]
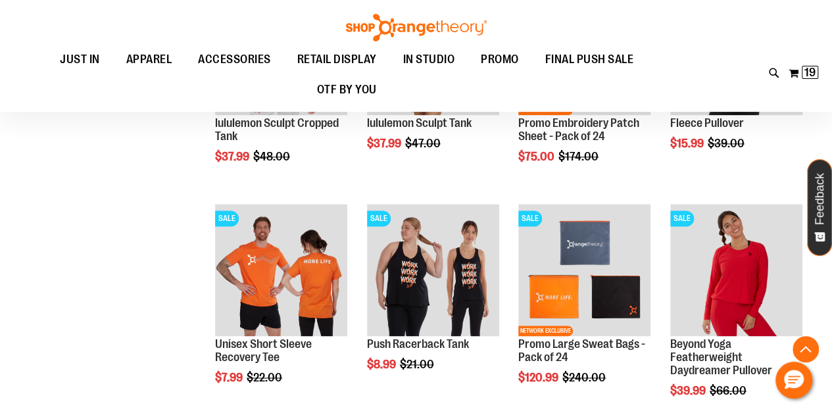
scroll to position [755, 0]
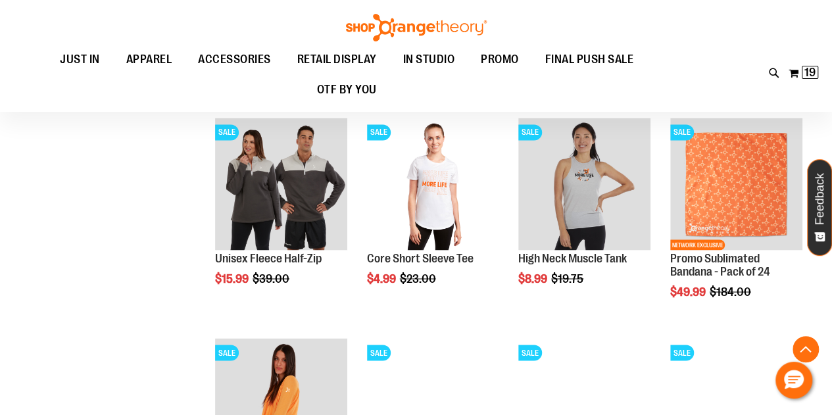
scroll to position [1063, 0]
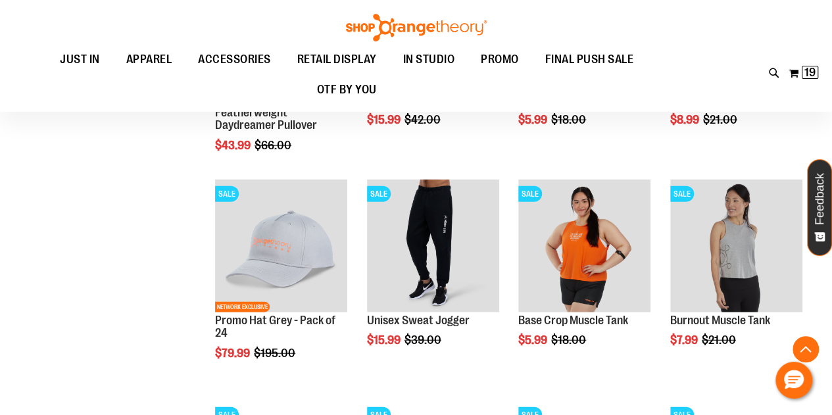
scroll to position [1440, 0]
type input "**********"
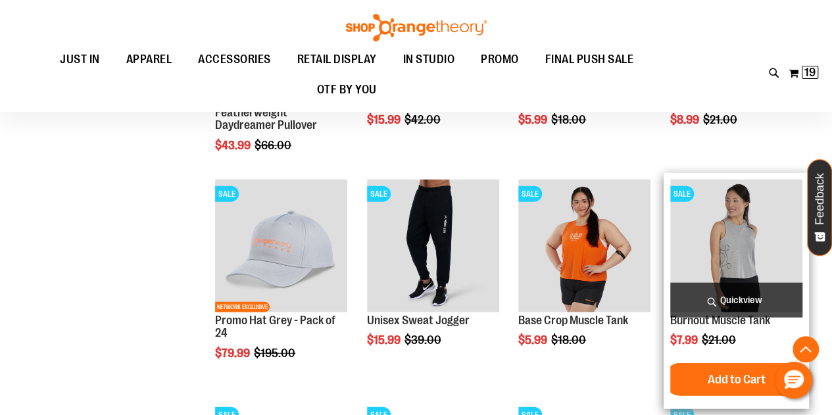
click at [738, 274] on img "product" at bounding box center [737, 246] width 132 height 132
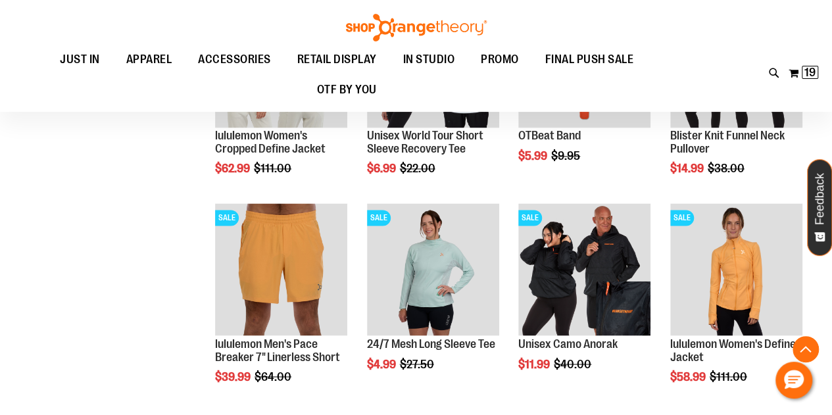
scroll to position [924, 0]
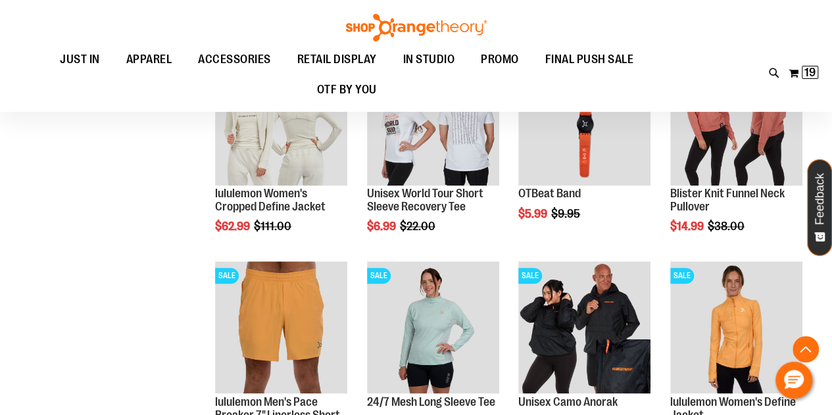
scroll to position [886, 0]
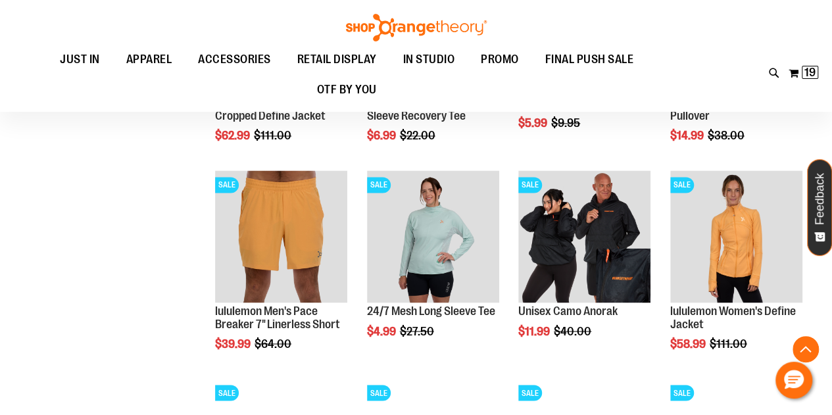
scroll to position [956, 0]
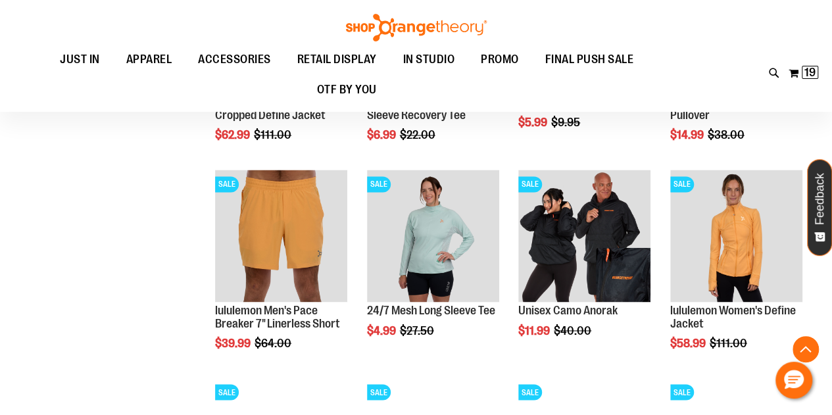
type input "**********"
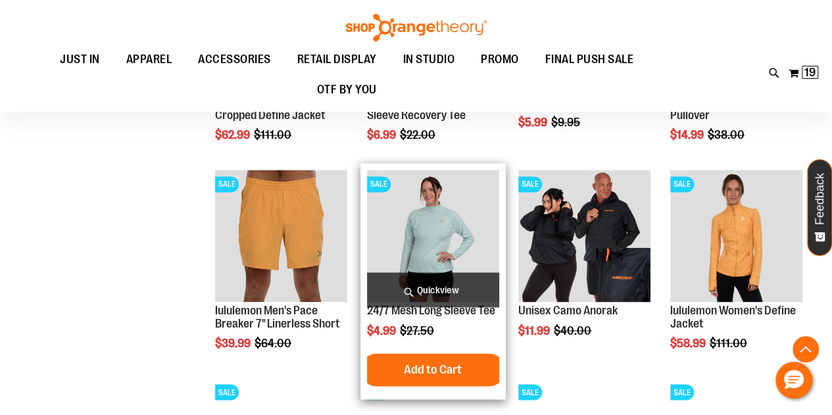
click at [430, 242] on img "product" at bounding box center [433, 236] width 132 height 132
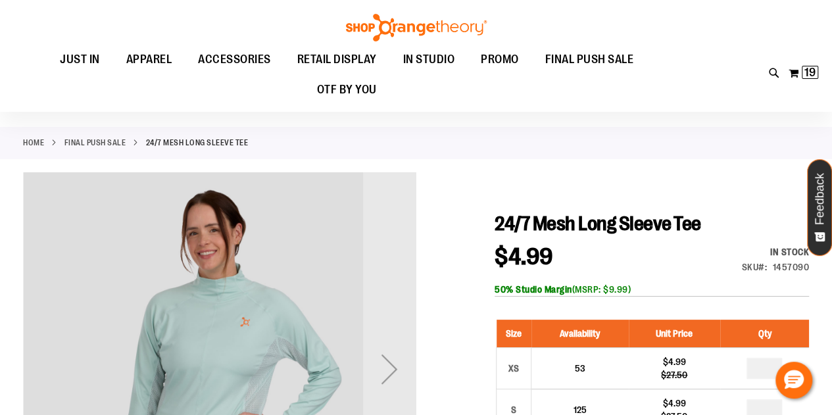
scroll to position [53, 0]
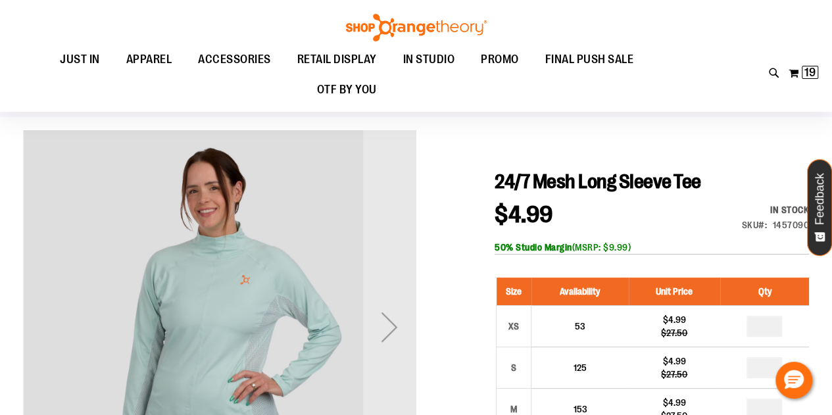
type input "**********"
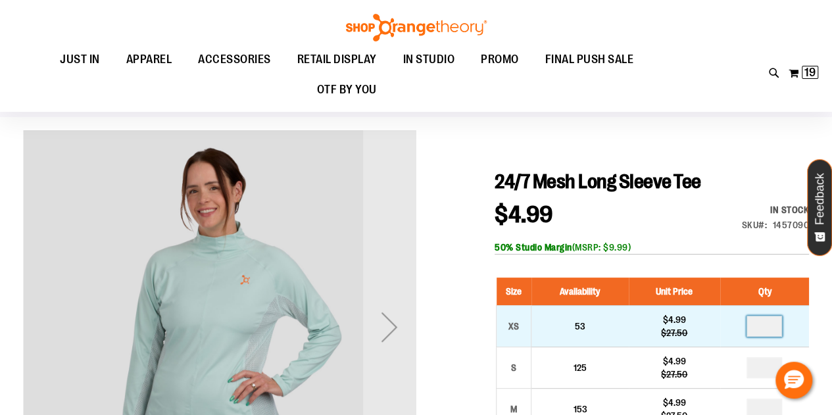
click at [774, 328] on input "*" at bounding box center [765, 326] width 36 height 21
type input "*"
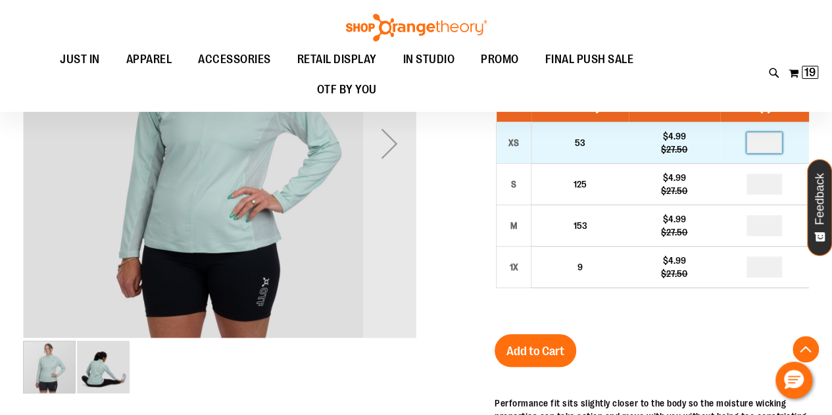
scroll to position [240, 0]
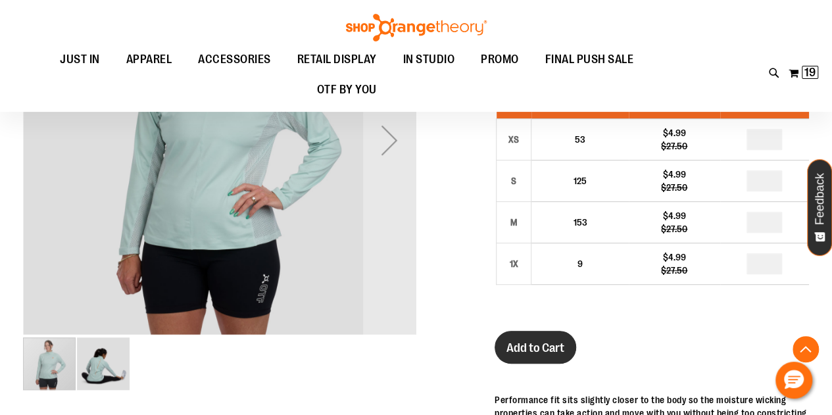
click at [526, 352] on span "Add to Cart" at bounding box center [536, 348] width 58 height 14
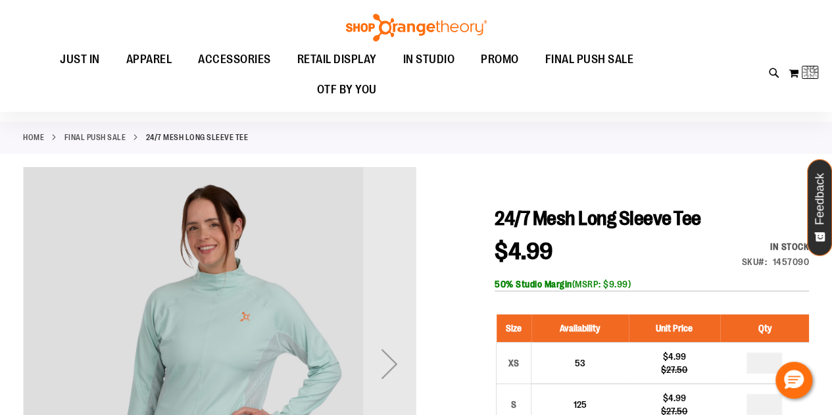
scroll to position [0, 0]
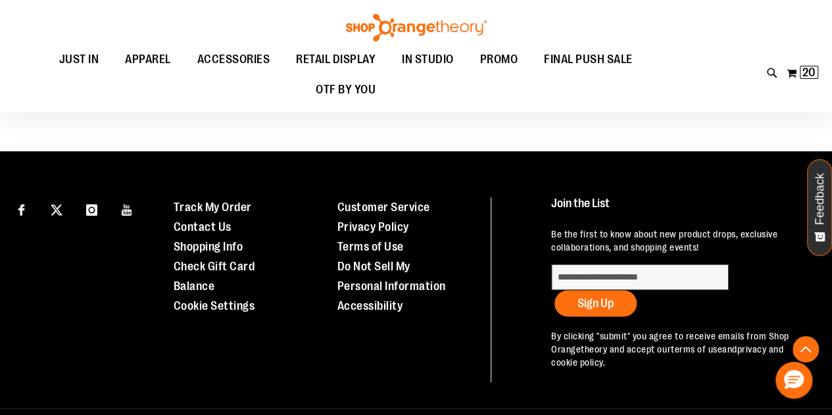
scroll to position [721, 0]
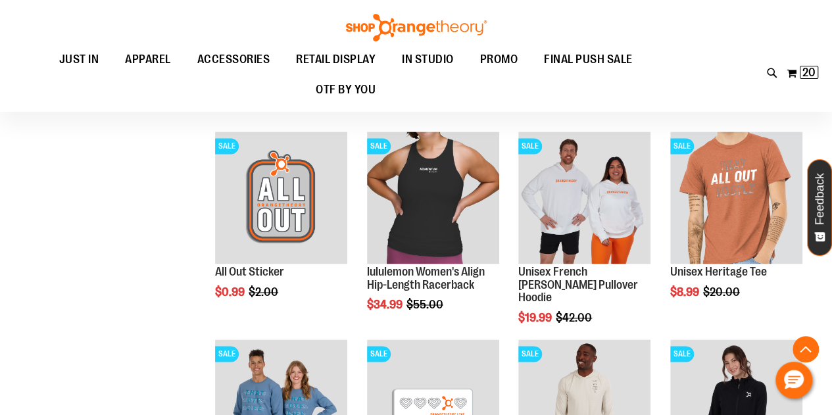
scroll to position [828, 0]
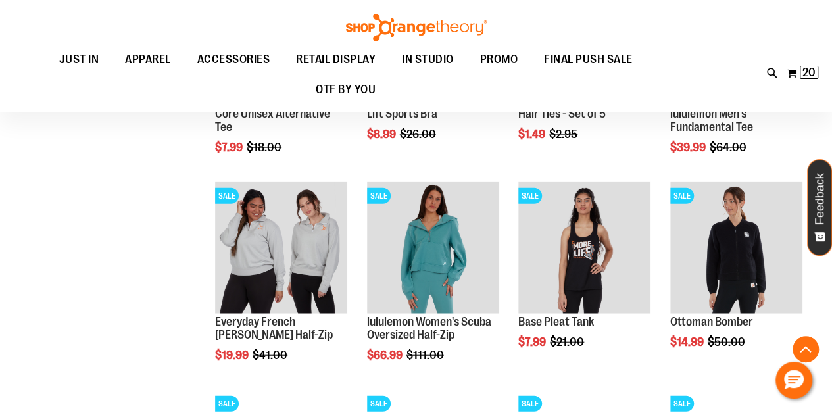
scroll to position [1398, 0]
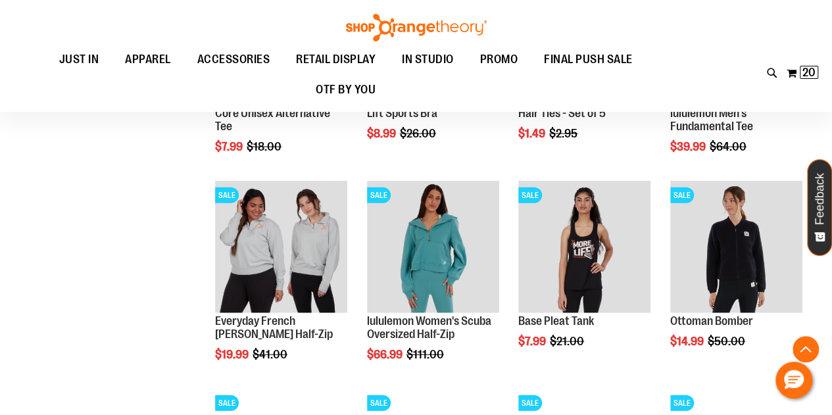
type input "**********"
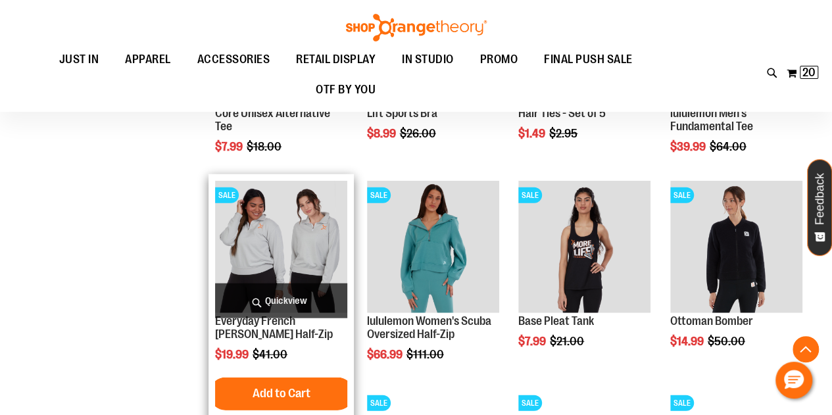
click at [305, 260] on img "product" at bounding box center [281, 247] width 132 height 132
click at [297, 262] on img "product" at bounding box center [281, 247] width 132 height 132
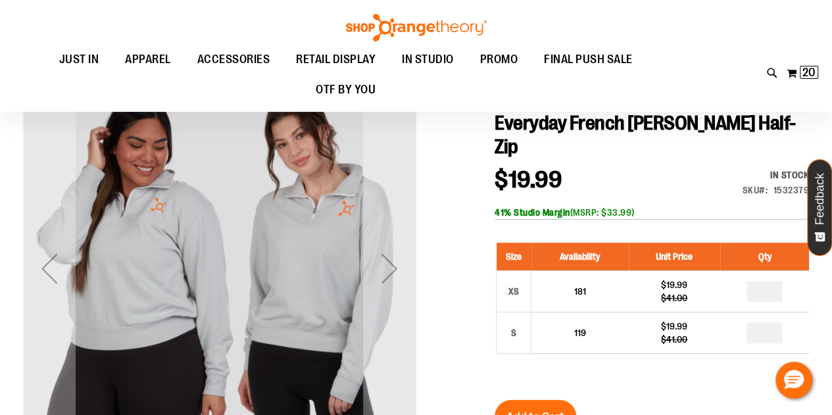
scroll to position [117, 0]
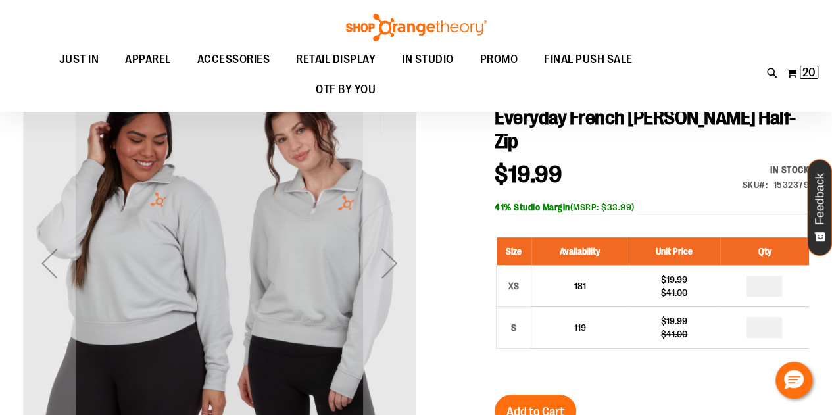
type input "**********"
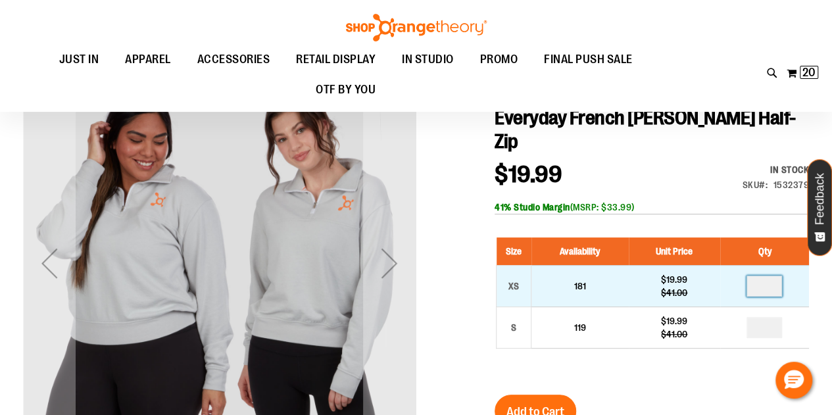
click at [770, 276] on input "*" at bounding box center [765, 286] width 36 height 21
type input "*"
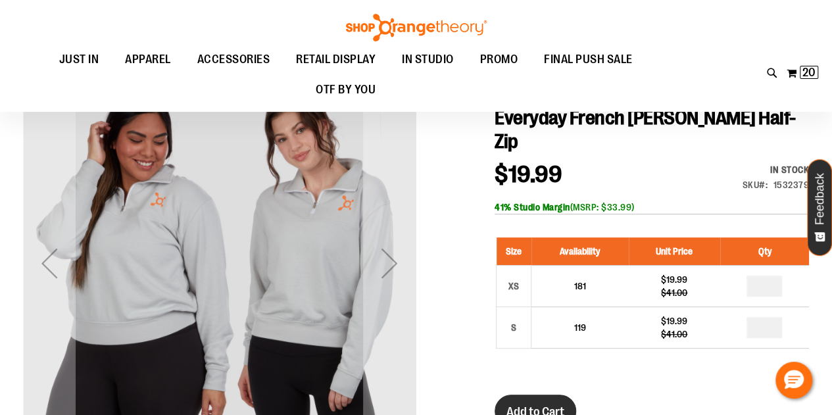
click at [541, 405] on span "Add to Cart" at bounding box center [536, 412] width 58 height 14
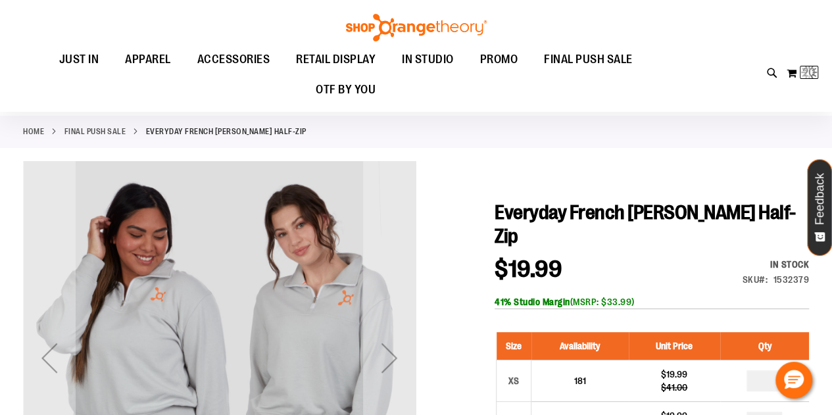
scroll to position [21, 0]
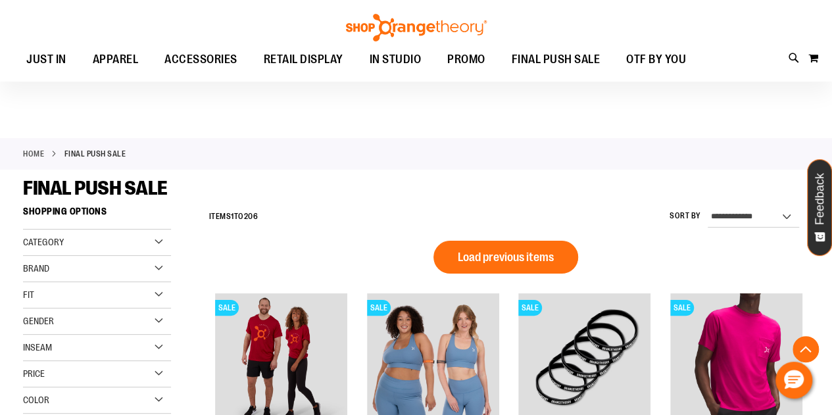
scroll to position [919, 0]
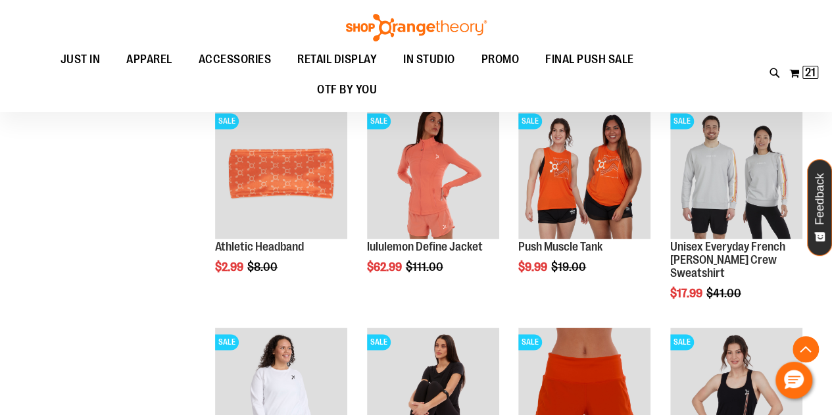
scroll to position [850, 0]
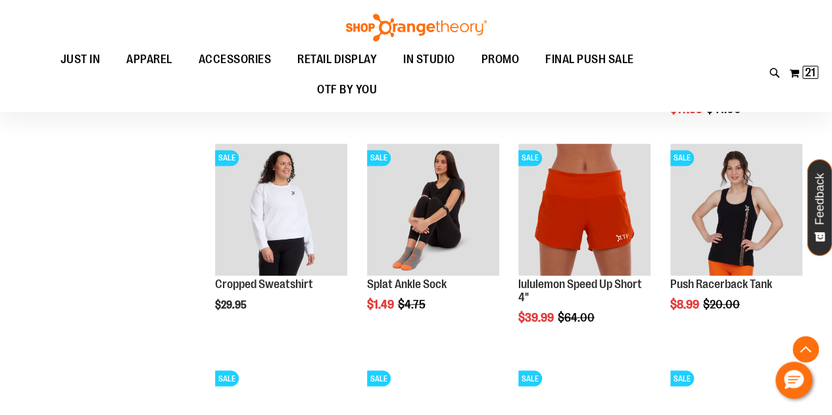
scroll to position [1035, 0]
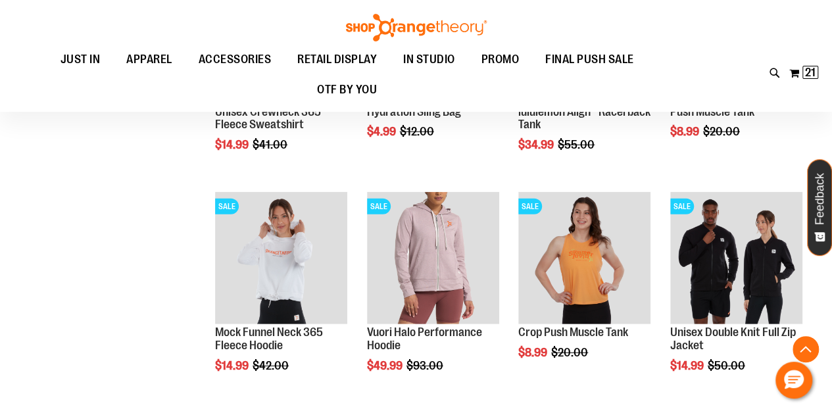
scroll to position [1649, 0]
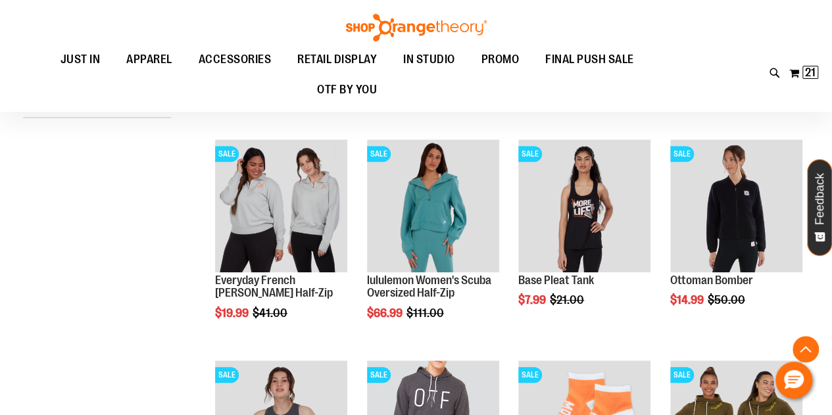
scroll to position [371, 0]
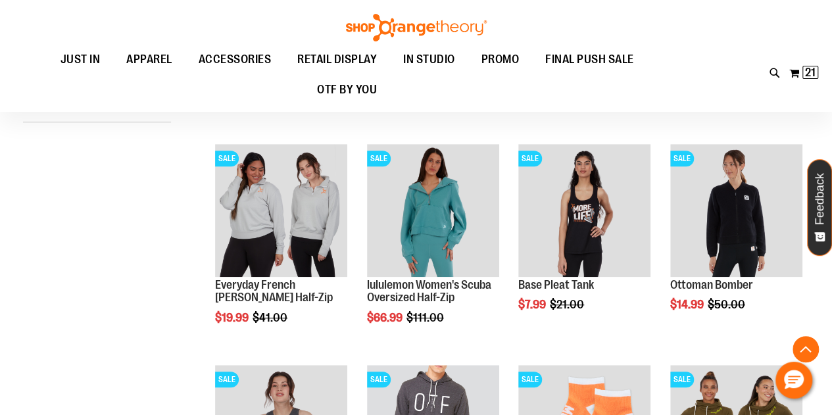
type input "**********"
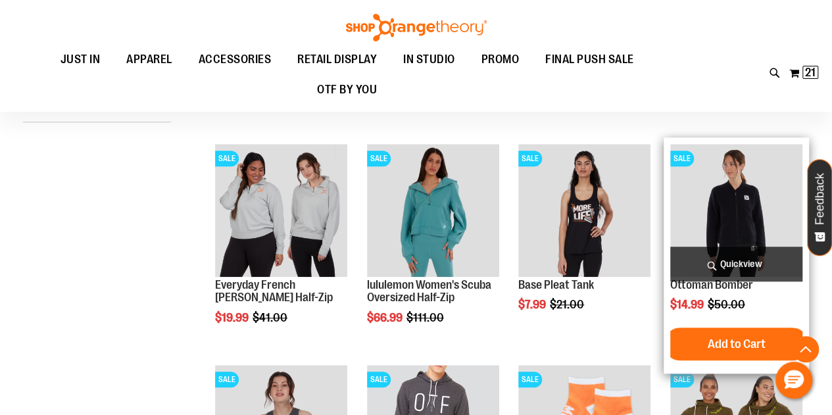
click at [745, 240] on img "product" at bounding box center [737, 210] width 132 height 132
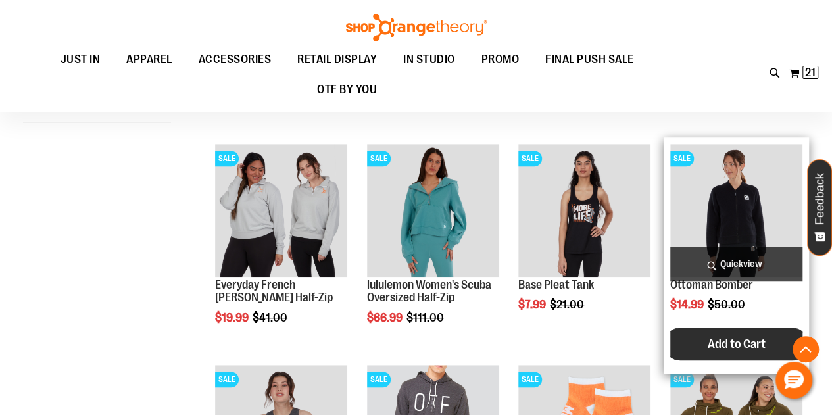
click at [743, 348] on span "Add to Cart" at bounding box center [736, 344] width 58 height 14
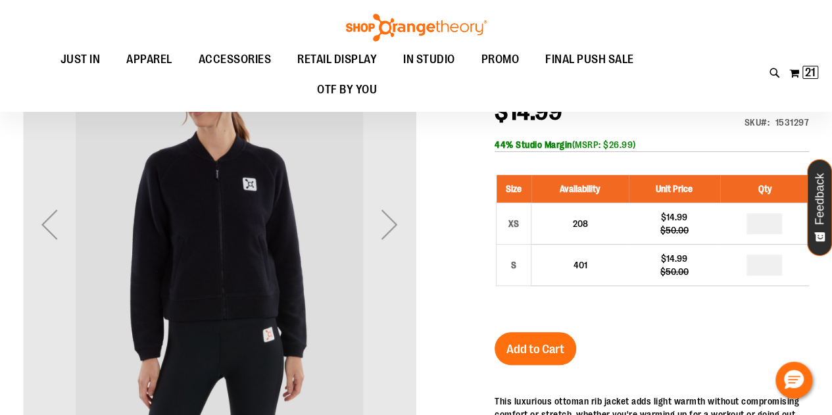
scroll to position [155, 0]
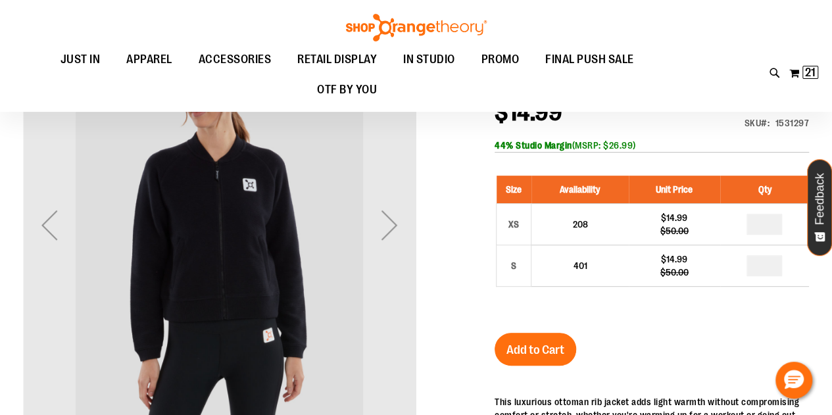
type input "**********"
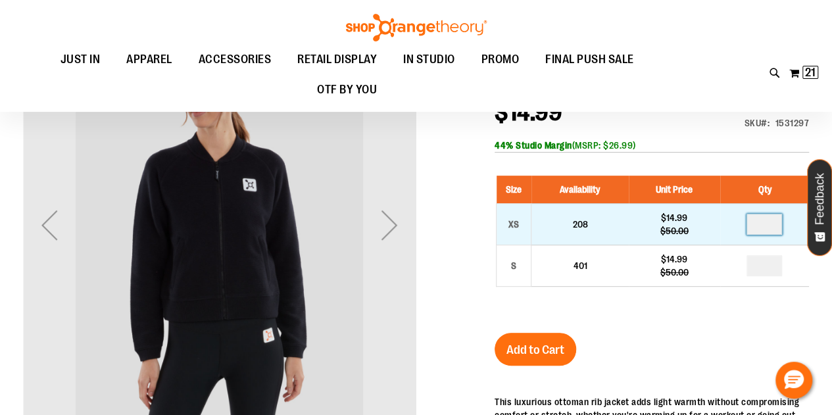
click at [769, 222] on input "*" at bounding box center [765, 224] width 36 height 21
type input "*"
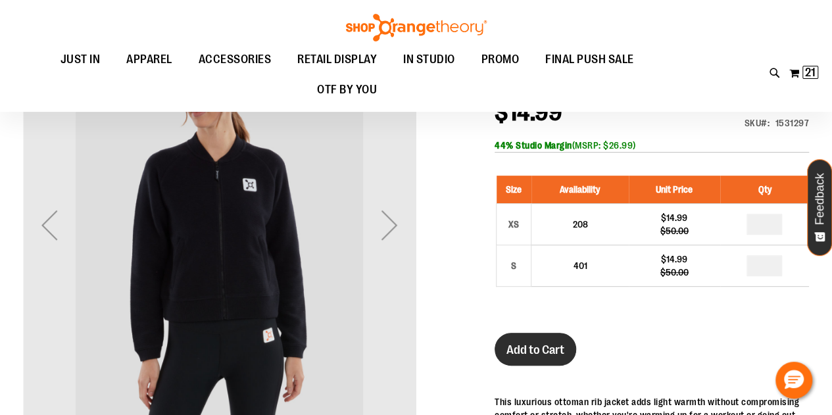
click at [550, 351] on span "Add to Cart" at bounding box center [536, 350] width 58 height 14
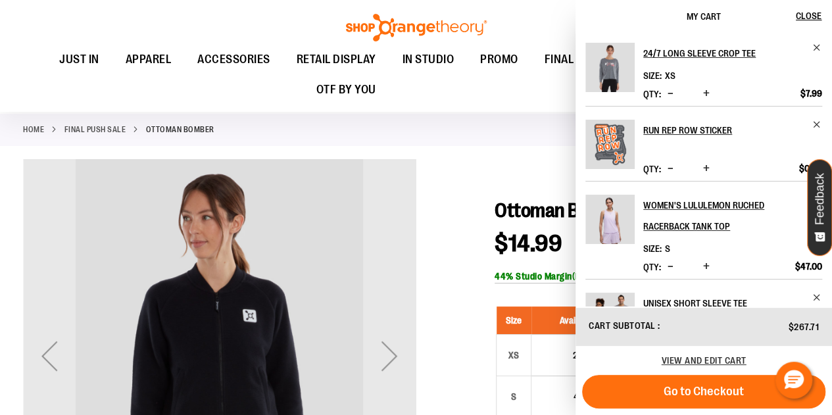
scroll to position [0, 0]
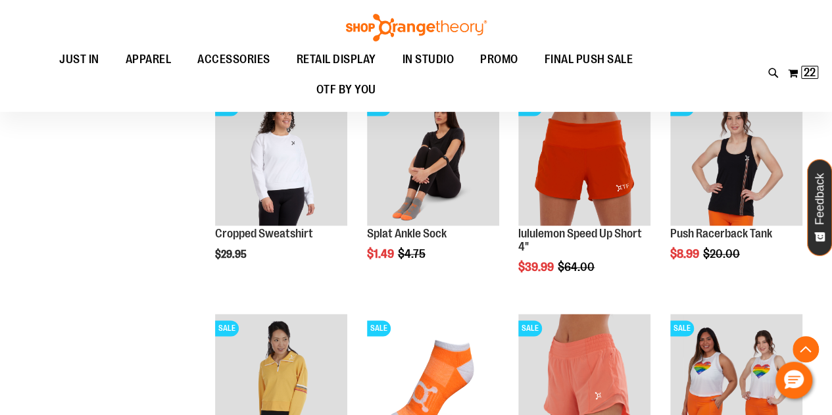
scroll to position [915, 0]
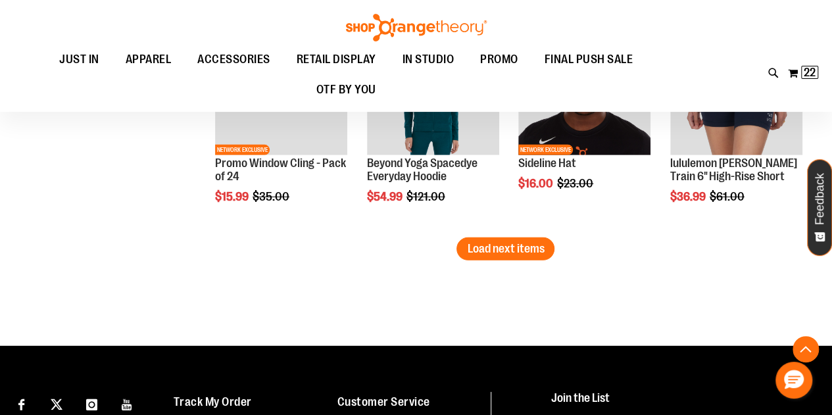
scroll to position [1872, 0]
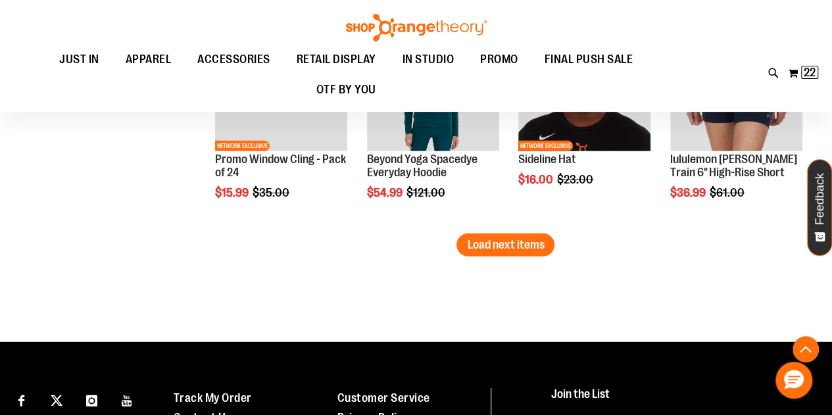
type input "**********"
click at [528, 249] on span "Load next items" at bounding box center [505, 244] width 77 height 13
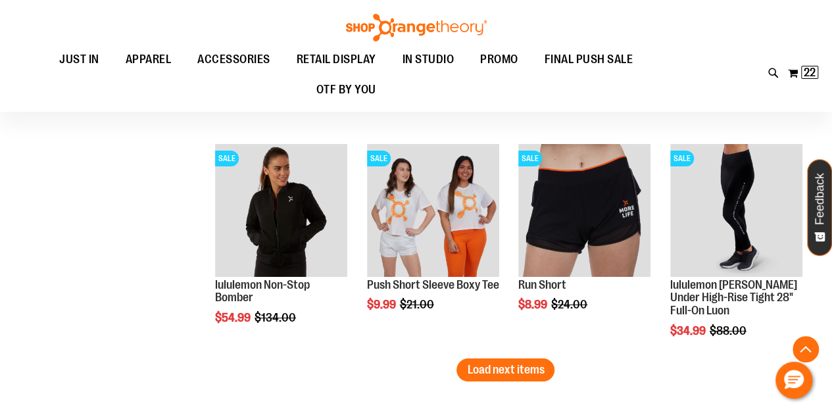
scroll to position [2430, 0]
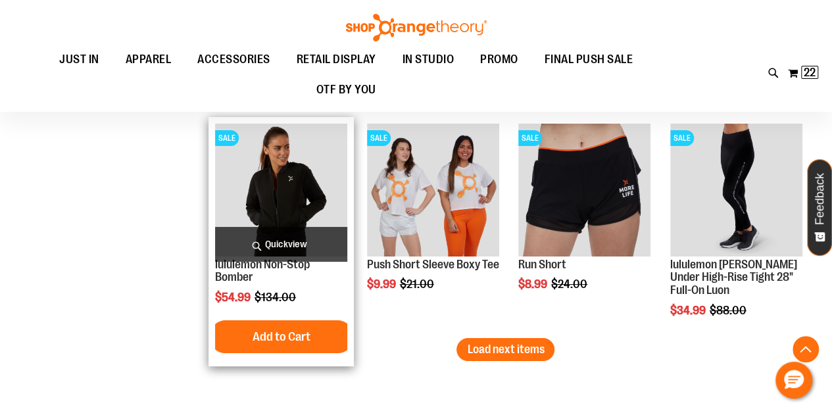
click at [269, 205] on img "product" at bounding box center [281, 190] width 132 height 132
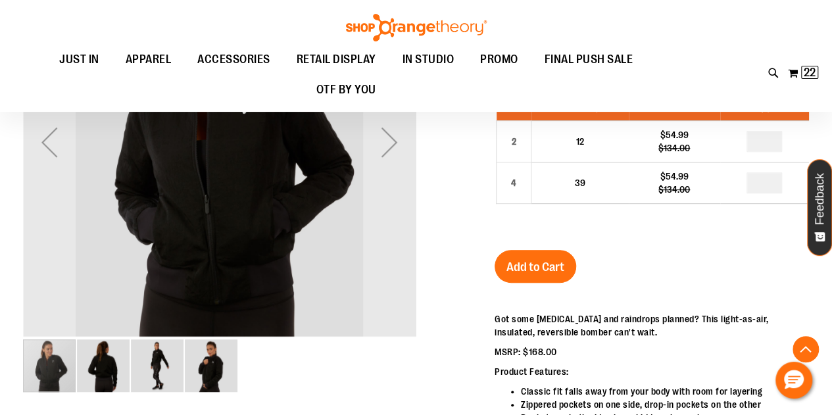
scroll to position [242, 0]
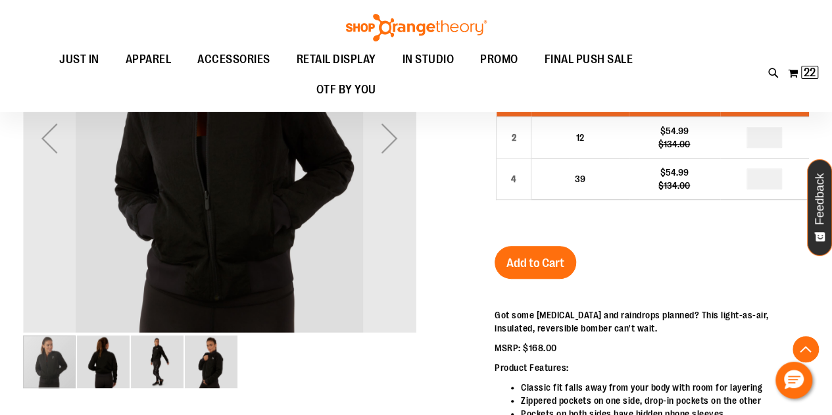
type input "**********"
click at [108, 369] on img "image 2 of 4" at bounding box center [103, 362] width 53 height 53
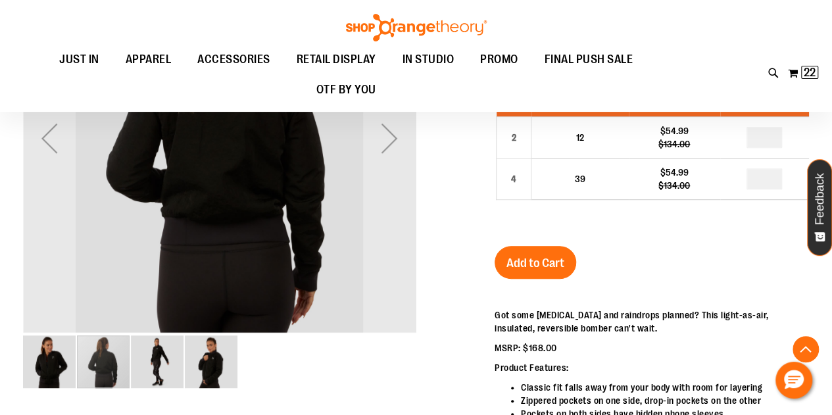
click at [166, 362] on img "image 3 of 4" at bounding box center [157, 362] width 53 height 53
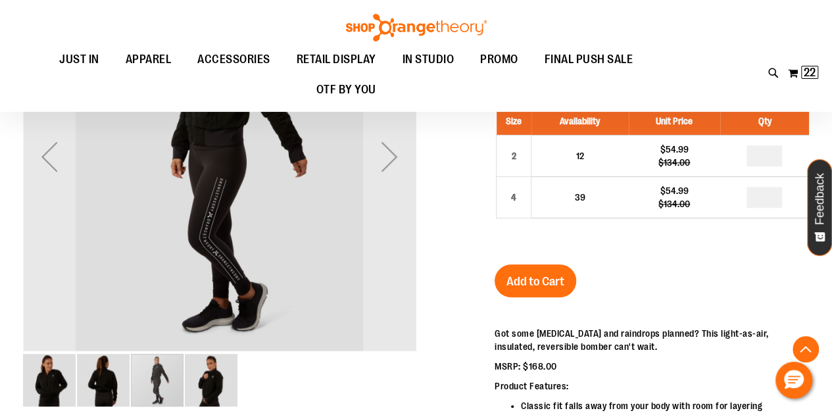
scroll to position [227, 0]
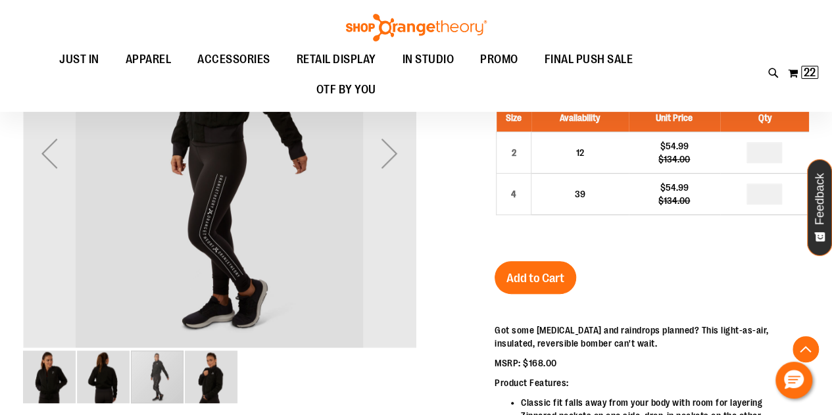
click at [221, 383] on img "image 4 of 4" at bounding box center [211, 377] width 53 height 53
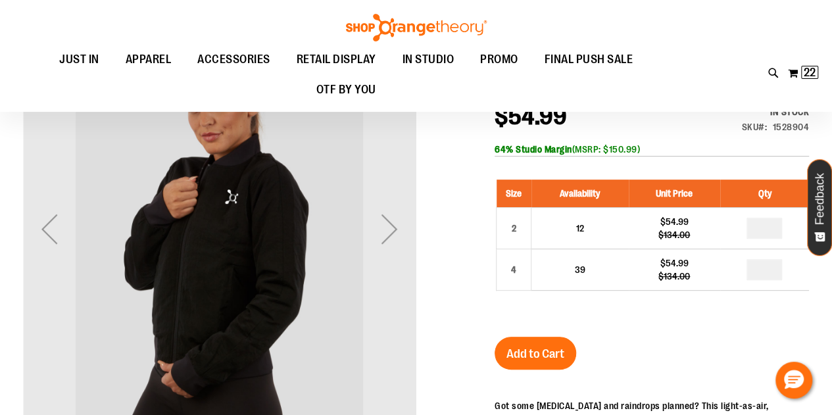
scroll to position [157, 0]
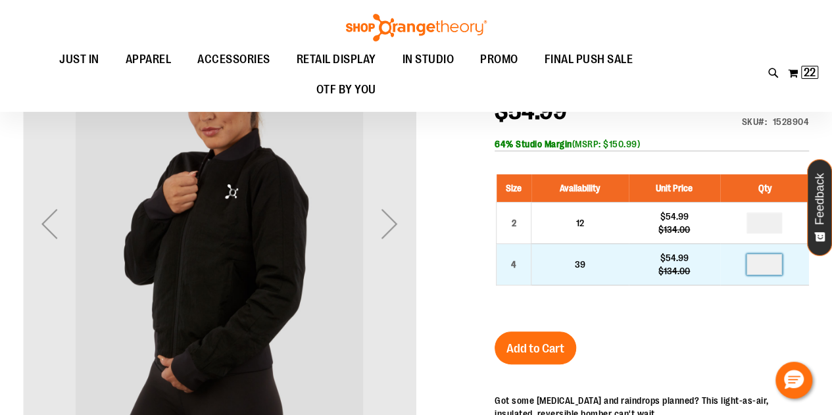
click at [772, 264] on input "*" at bounding box center [765, 264] width 36 height 21
type input "*"
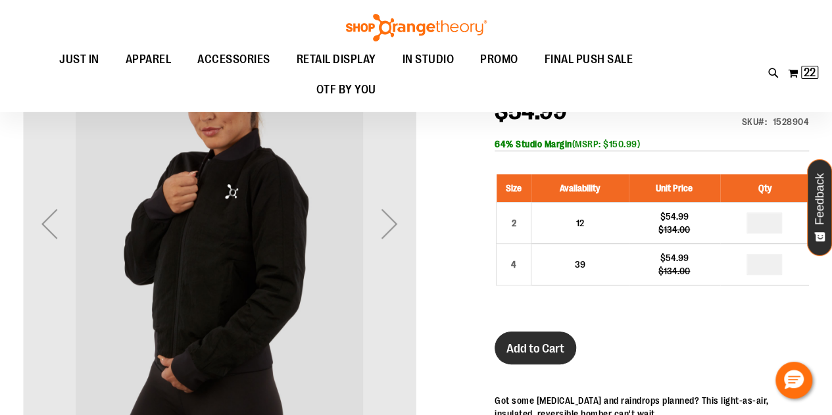
click at [533, 347] on span "Add to Cart" at bounding box center [536, 349] width 58 height 14
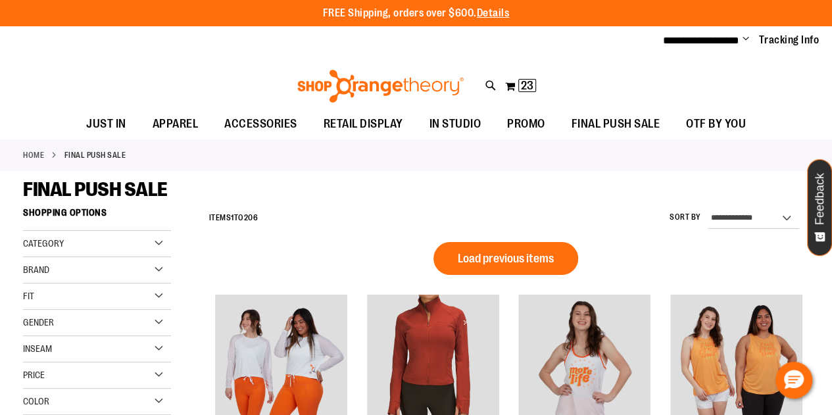
scroll to position [880, 0]
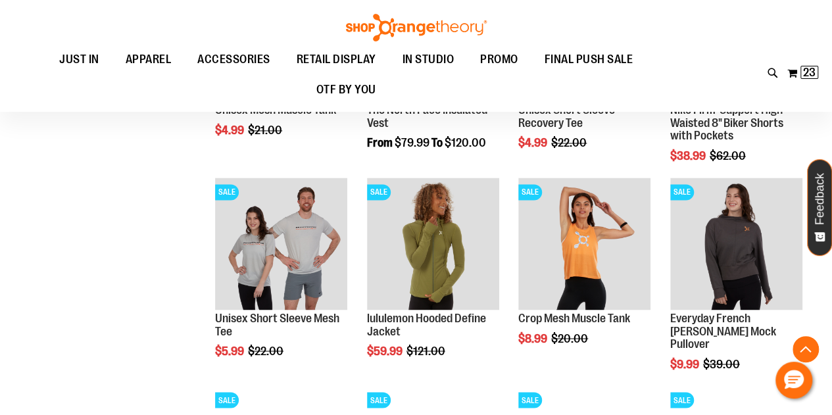
scroll to position [951, 0]
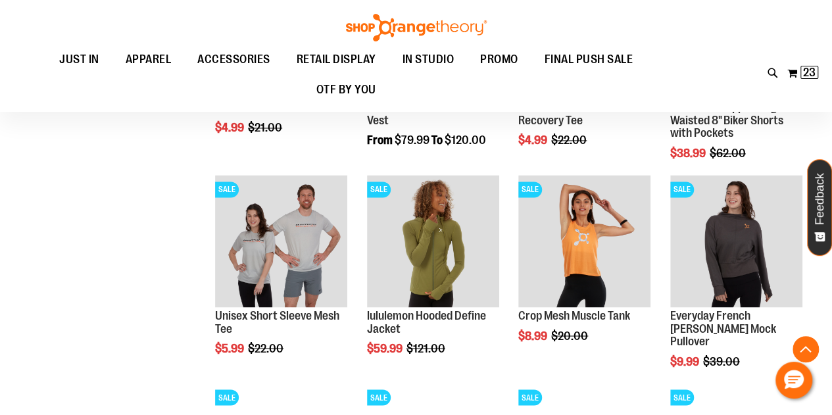
type input "**********"
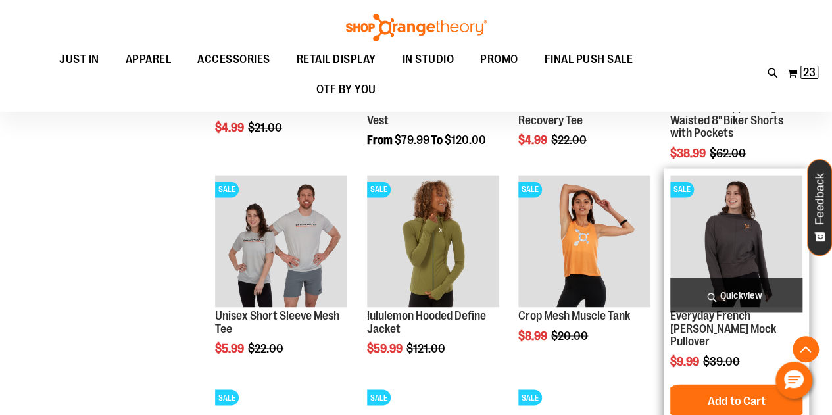
click at [731, 259] on img "product" at bounding box center [737, 241] width 132 height 132
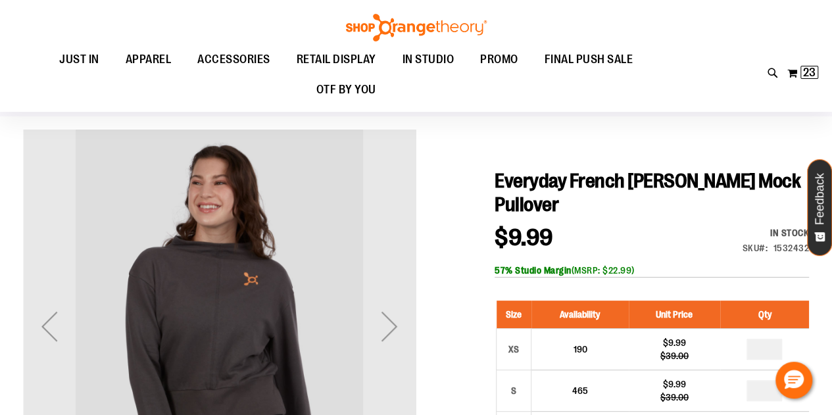
scroll to position [48, 0]
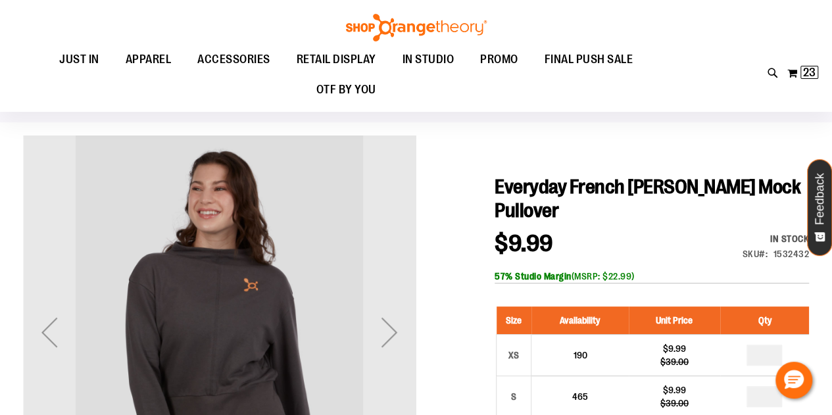
type input "**********"
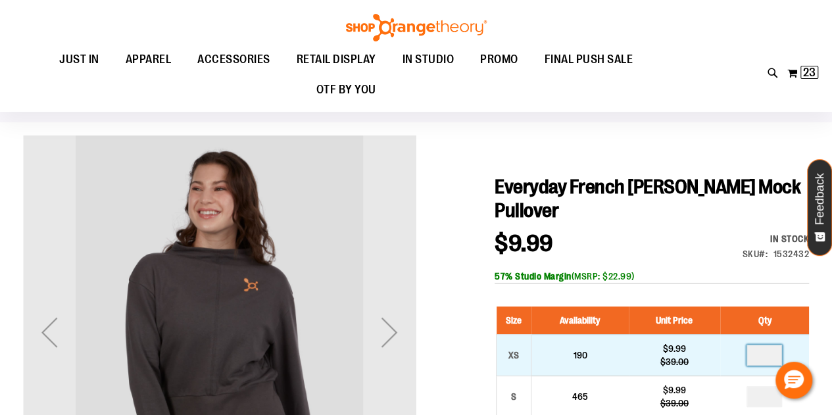
click at [766, 351] on input "*" at bounding box center [765, 355] width 36 height 21
type input "*"
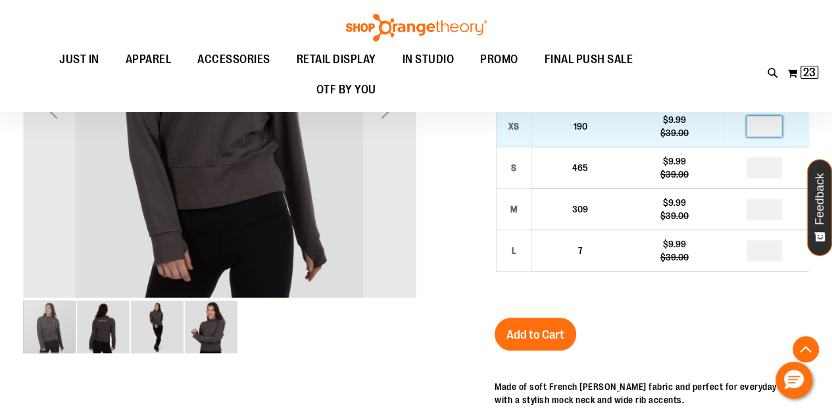
scroll to position [280, 0]
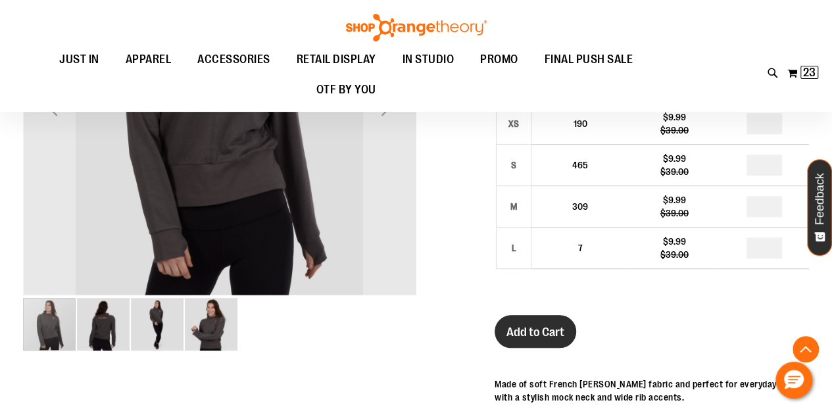
click at [538, 329] on span "Add to Cart" at bounding box center [536, 332] width 58 height 14
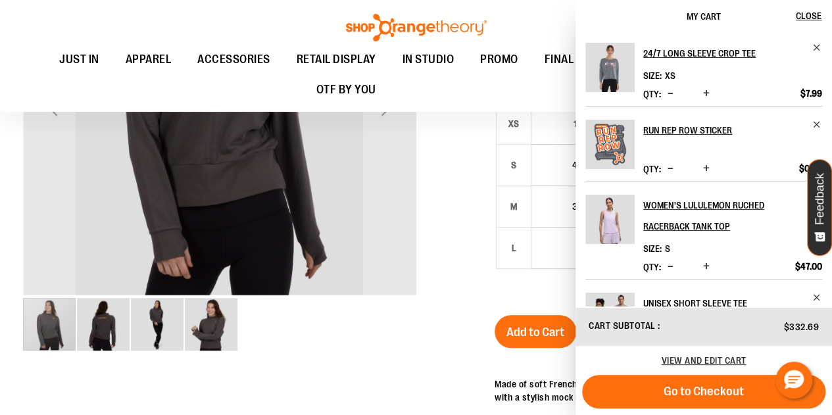
click at [478, 292] on div at bounding box center [416, 256] width 786 height 704
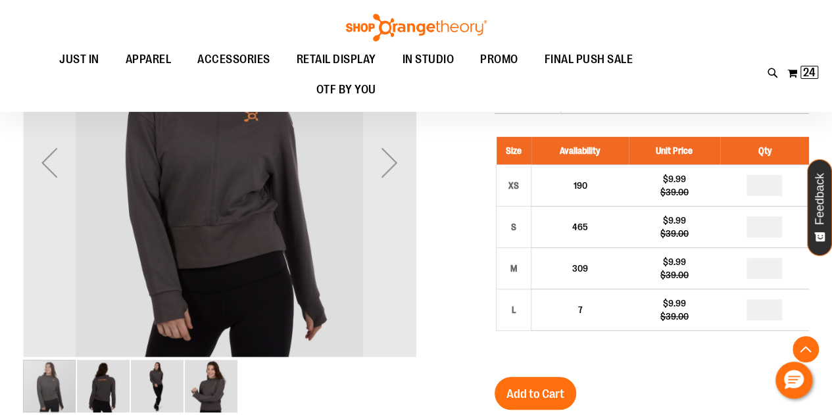
scroll to position [217, 0]
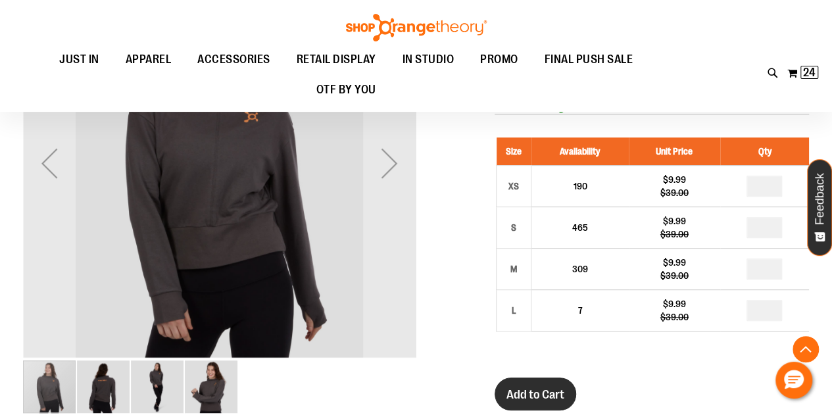
click at [540, 394] on span "Add to Cart" at bounding box center [536, 395] width 58 height 14
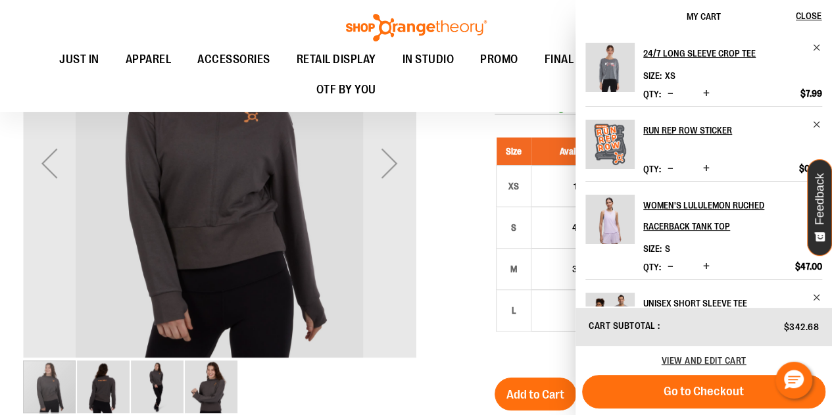
click at [458, 238] on div at bounding box center [416, 318] width 786 height 704
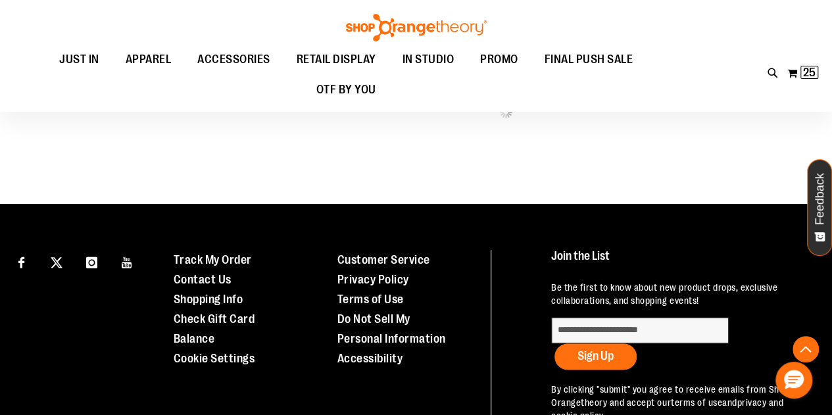
scroll to position [761, 0]
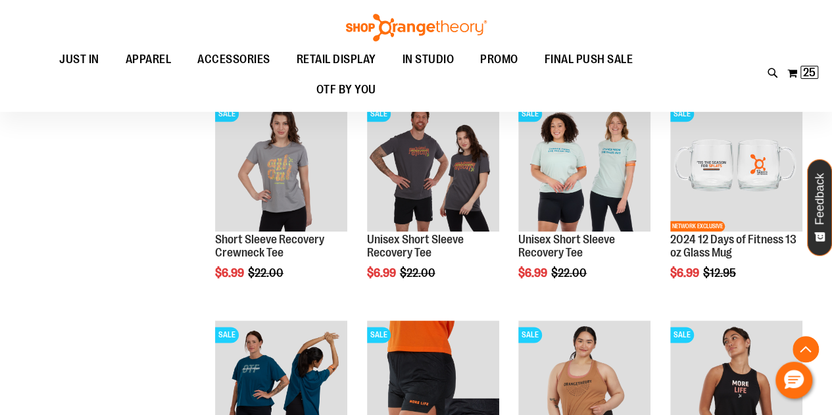
scroll to position [685, 0]
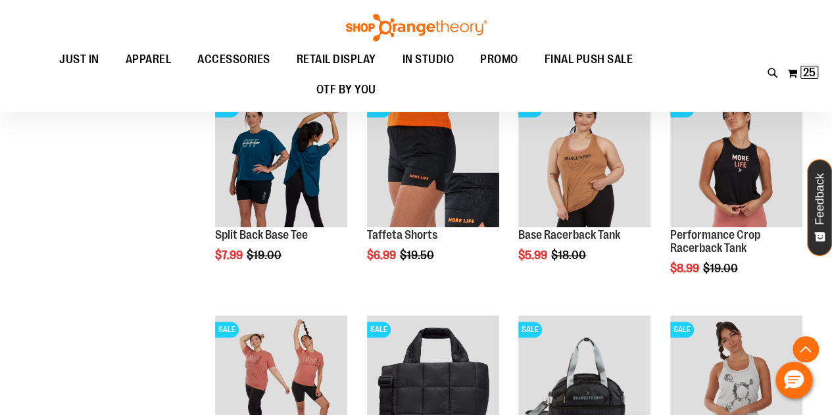
scroll to position [895, 0]
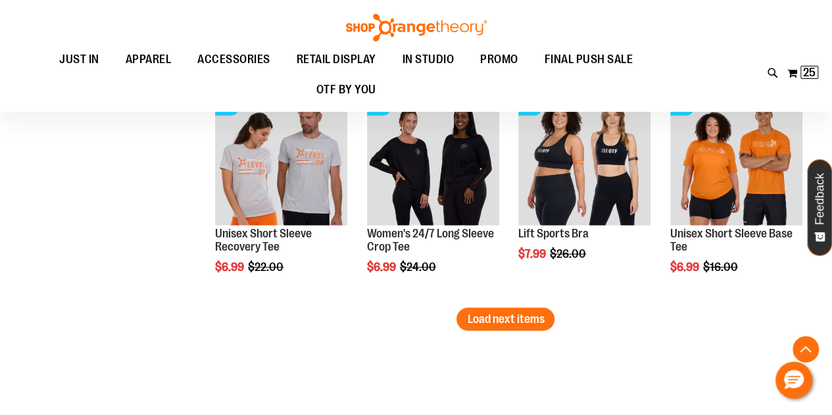
scroll to position [1798, 0]
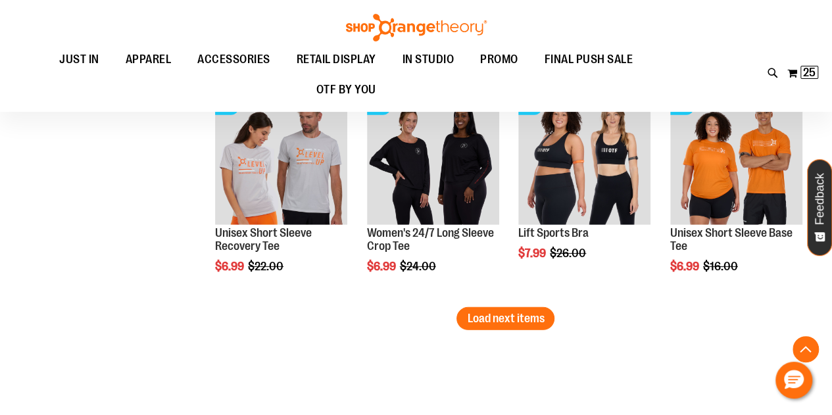
type input "**********"
click at [524, 319] on span "Load next items" at bounding box center [505, 318] width 77 height 13
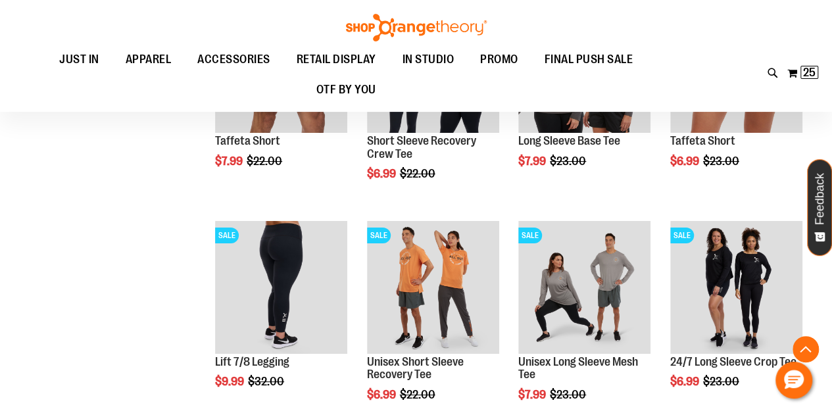
scroll to position [2334, 0]
